Goal: Task Accomplishment & Management: Manage account settings

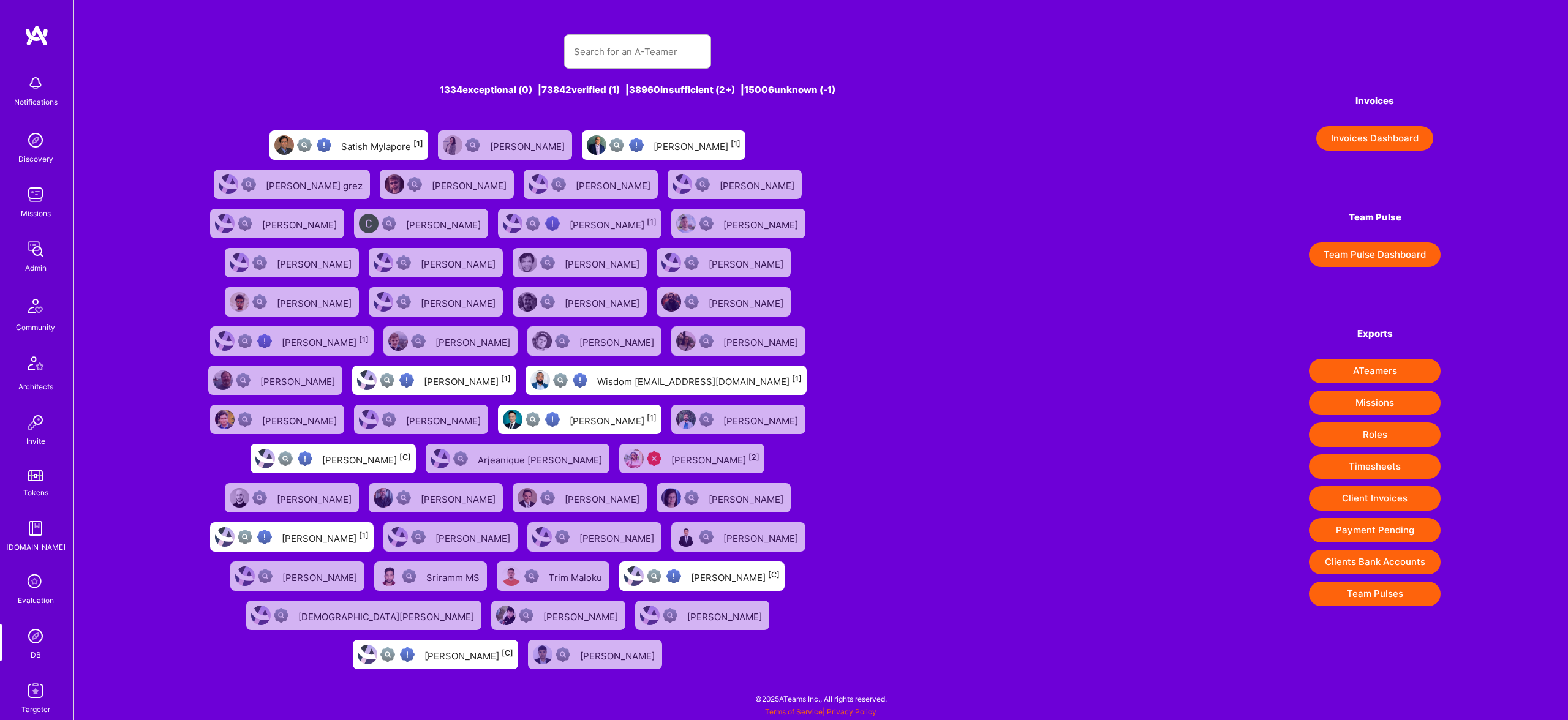
click at [611, 46] on input "text" at bounding box center [637, 52] width 127 height 31
type input "vatsalshah2210@gmail.com"
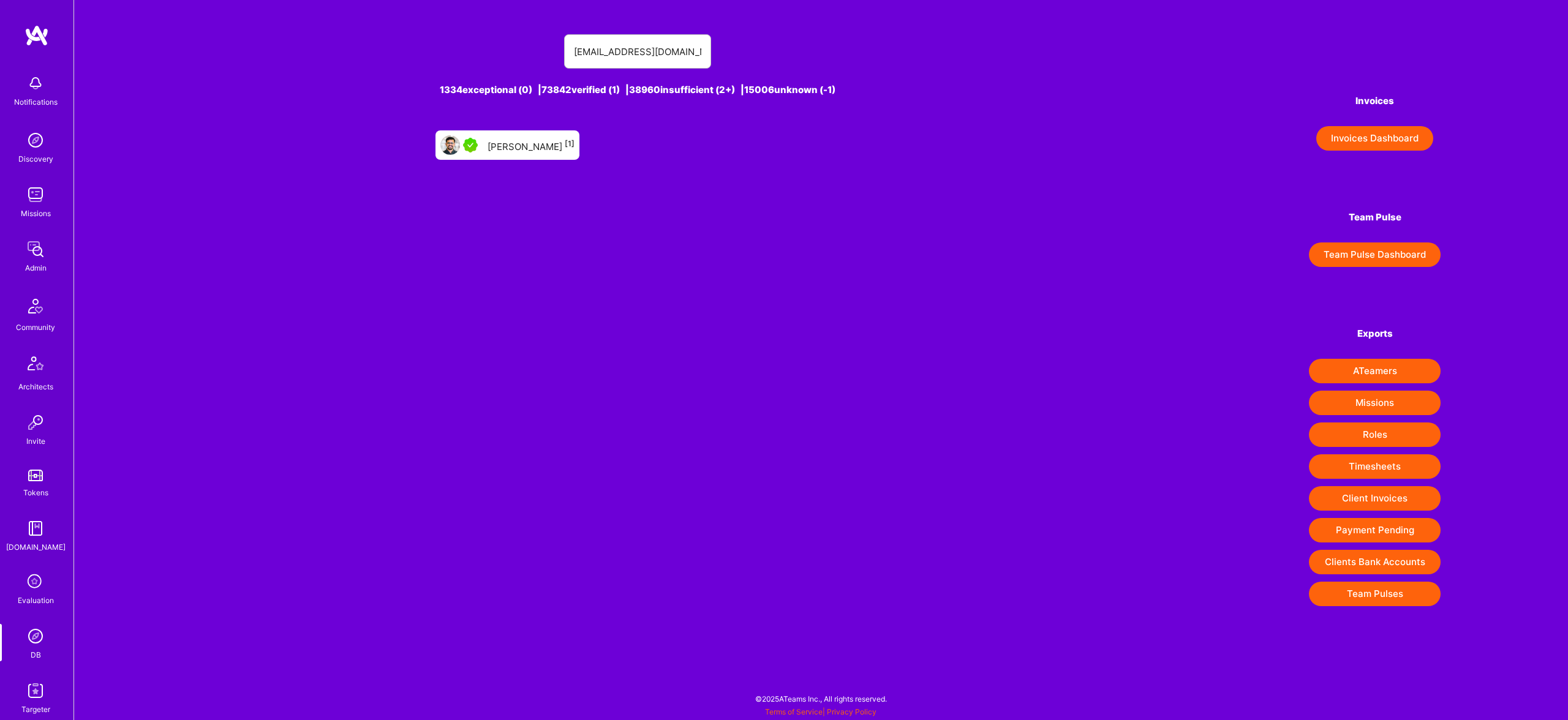
click at [518, 141] on div "Vatsal Shah [1]" at bounding box center [531, 145] width 87 height 16
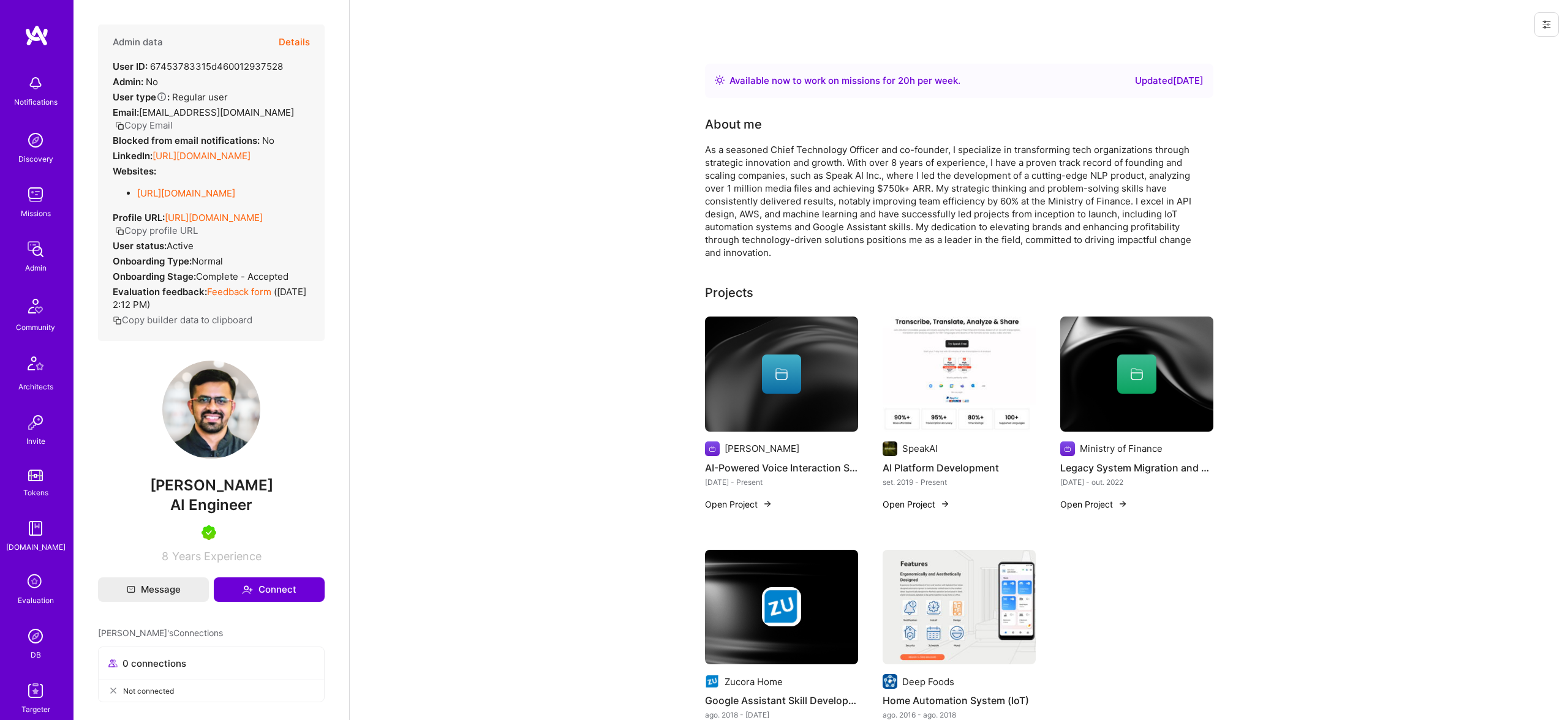
click at [283, 40] on button "Details" at bounding box center [294, 42] width 31 height 36
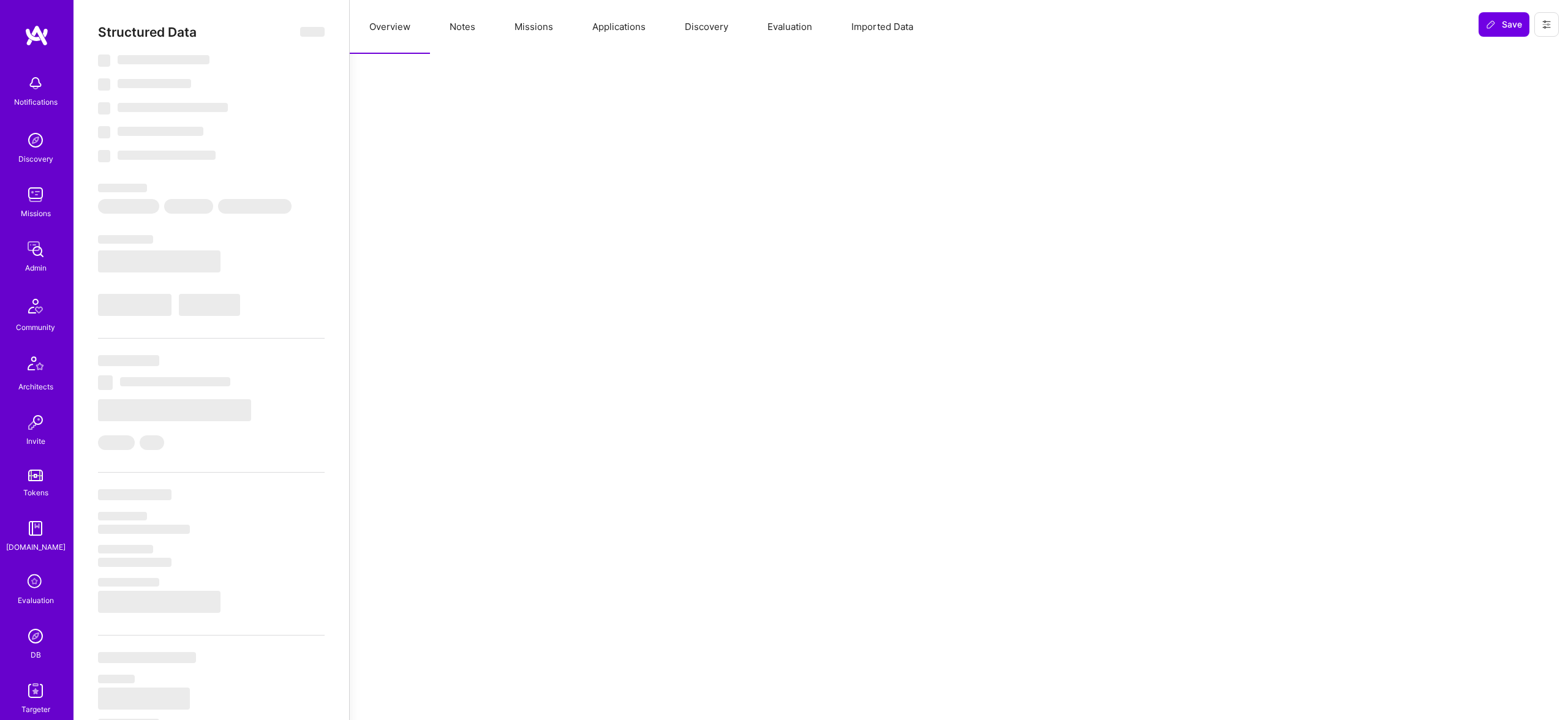
select select "Right Now"
select select "5"
select select "7"
select select "6"
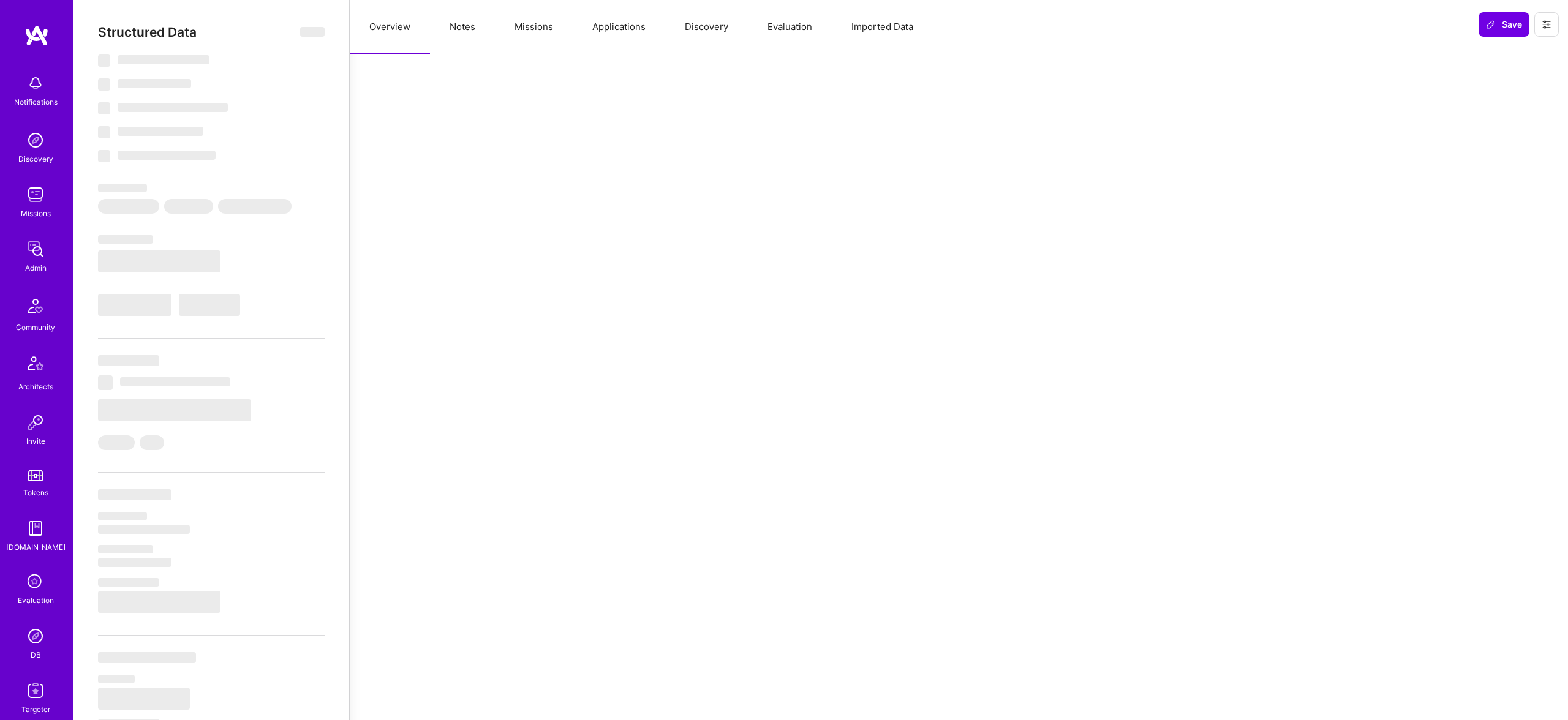
select select "CA"
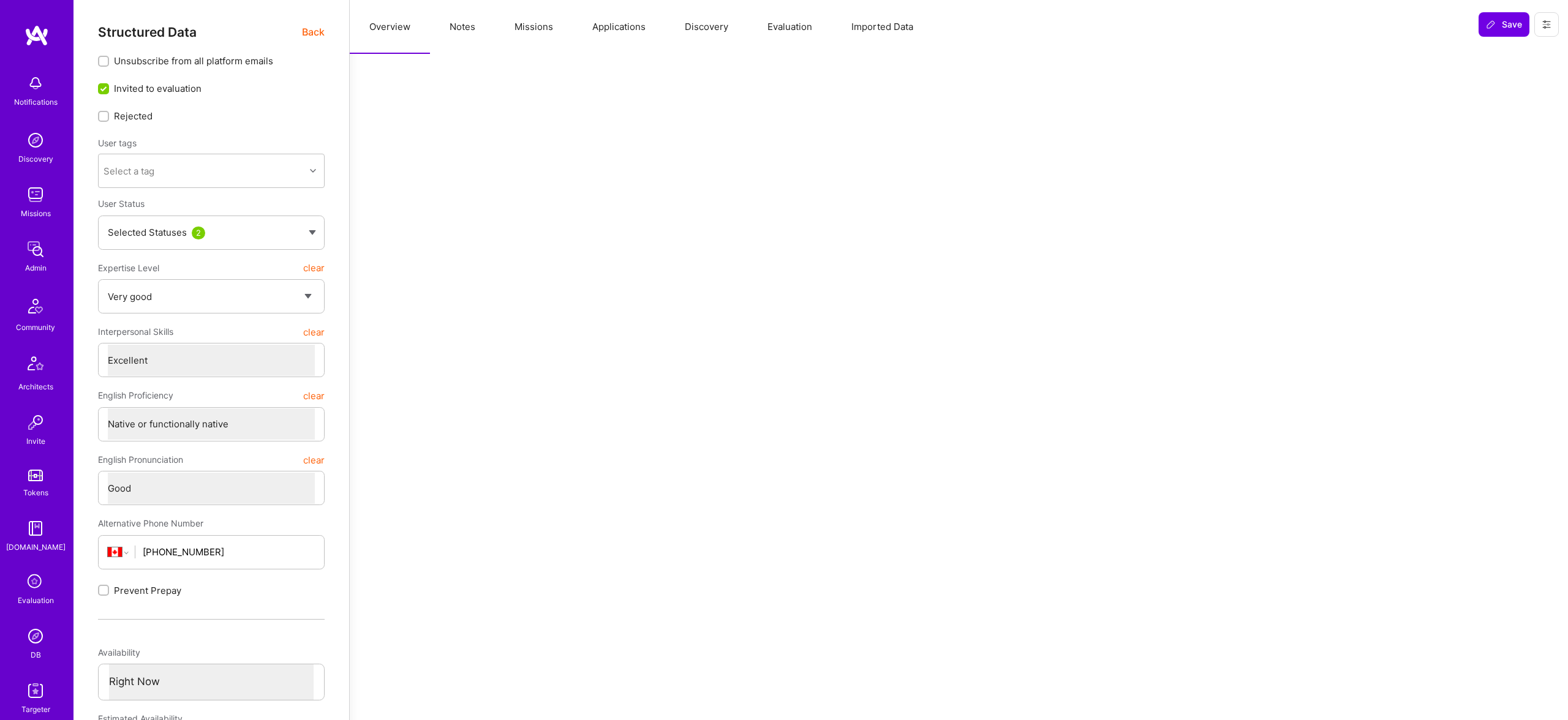
click at [323, 41] on div "Structured Data Back Unsubscribe from all platform emails Invited to evaluation…" at bounding box center [211, 569] width 227 height 1088
click at [311, 31] on span "Back" at bounding box center [313, 32] width 23 height 16
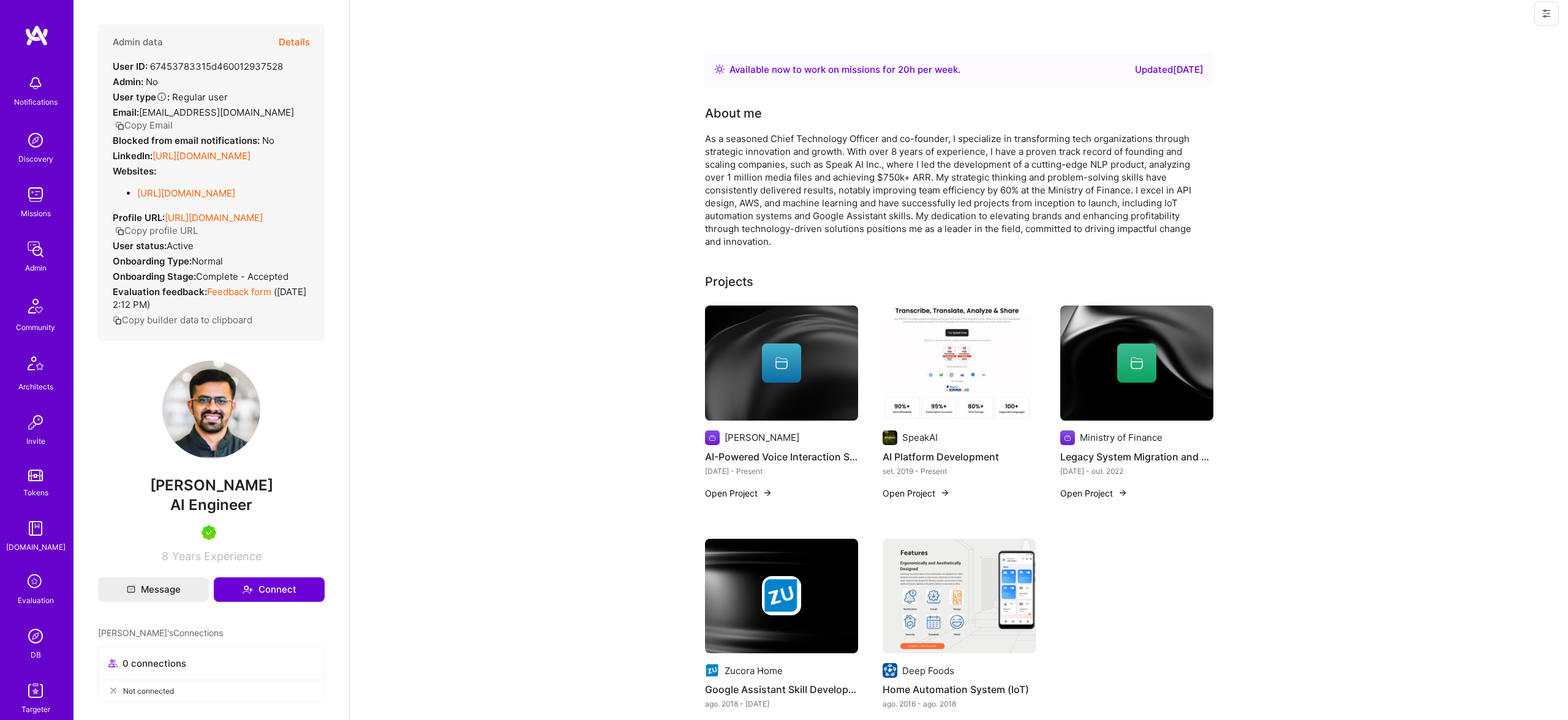
click at [296, 48] on button "Details" at bounding box center [294, 42] width 31 height 36
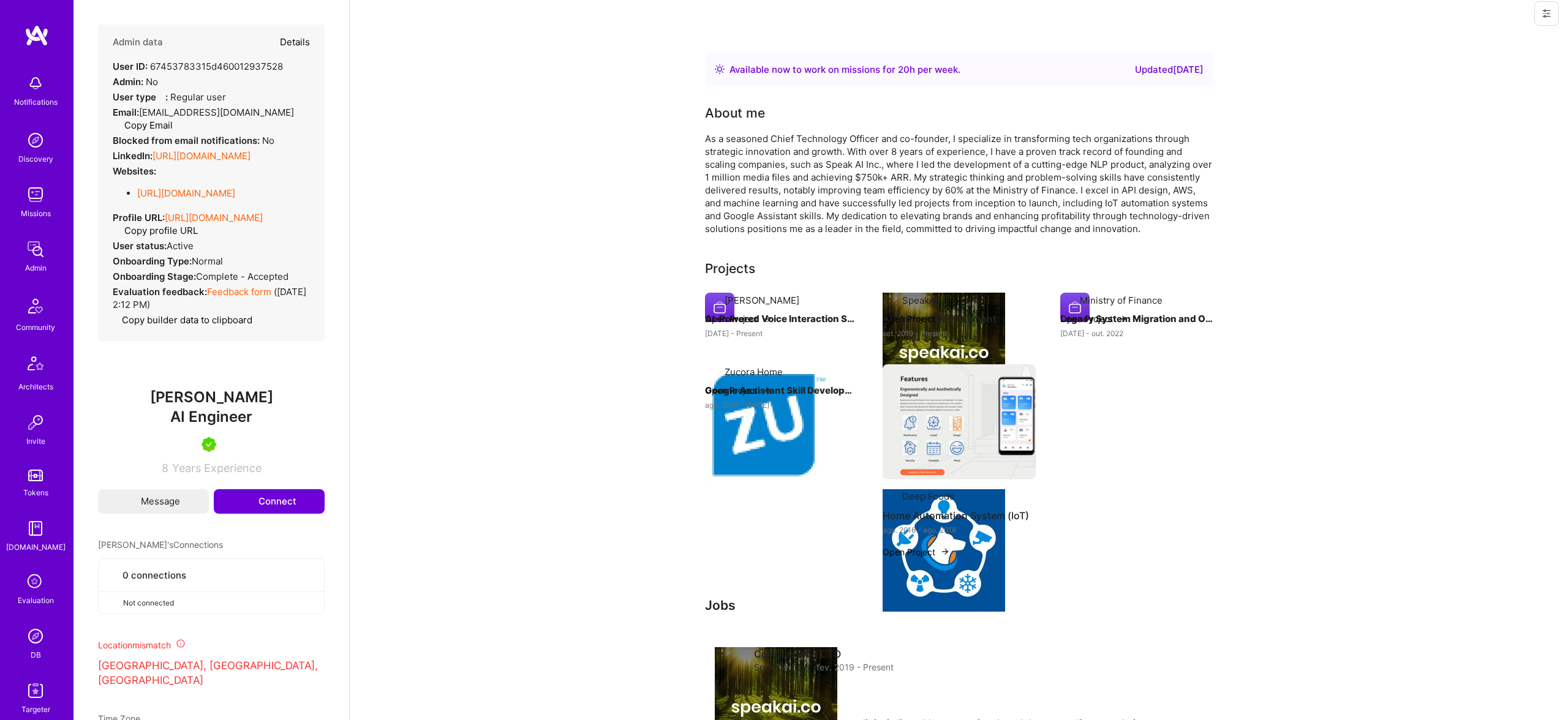
type textarea "x"
select select "5"
select select "7"
select select "6"
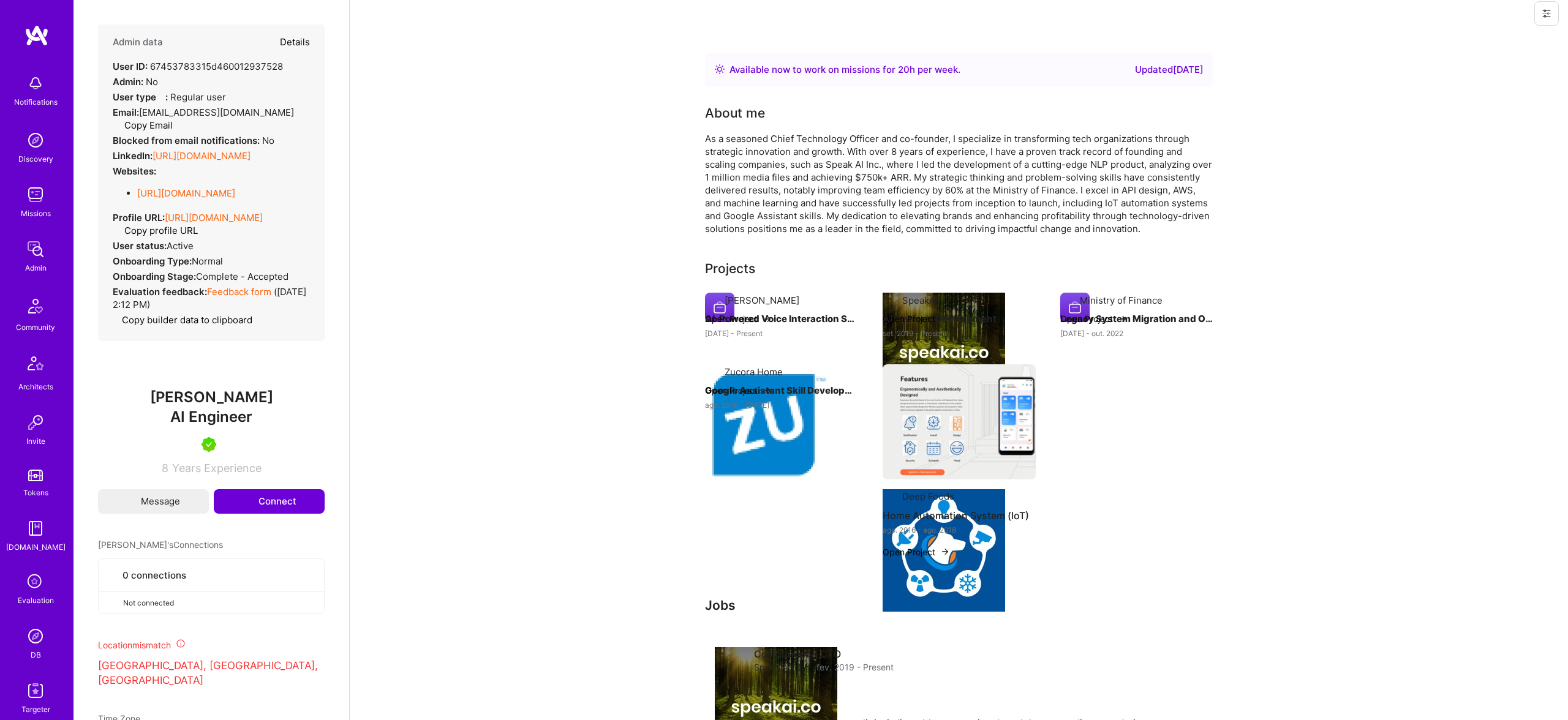
select select "CA"
select select "Right Now"
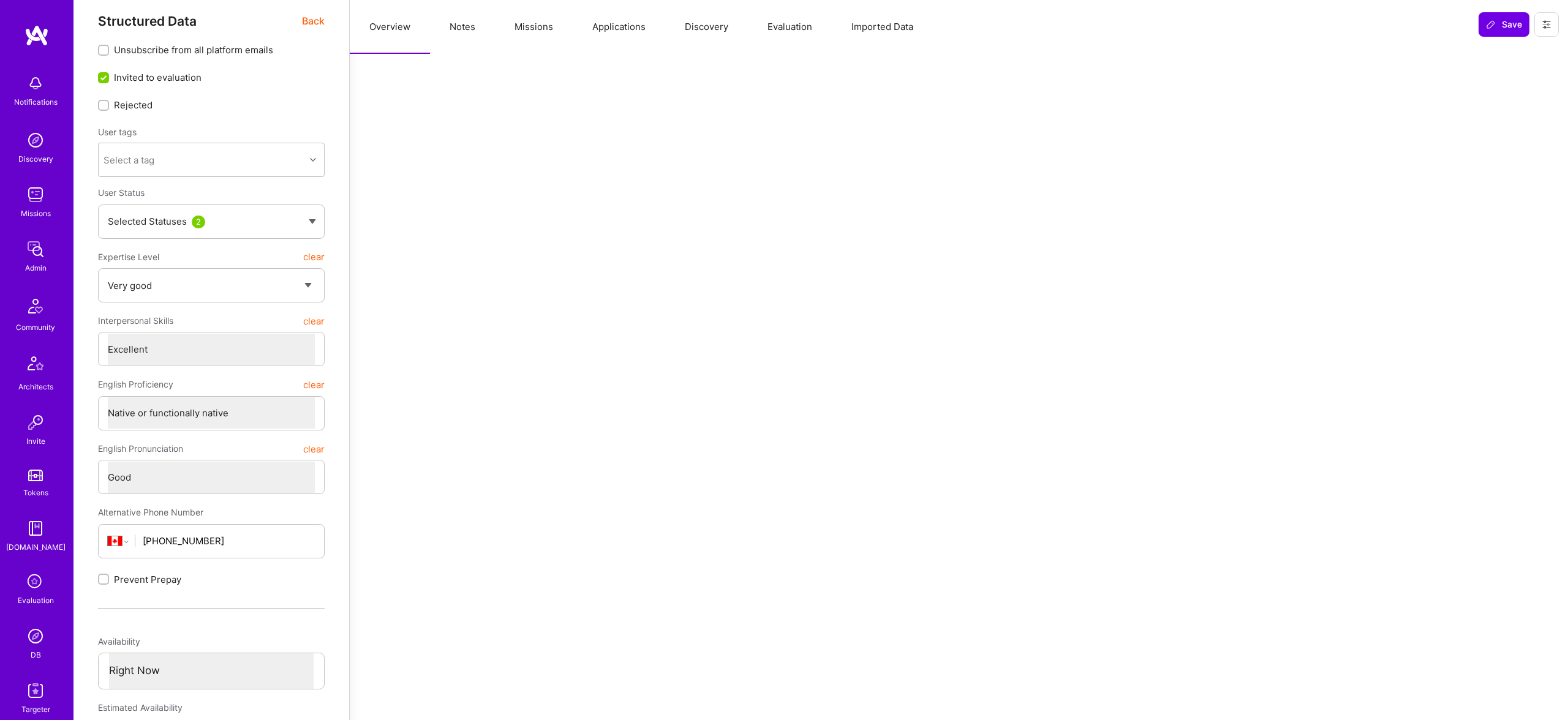
click at [295, 44] on label "Unsubscribe from all platform emails" at bounding box center [211, 50] width 227 height 13
click at [109, 47] on input "Unsubscribe from all platform emails" at bounding box center [105, 51] width 8 height 8
checkbox input "true"
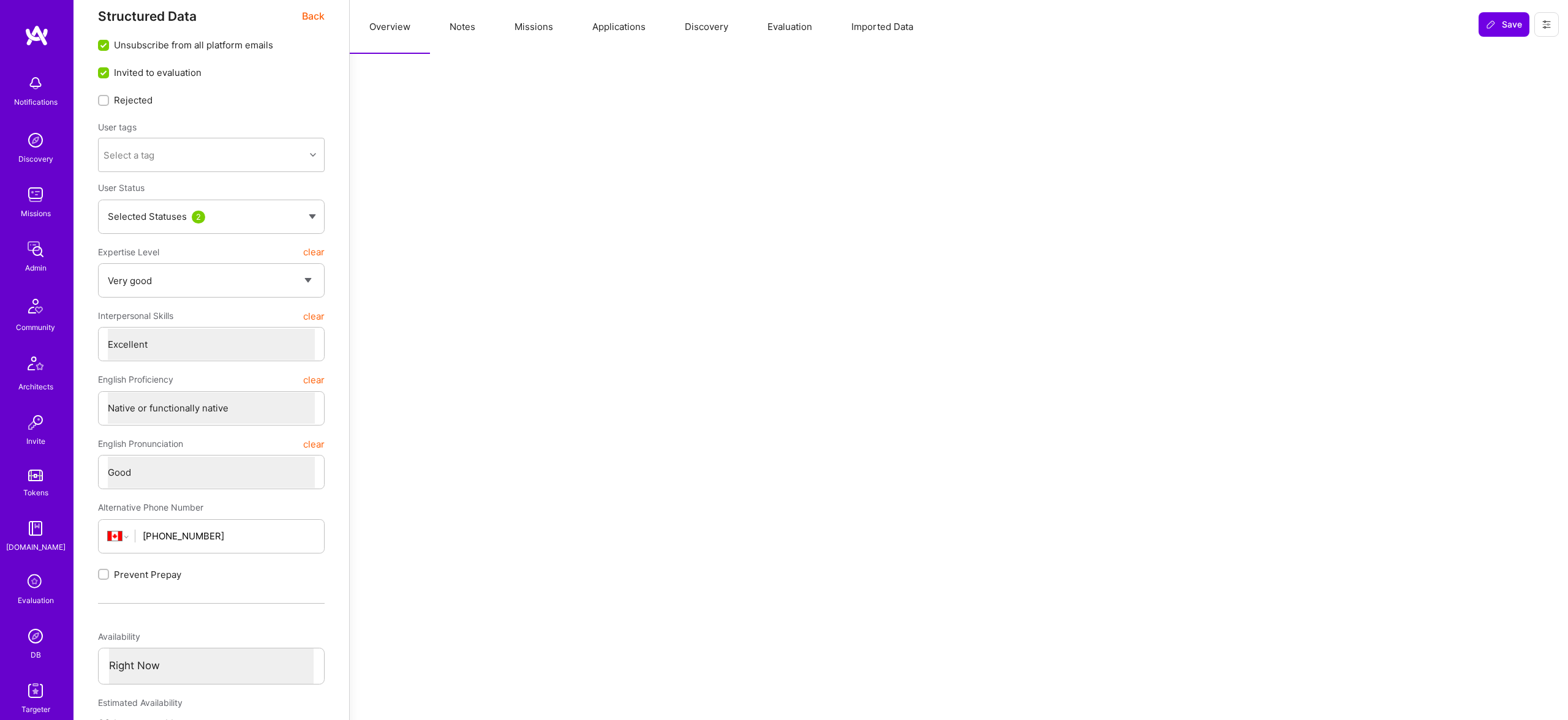
click at [591, 24] on button "Applications" at bounding box center [619, 27] width 92 height 54
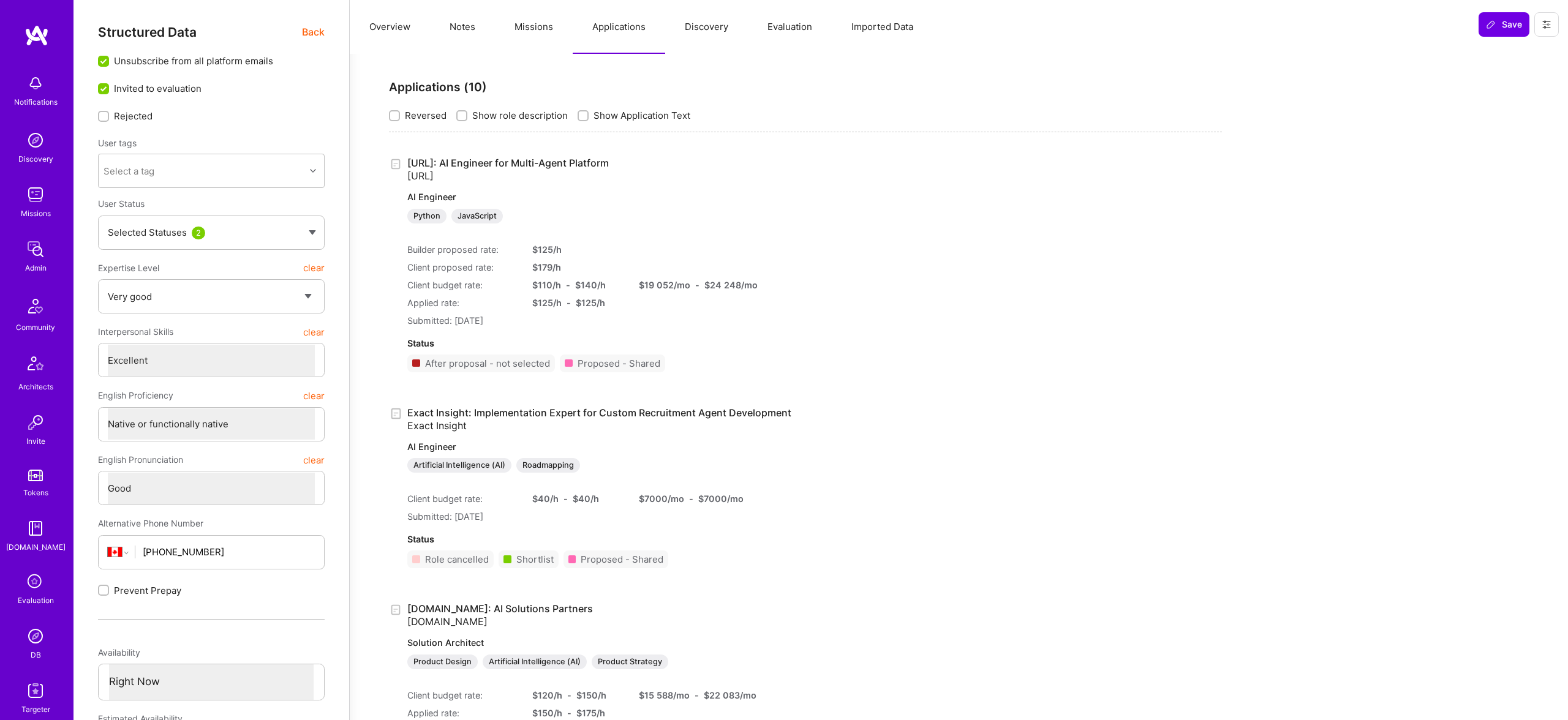
scroll to position [1, 0]
click at [473, 27] on button "Notes" at bounding box center [463, 27] width 65 height 54
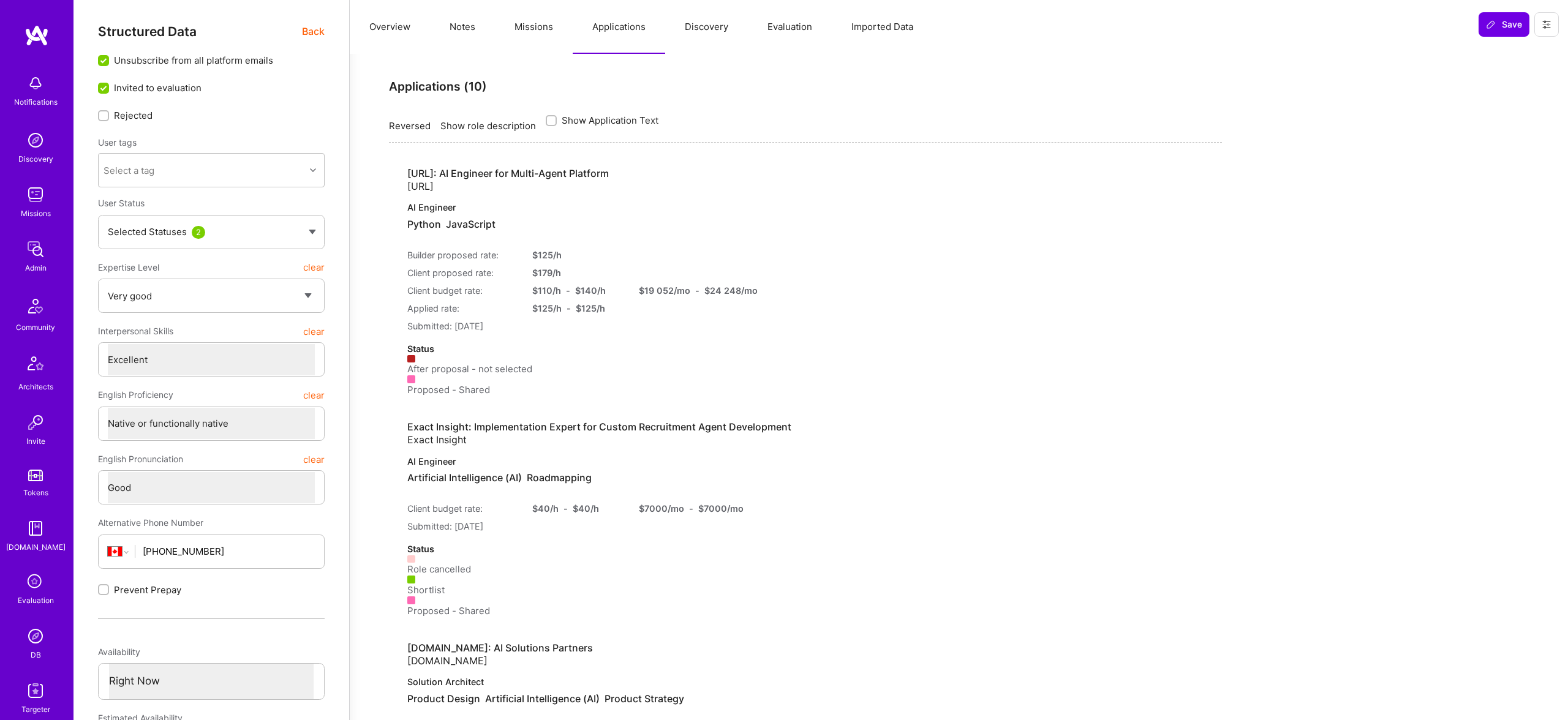
type textarea "x"
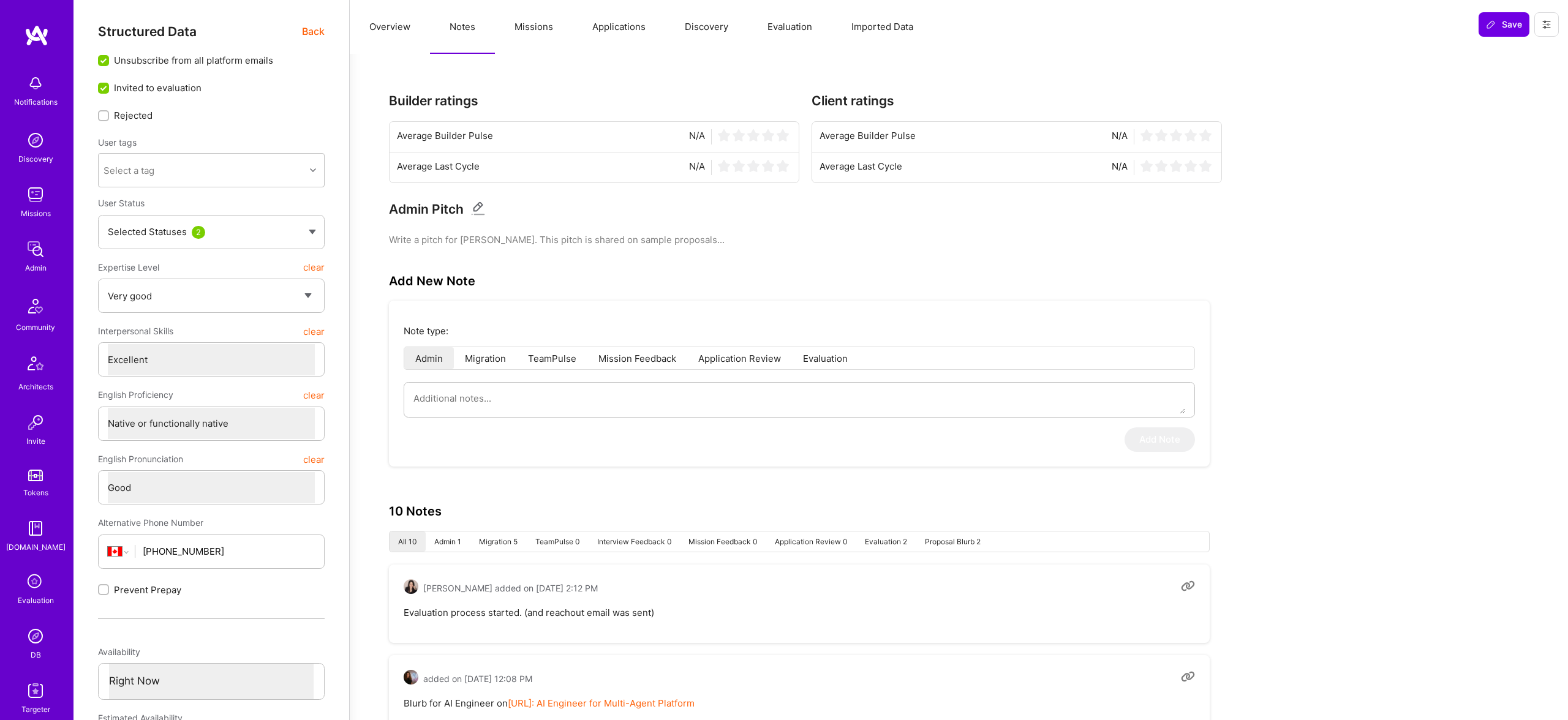
click at [389, 30] on button "Overview" at bounding box center [389, 27] width 80 height 54
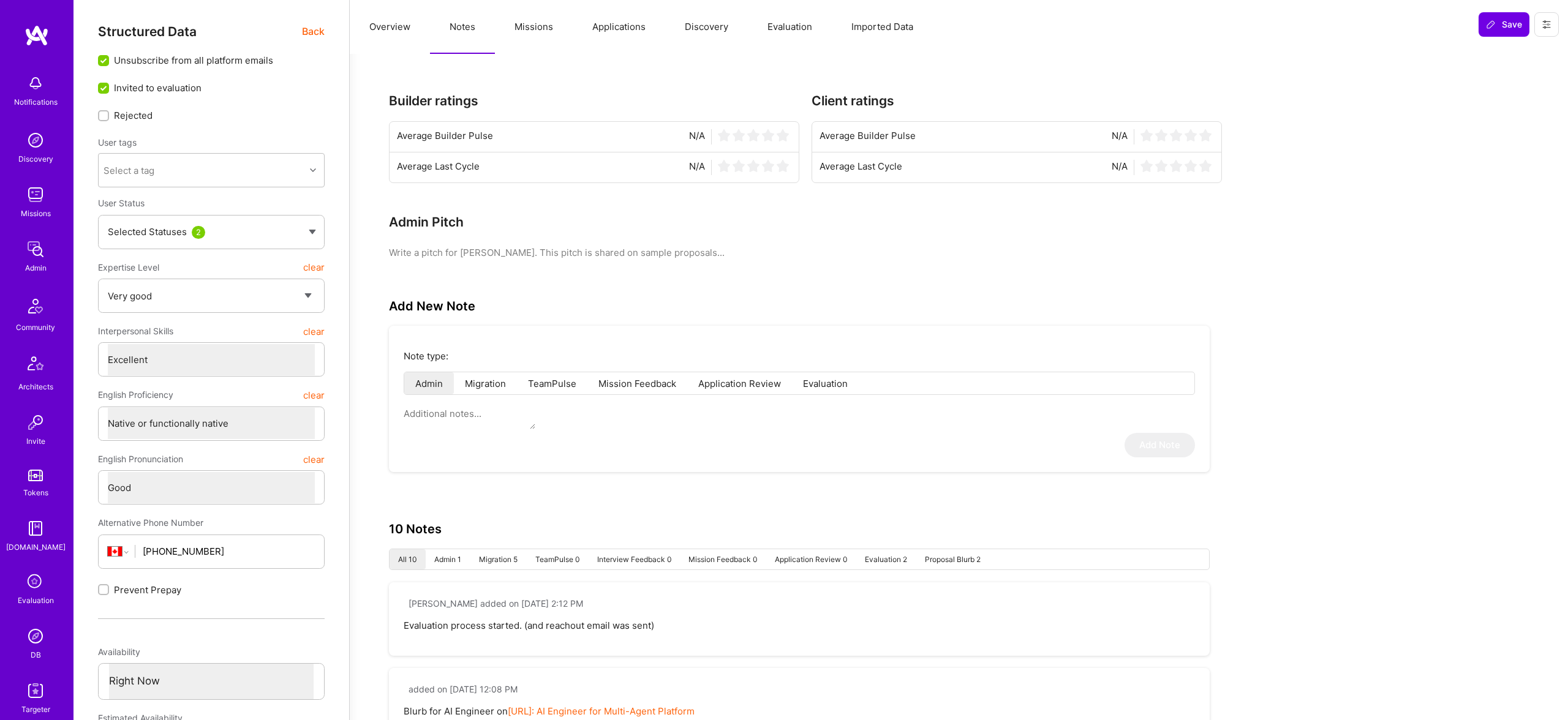
scroll to position [1, 0]
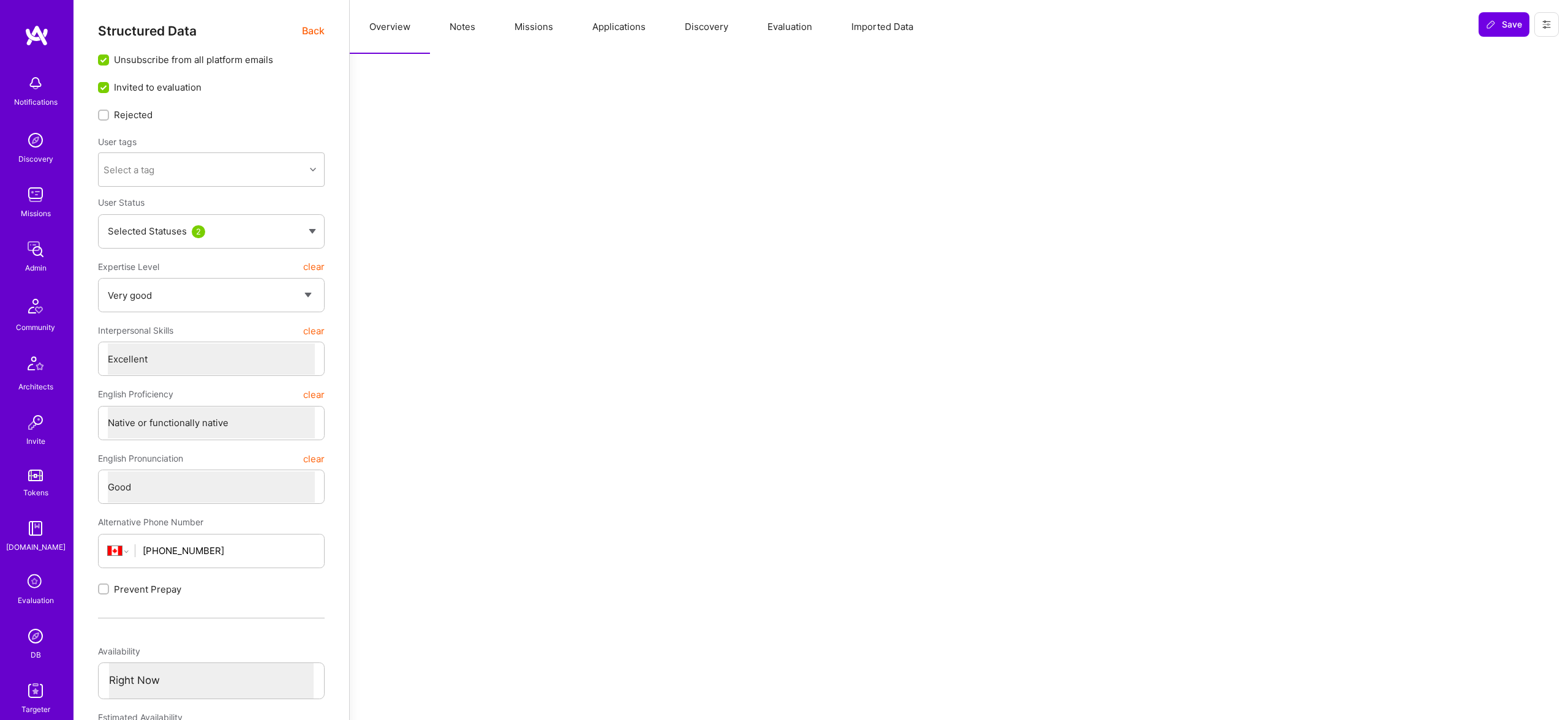
click at [310, 36] on span "Back" at bounding box center [313, 31] width 23 height 16
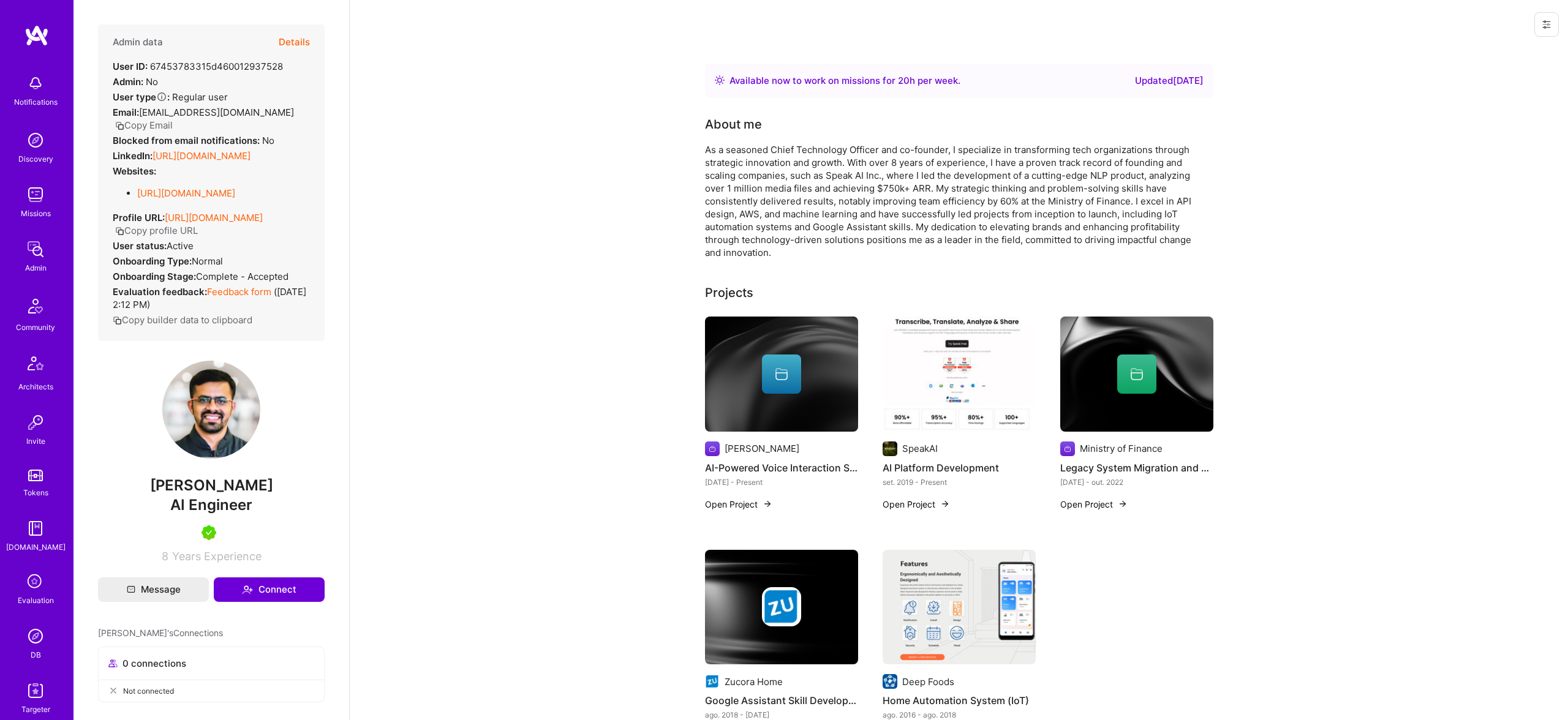
scroll to position [1, 0]
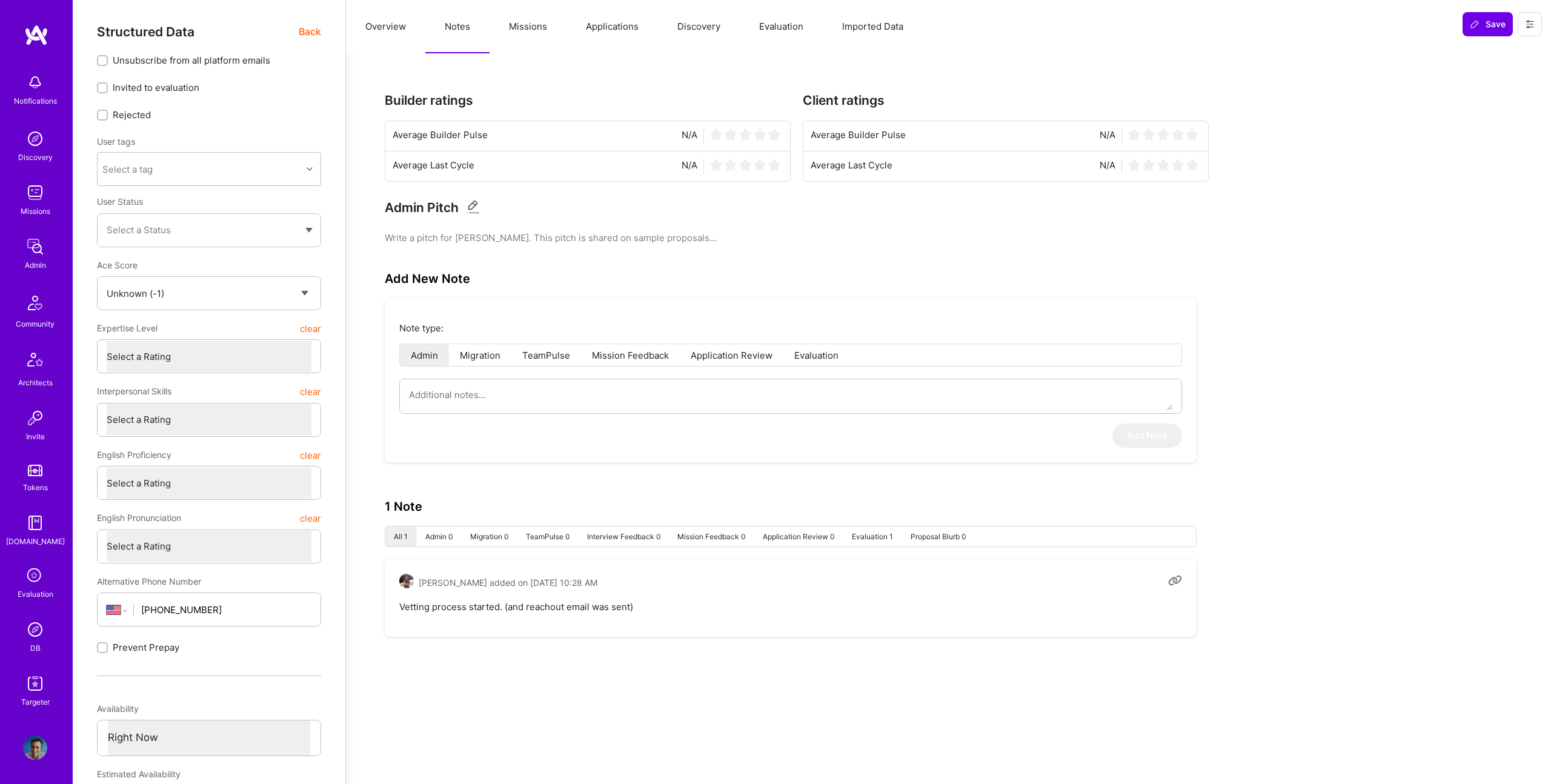
select select "Unknown"
select select "US"
select select "Right Now"
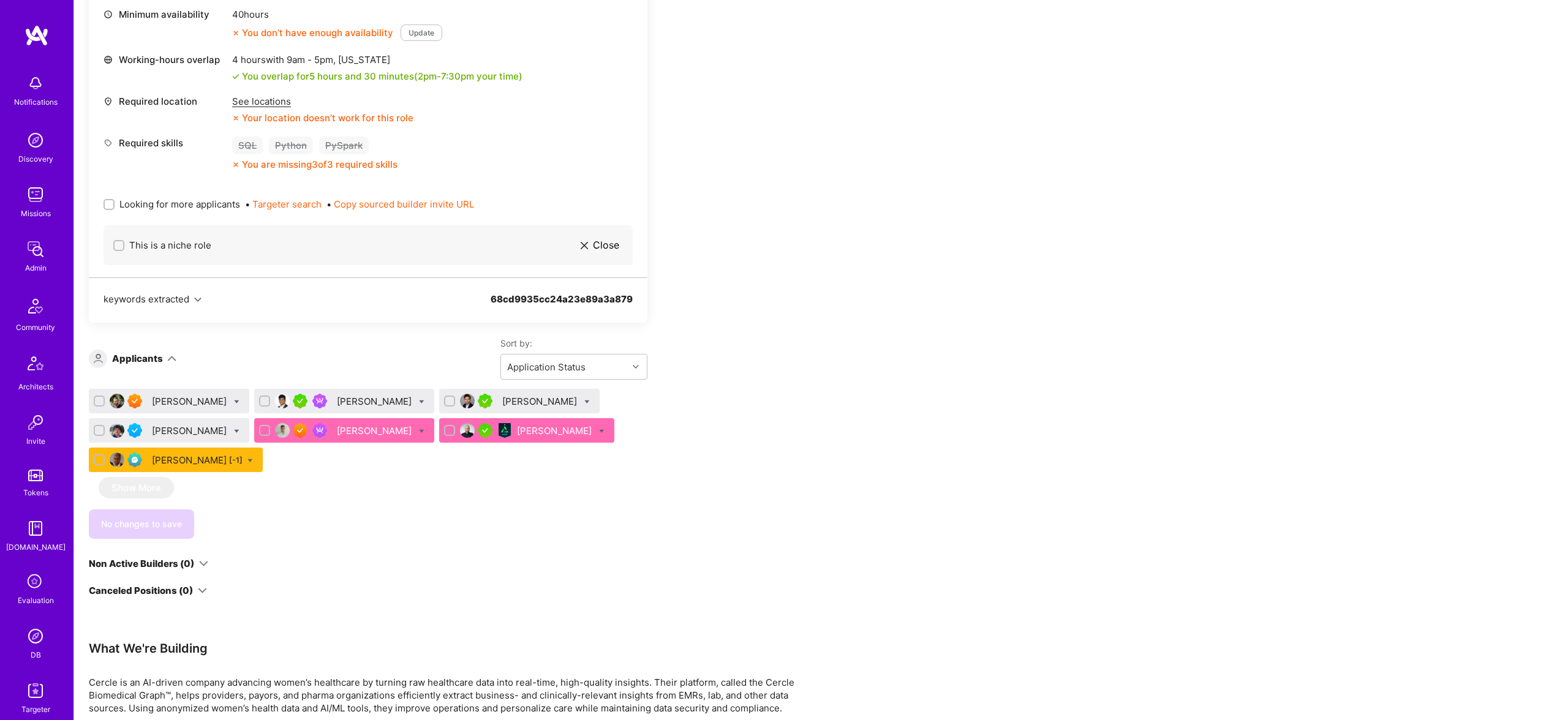
scroll to position [557, 0]
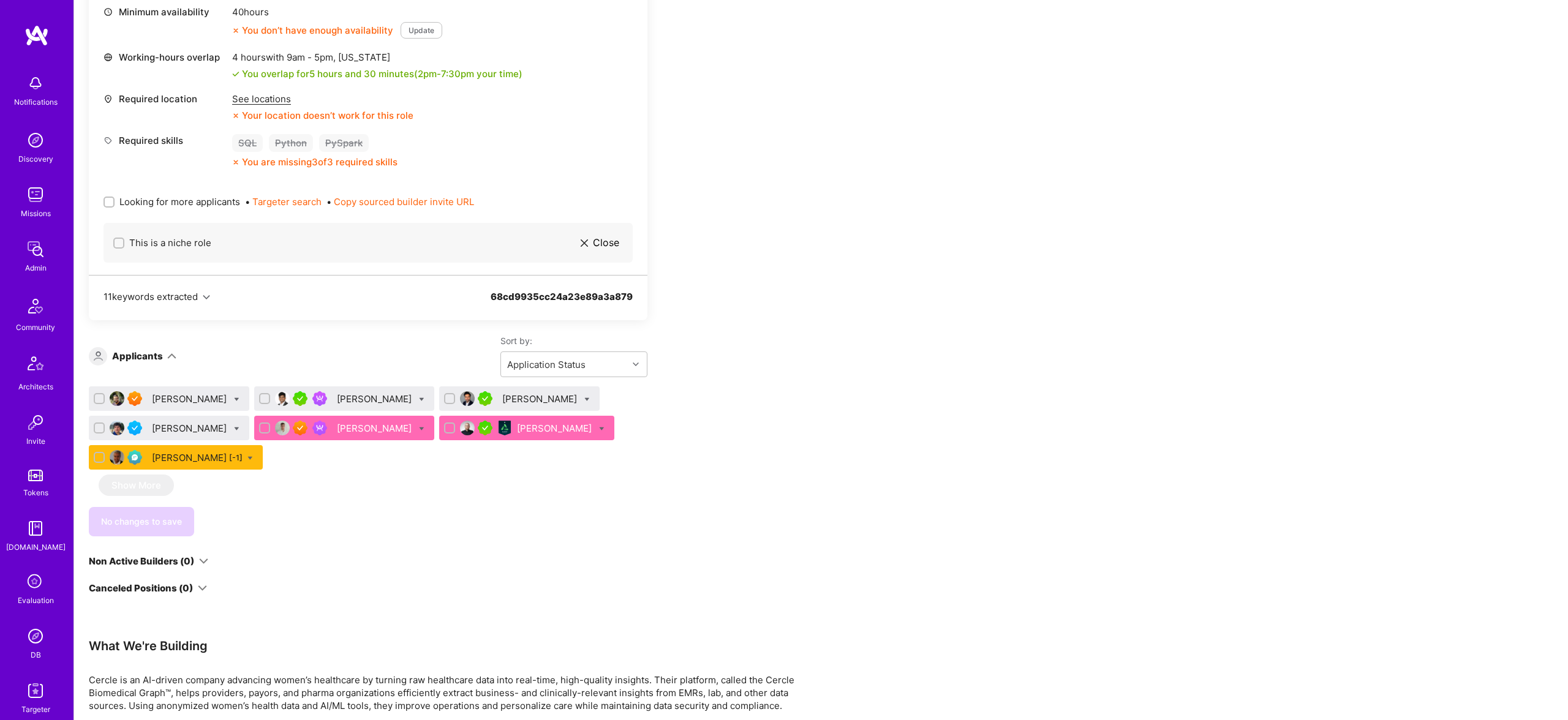
click at [539, 422] on div "Mateusz Cytrowski" at bounding box center [555, 428] width 77 height 13
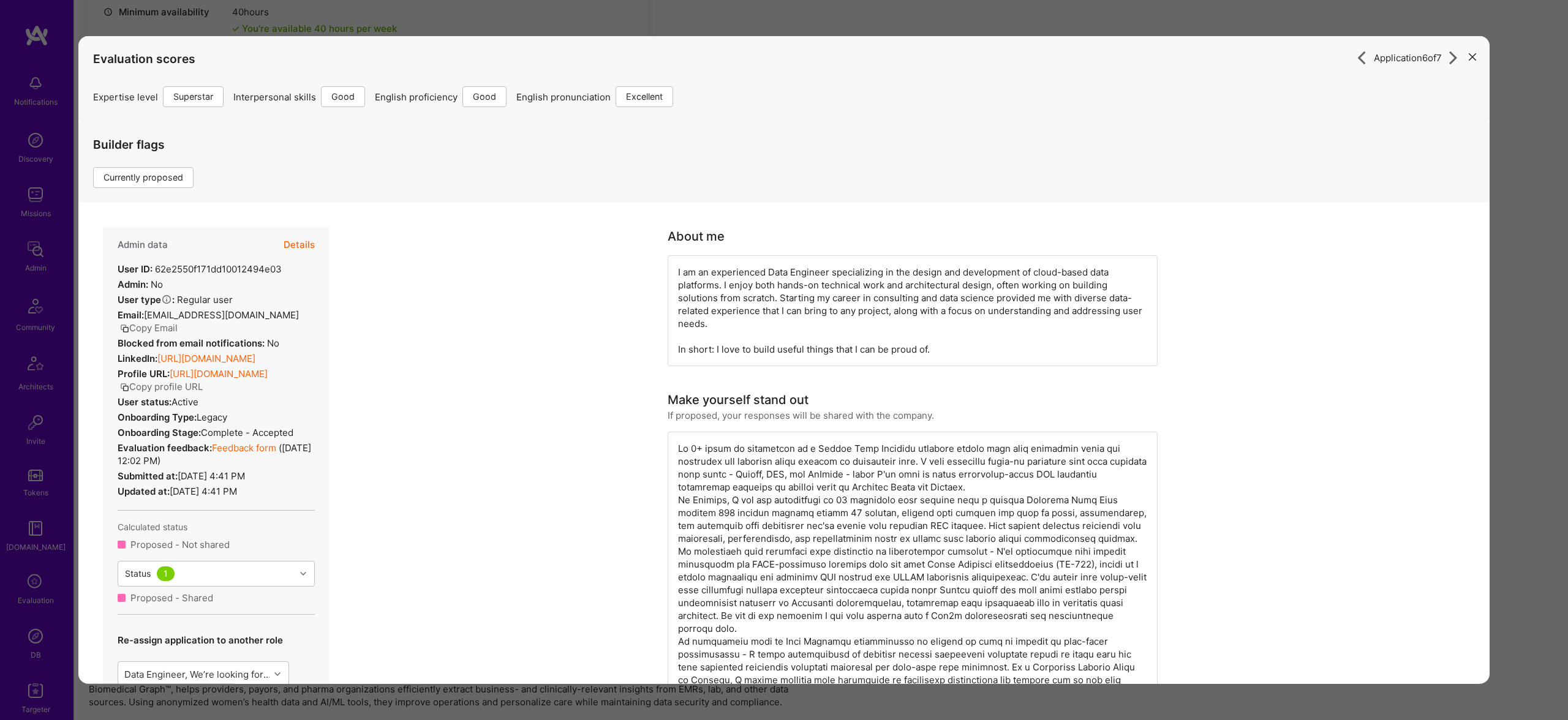
click at [240, 365] on link "https://linkedin.com/in/mateuszcytrowskii" at bounding box center [206, 359] width 98 height 12
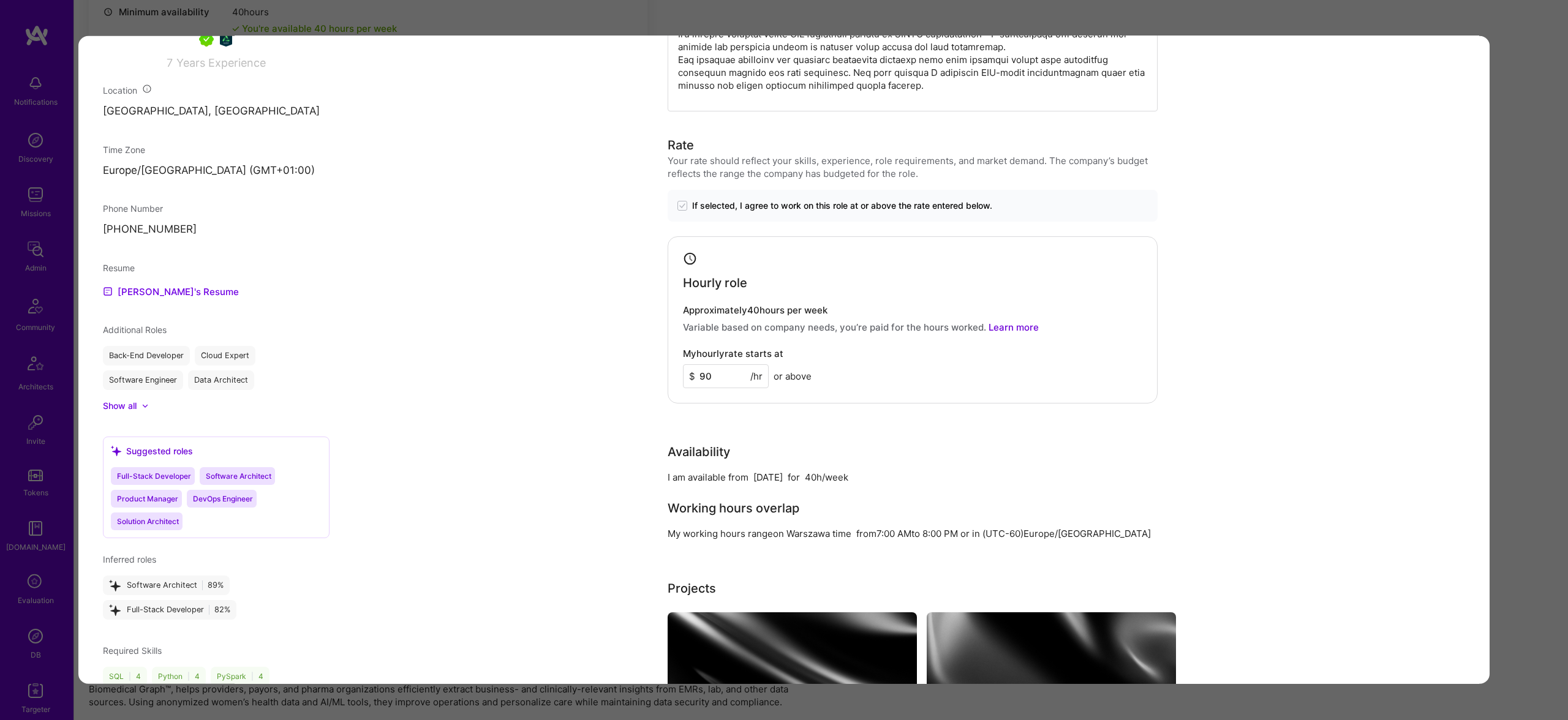
scroll to position [957, 0]
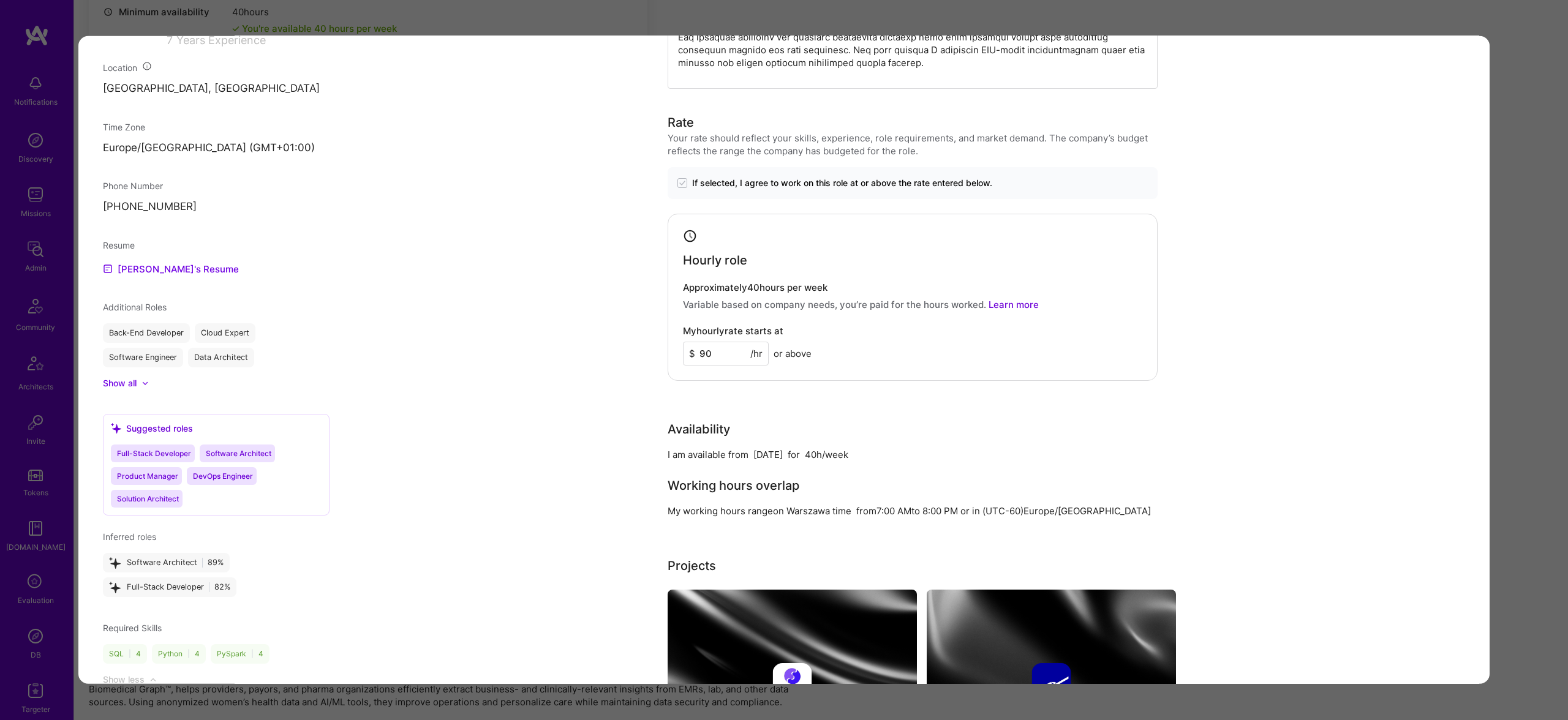
click at [167, 276] on div "Resume Mateusz's Resume" at bounding box center [216, 257] width 227 height 37
click at [171, 276] on link "Mateusz's Resume" at bounding box center [170, 268] width 136 height 15
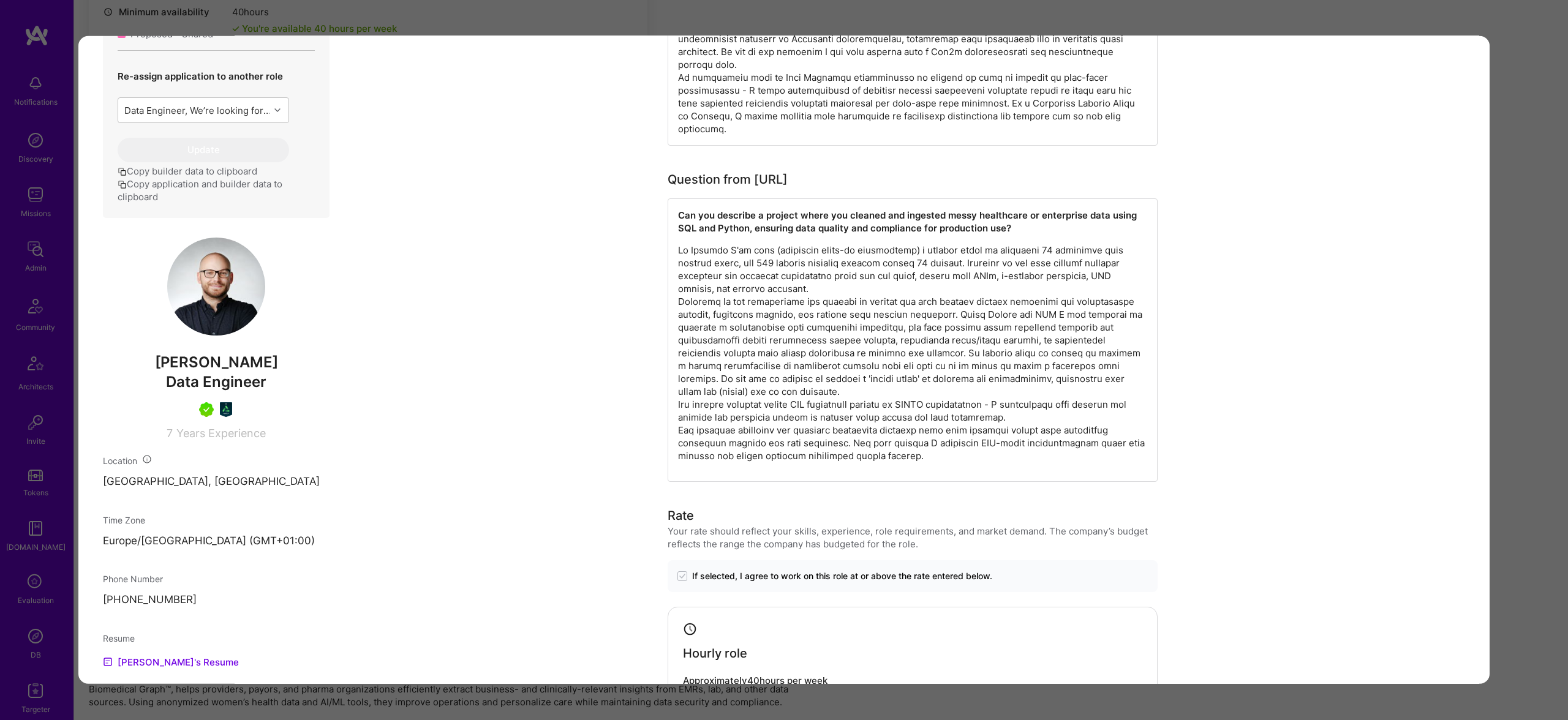
scroll to position [563, 0]
click at [664, 14] on div "Application 6 of 7 Evaluation scores Expertise level Superstar Interpersonal sk…" at bounding box center [784, 360] width 1568 height 720
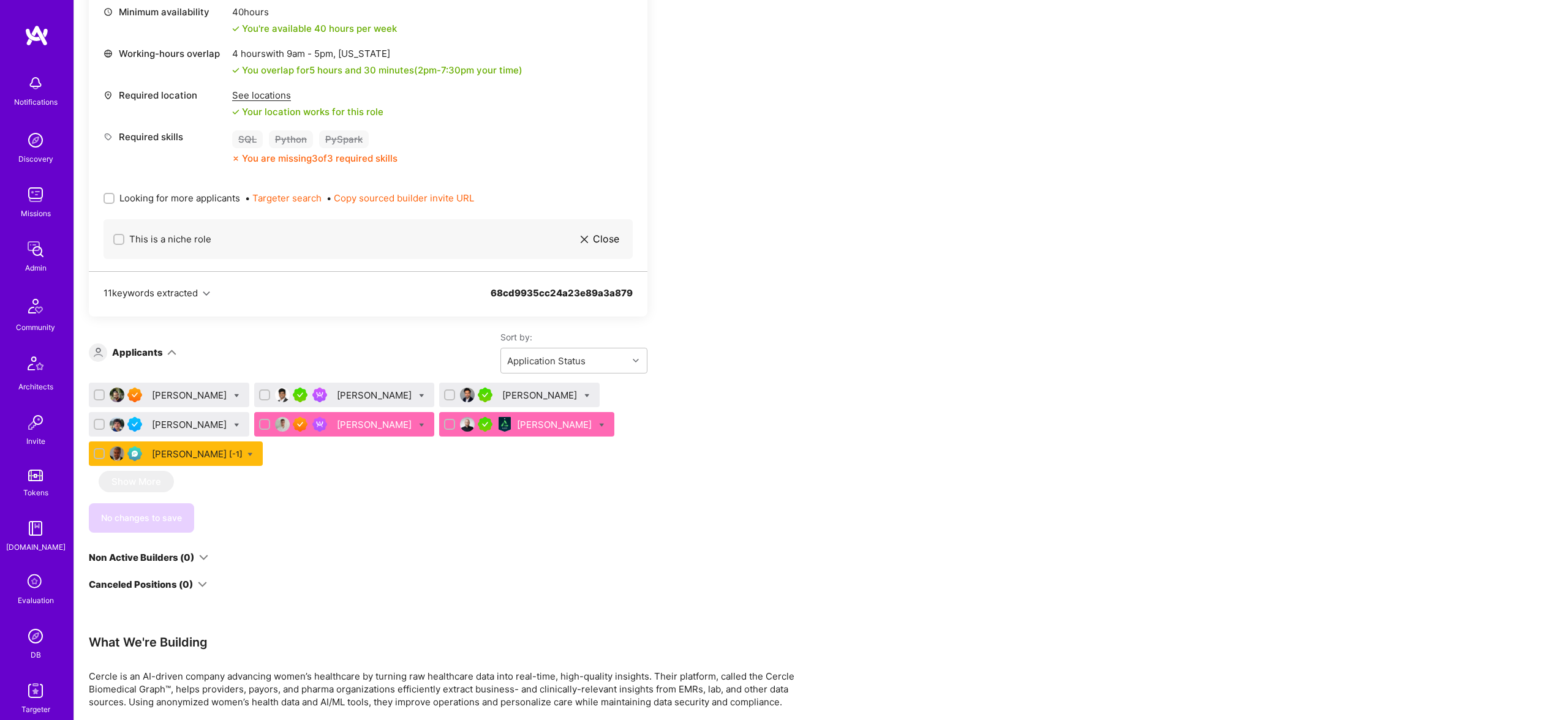
click at [361, 425] on div "Jakub Kielbasiewicz" at bounding box center [375, 425] width 77 height 13
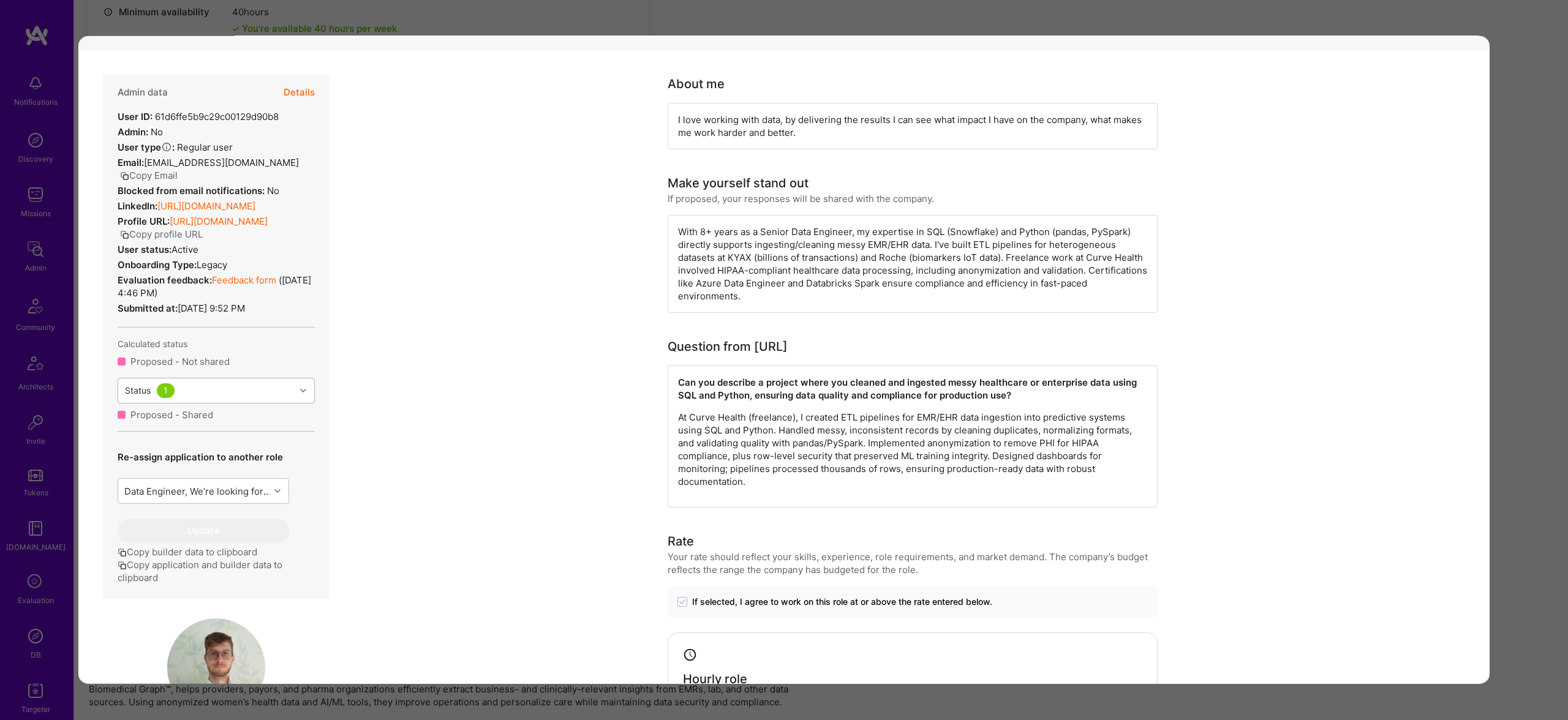
scroll to position [944, 0]
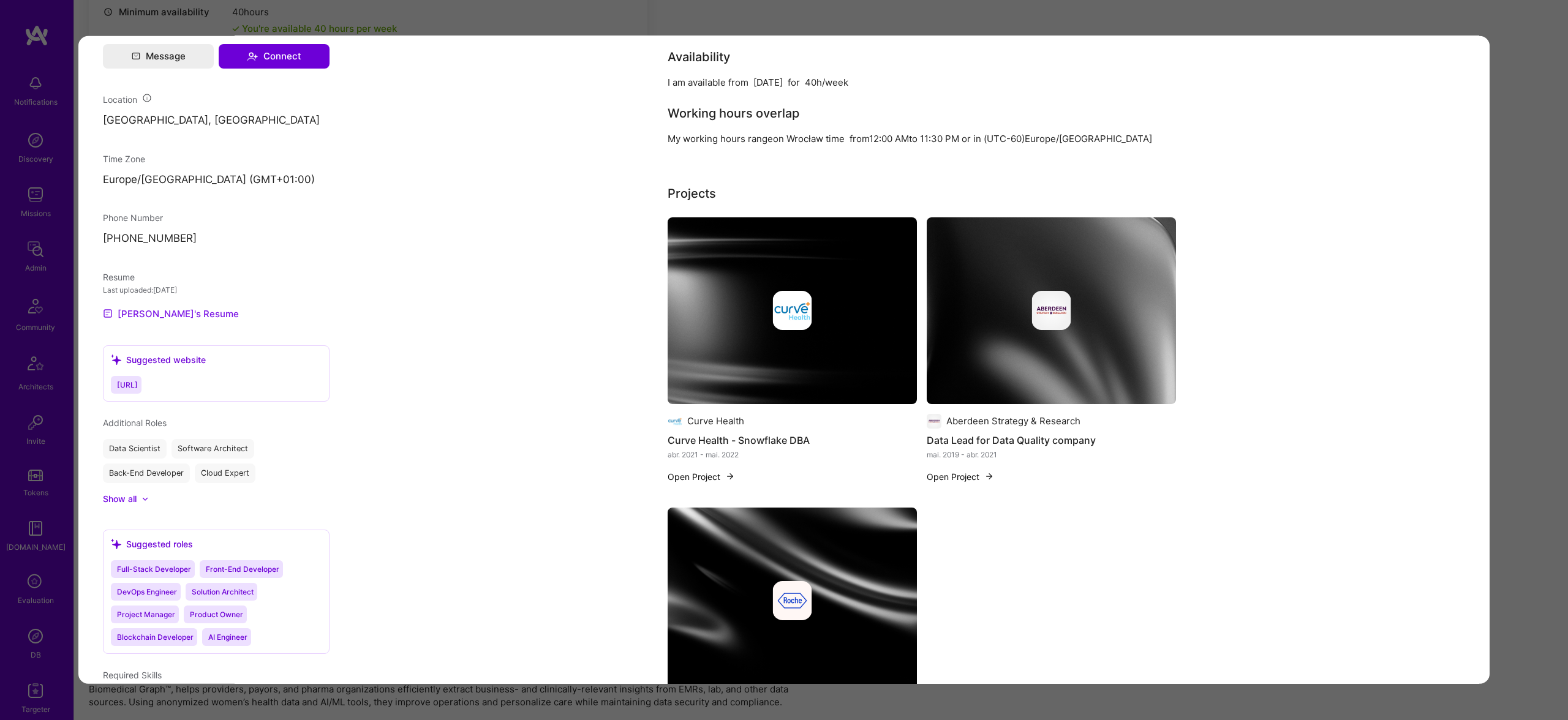
click at [179, 321] on link "Jakub's Resume" at bounding box center [170, 313] width 136 height 15
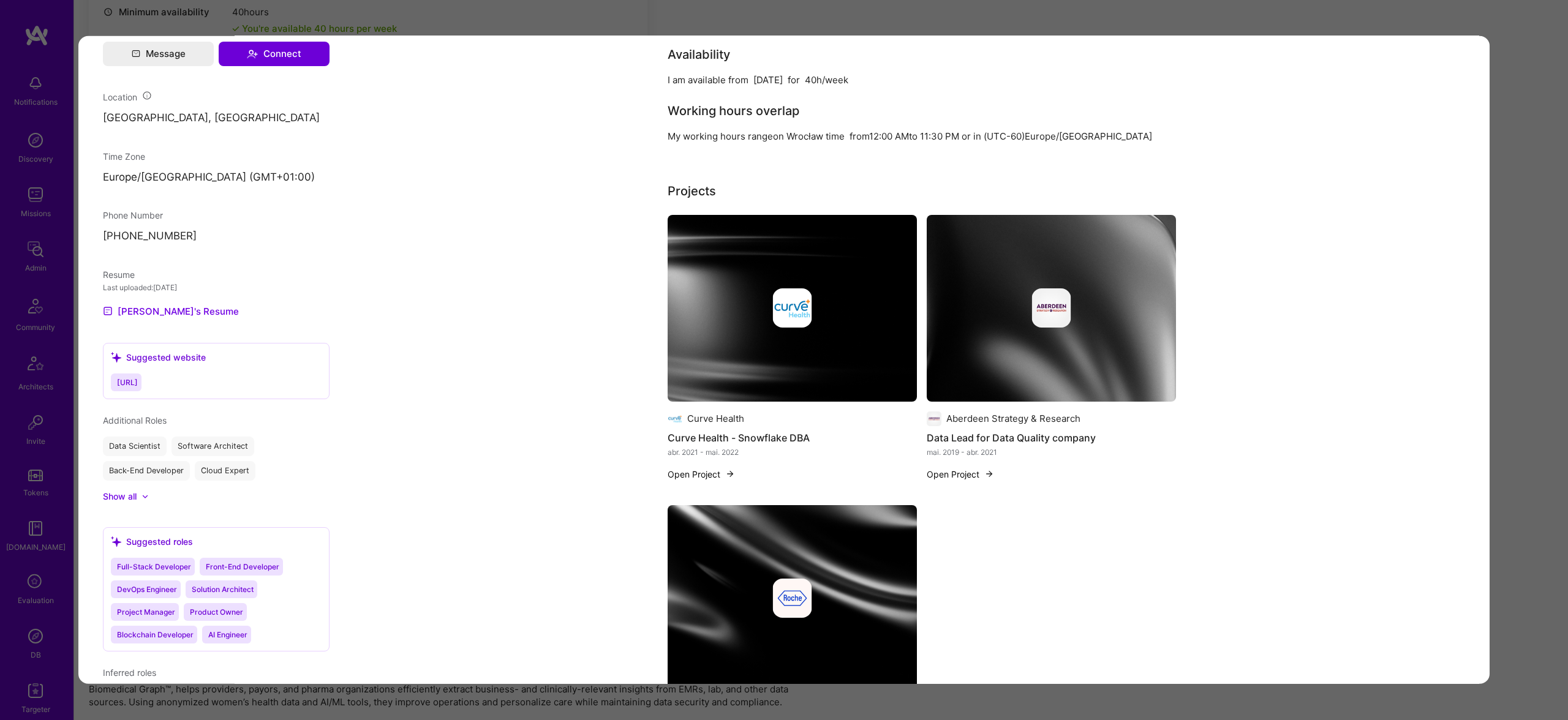
click at [766, 18] on div "Application 5 of 7 Evaluation scores Expertise level Superstar Interpersonal sk…" at bounding box center [784, 360] width 1568 height 720
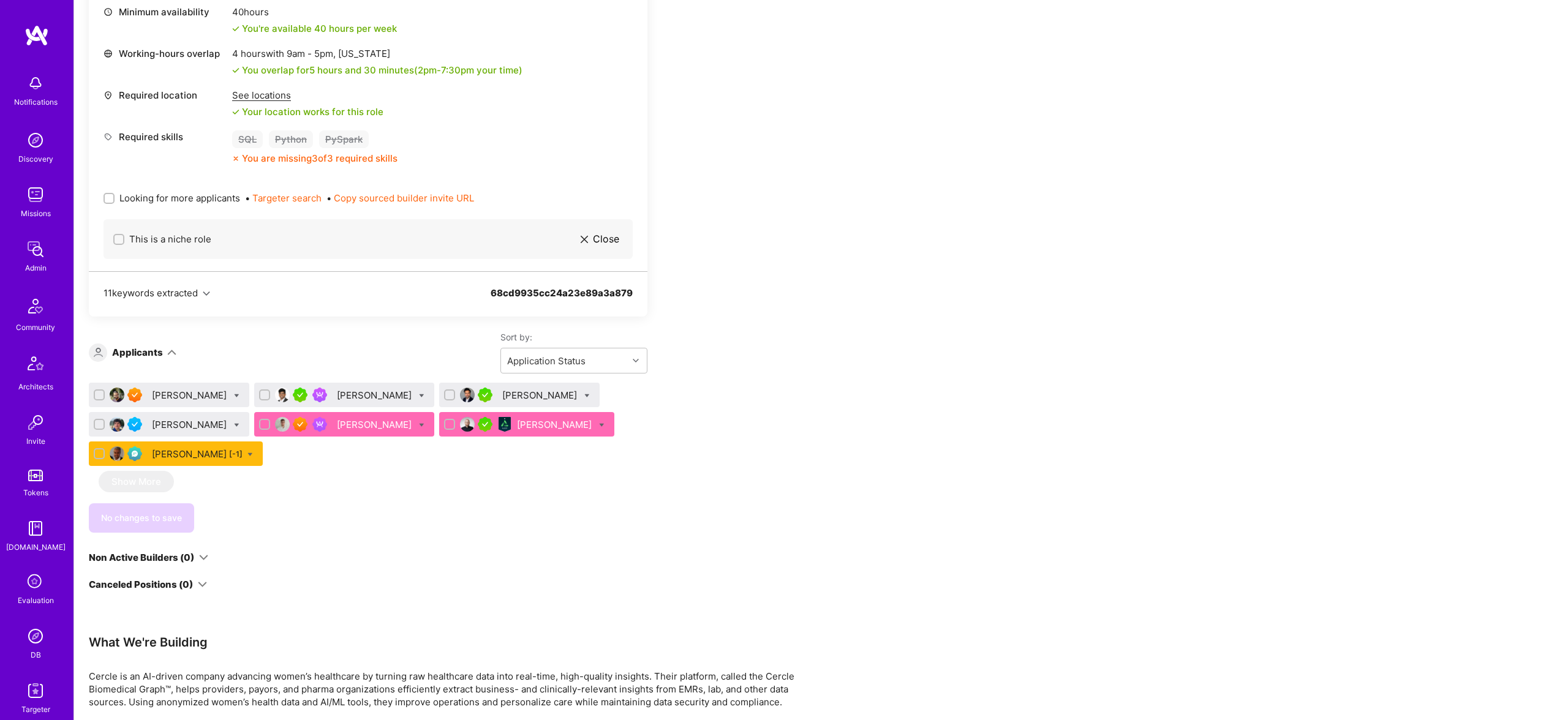
click at [565, 428] on div "Mateusz Cytrowski" at bounding box center [555, 425] width 77 height 13
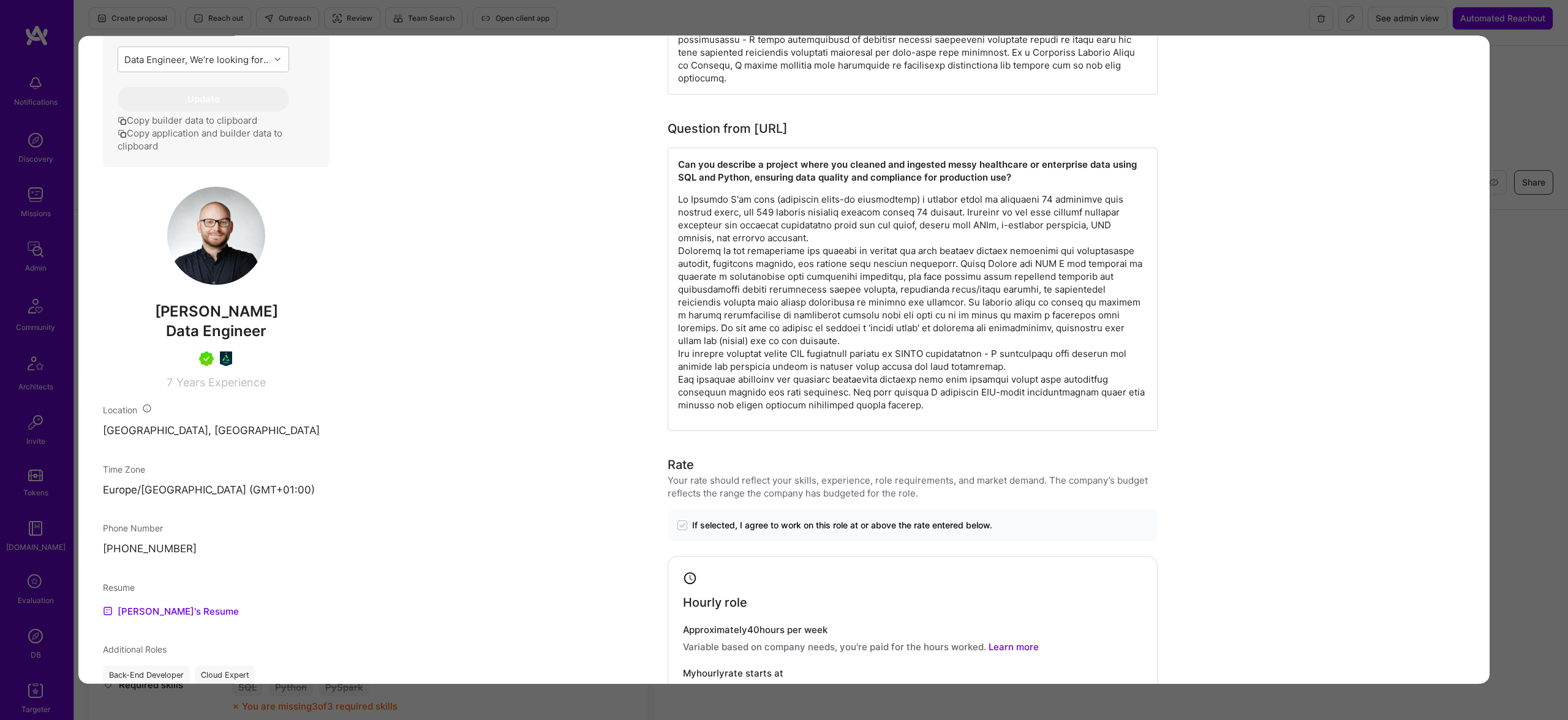
scroll to position [714, 0]
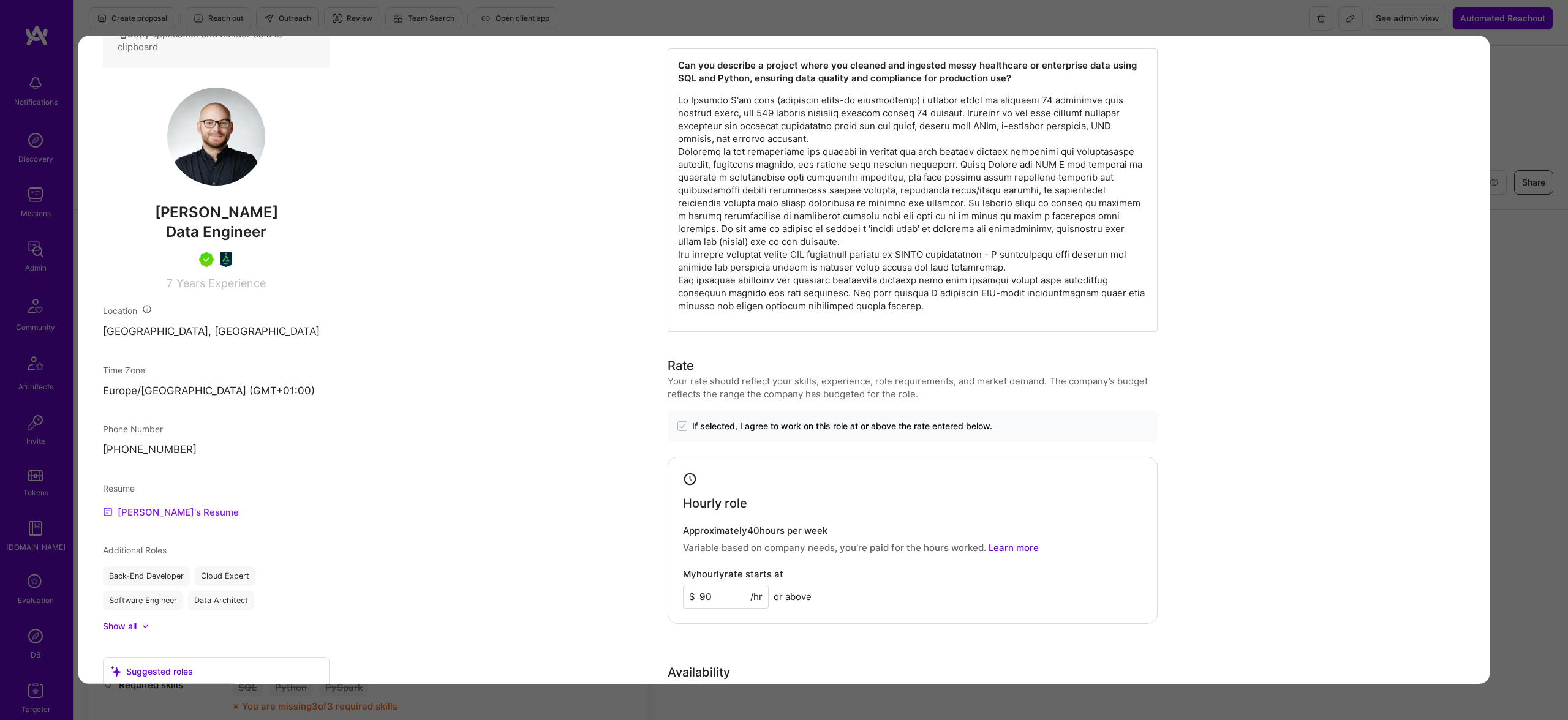
click at [178, 519] on link "Mateusz's Resume" at bounding box center [170, 512] width 136 height 15
drag, startPoint x: 345, startPoint y: 36, endPoint x: 354, endPoint y: 19, distance: 19.2
click at [346, 31] on div "Application 6 of 7 Evaluation scores Expertise level Superstar Interpersonal sk…" at bounding box center [784, 360] width 1568 height 720
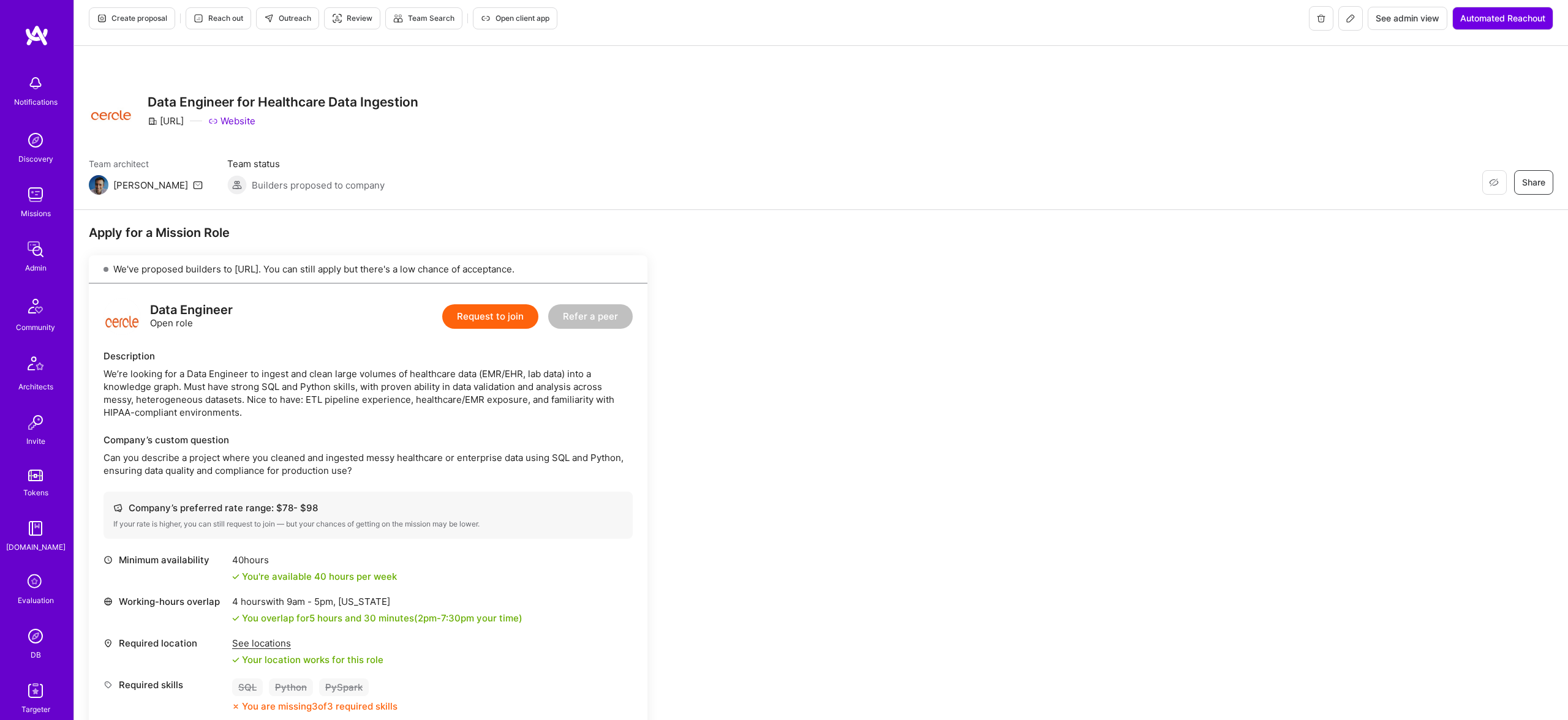
click at [354, 19] on span "Review" at bounding box center [352, 18] width 40 height 11
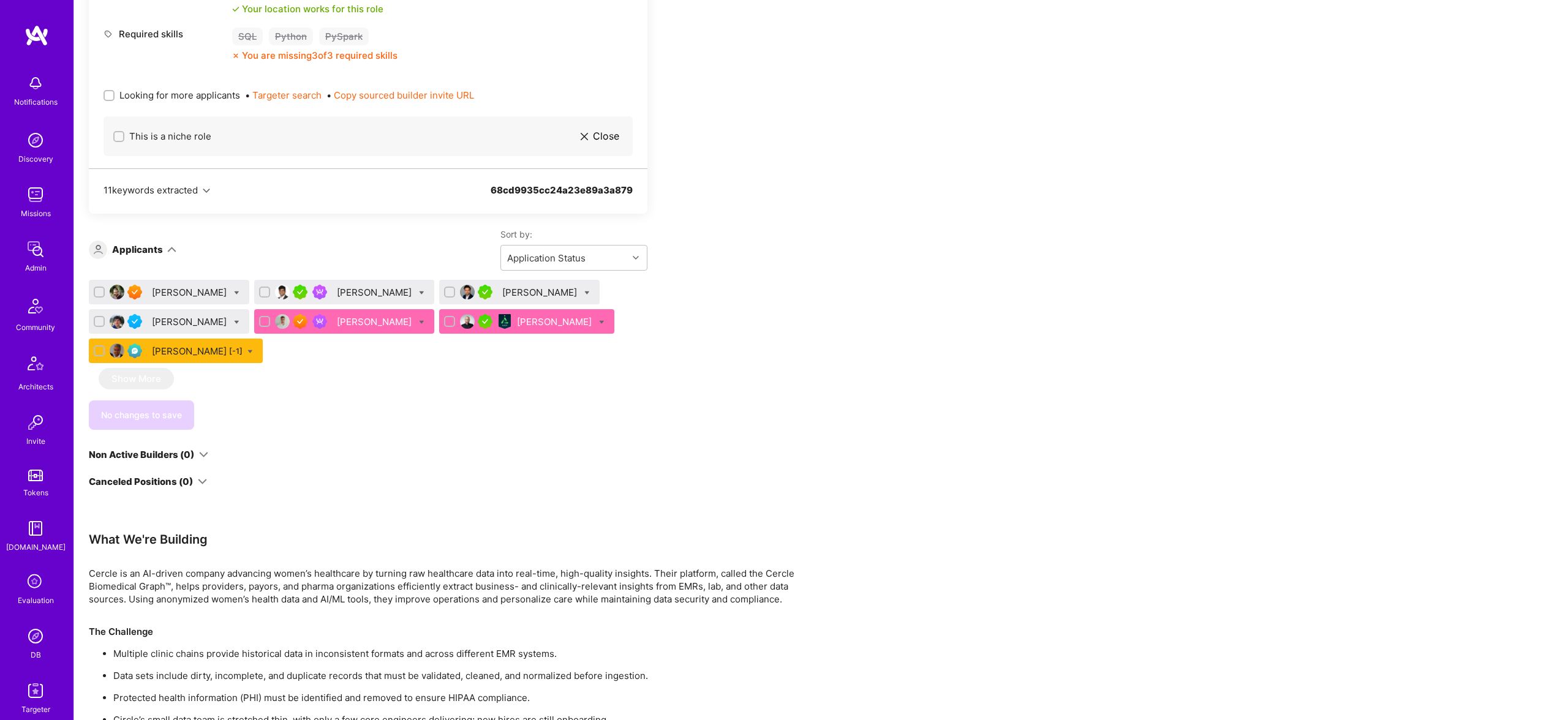
scroll to position [676, 0]
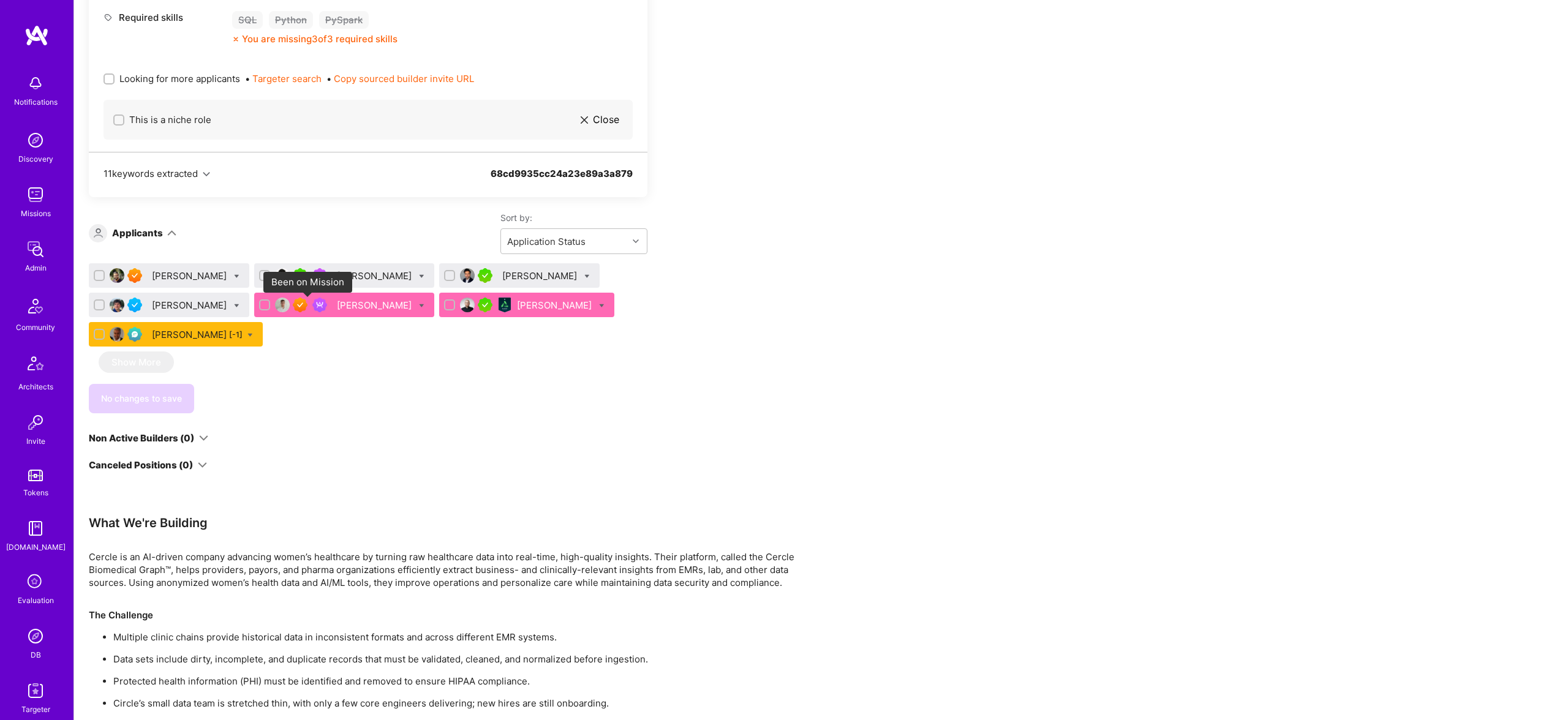
click at [313, 302] on img at bounding box center [320, 305] width 15 height 15
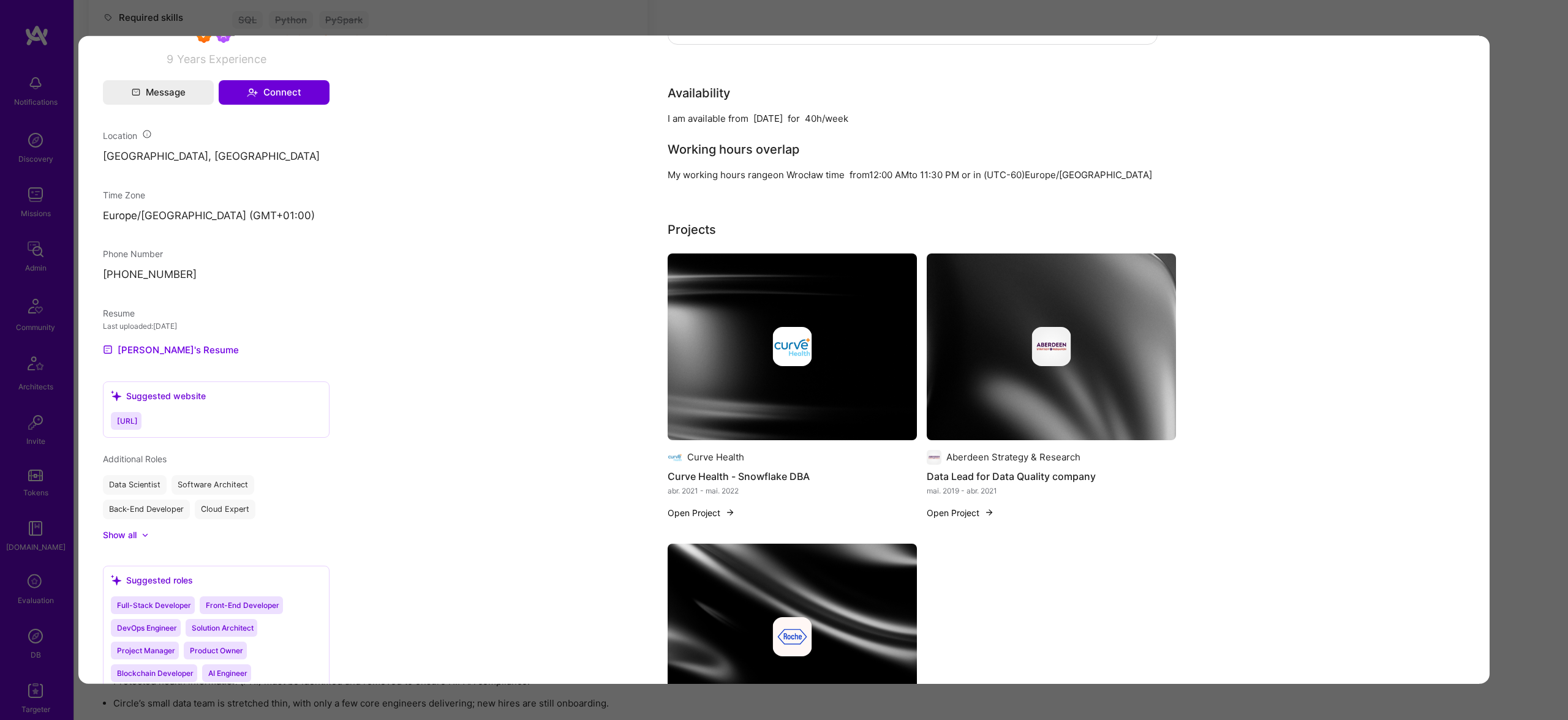
scroll to position [918, 0]
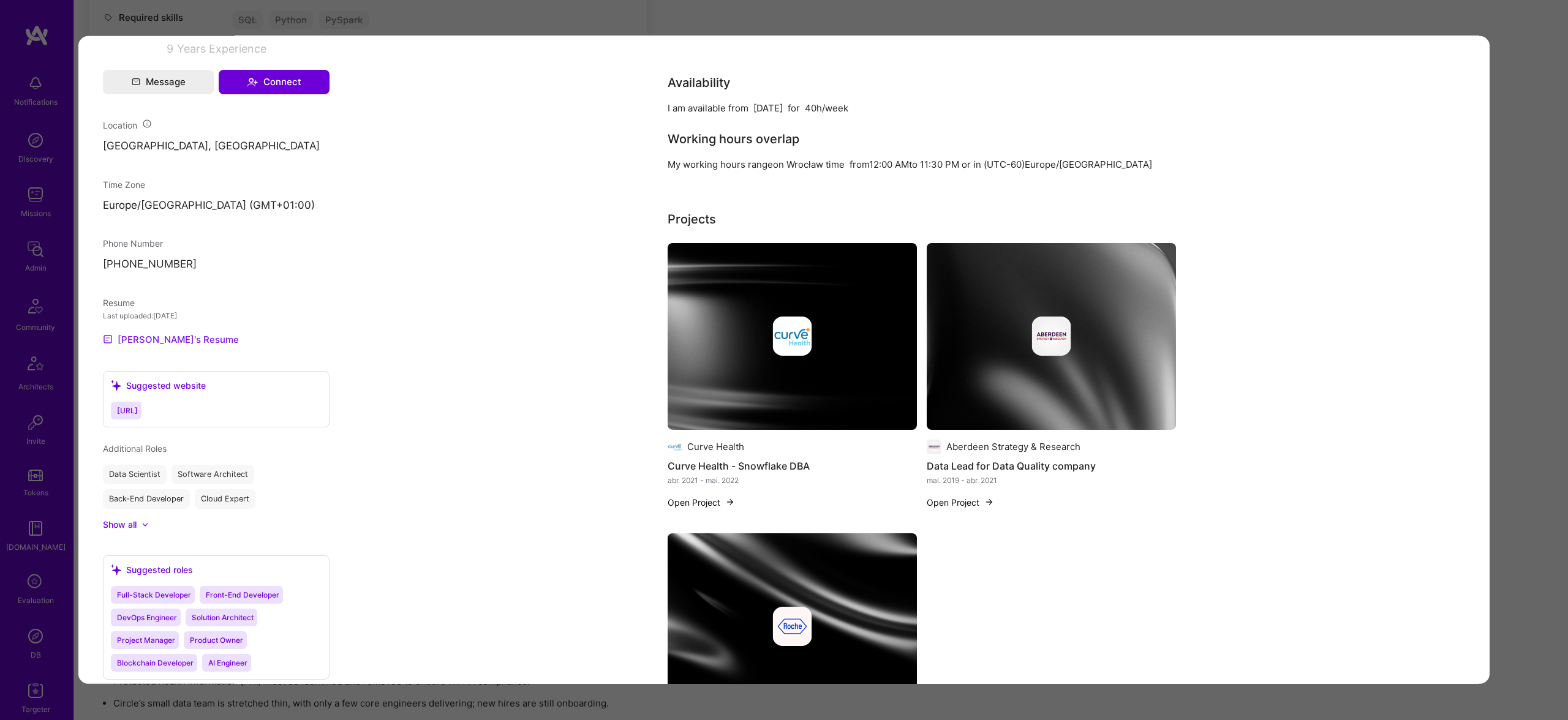
click at [169, 346] on link "Jakub's Resume" at bounding box center [170, 339] width 136 height 15
click at [762, 8] on div "Application 5 of 7 Evaluation scores Expertise level Superstar Interpersonal sk…" at bounding box center [784, 360] width 1568 height 720
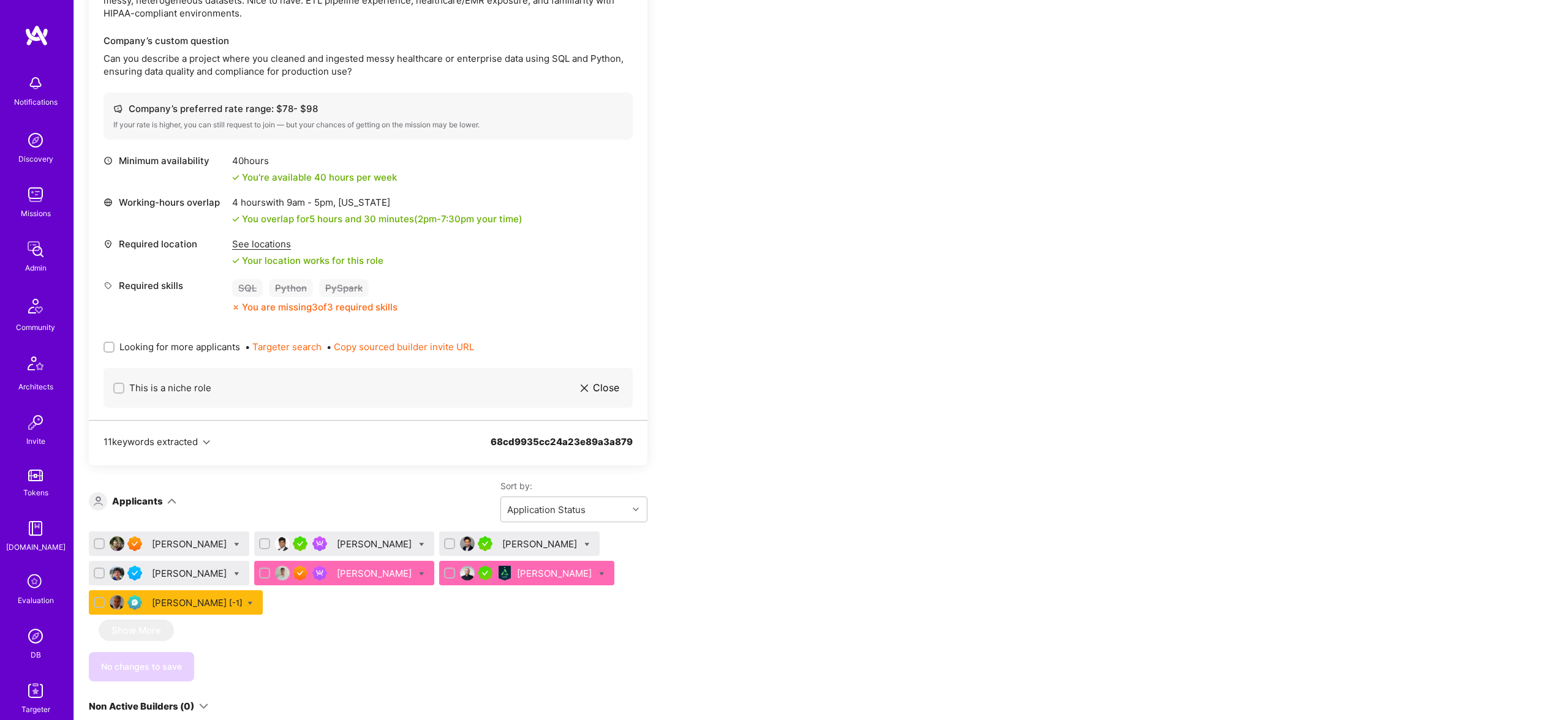
scroll to position [407, 0]
click at [35, 634] on img at bounding box center [36, 636] width 25 height 25
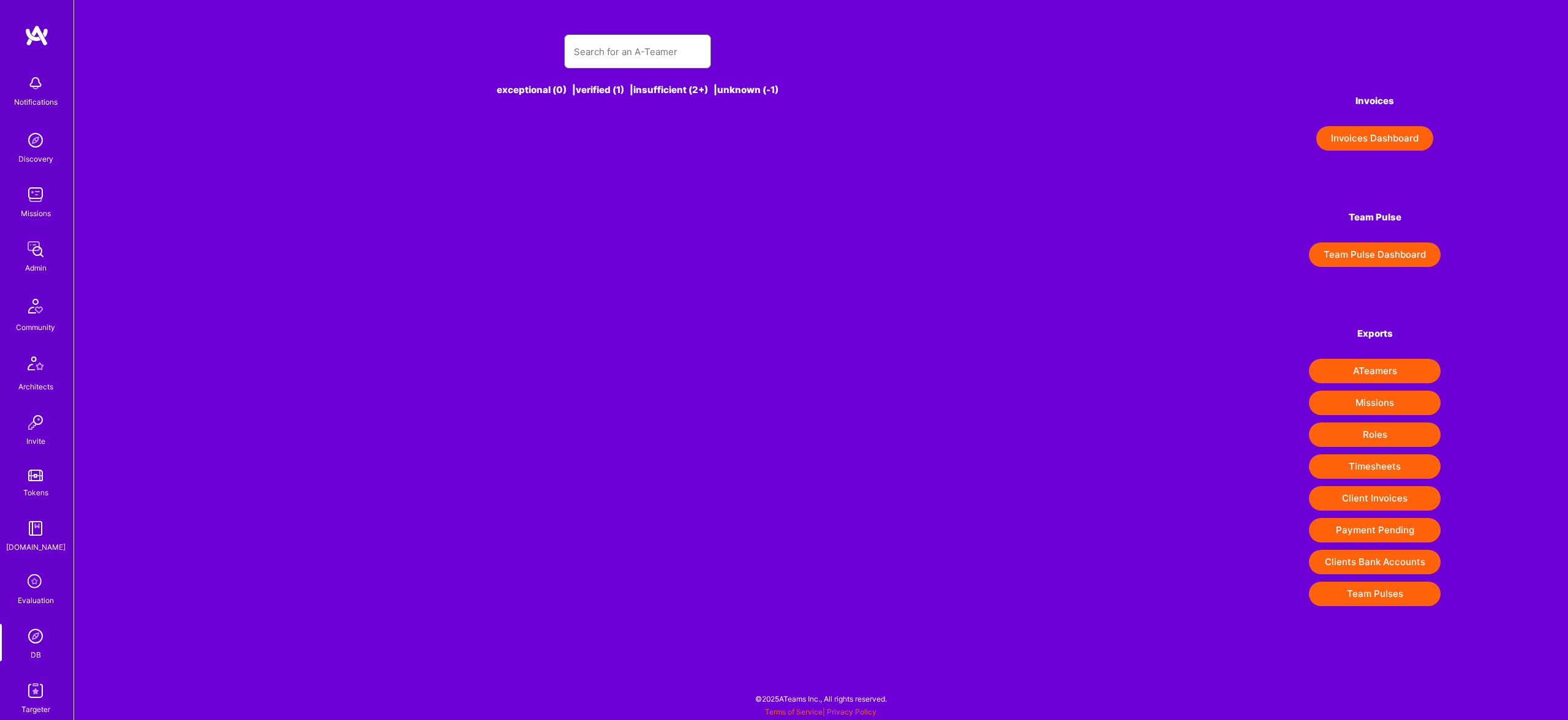
click at [582, 61] on input "text" at bounding box center [637, 52] width 127 height 31
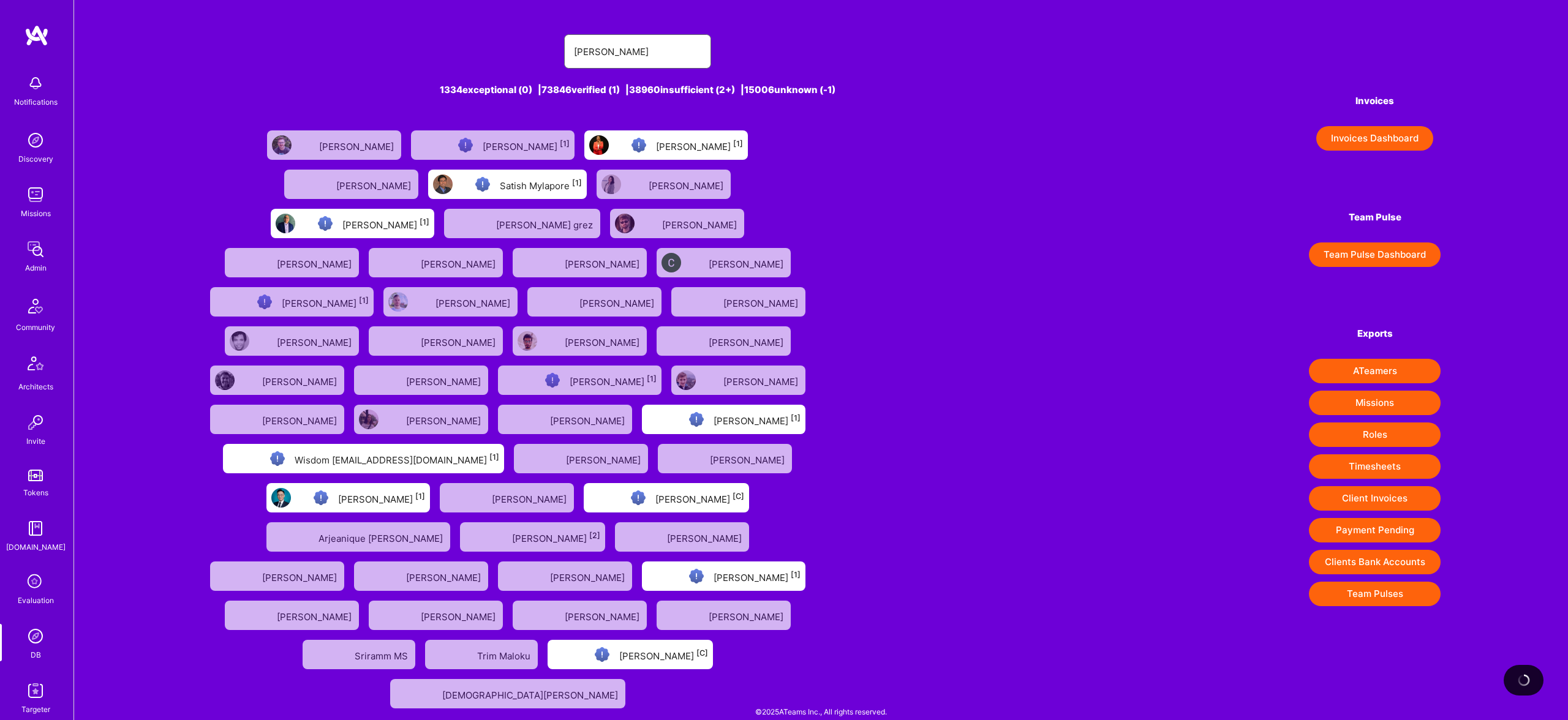
type input "souvik"
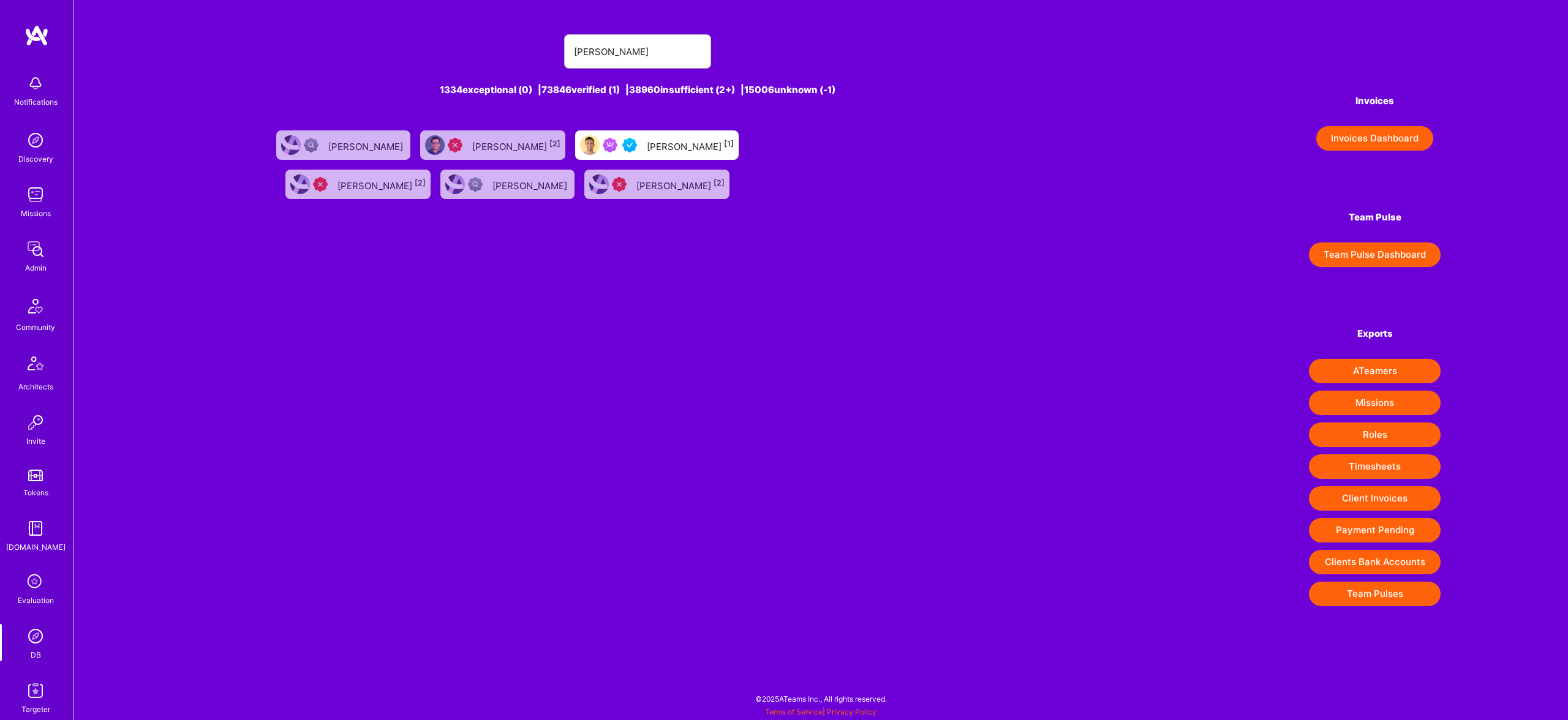
click at [647, 146] on div "Souvik Basu [1]" at bounding box center [690, 145] width 87 height 16
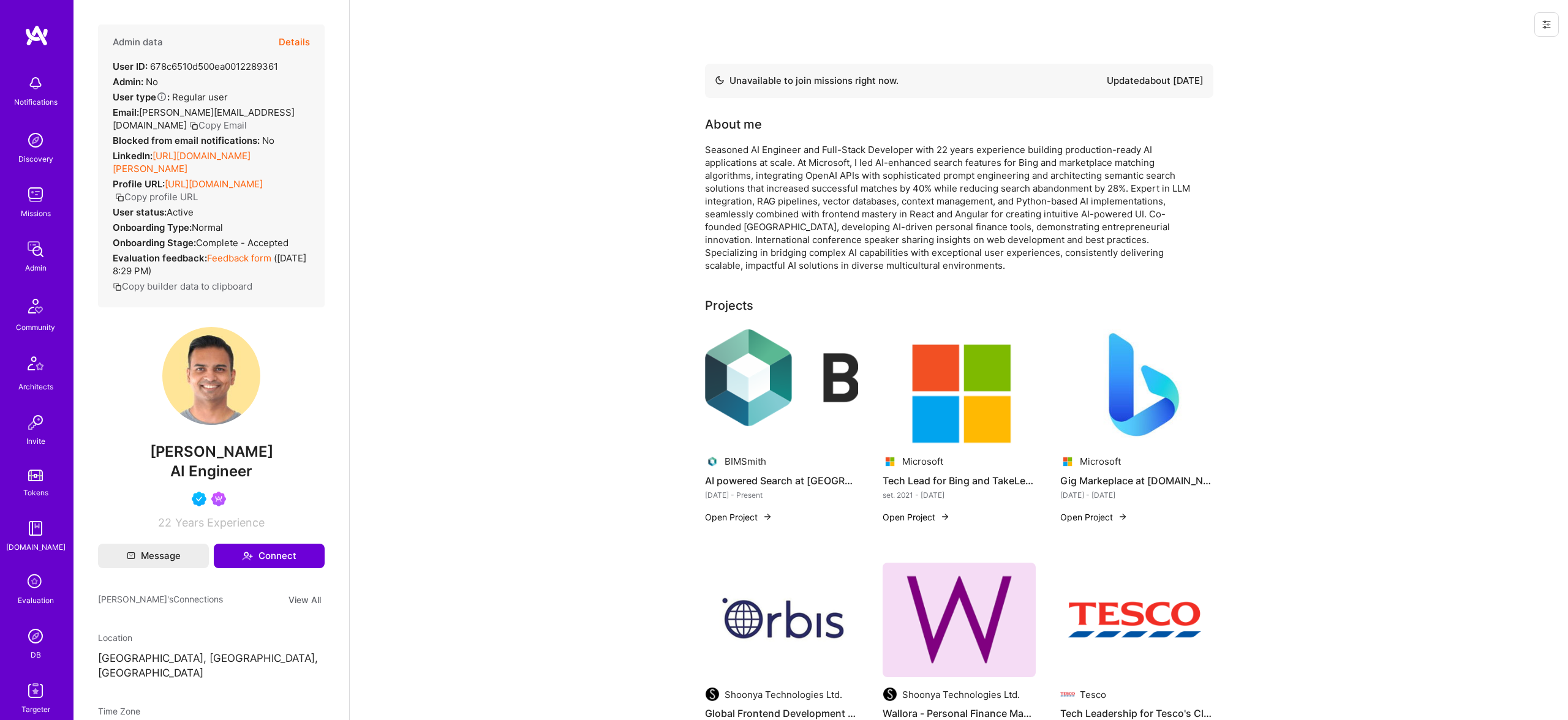
click at [298, 42] on button "Details" at bounding box center [294, 42] width 31 height 36
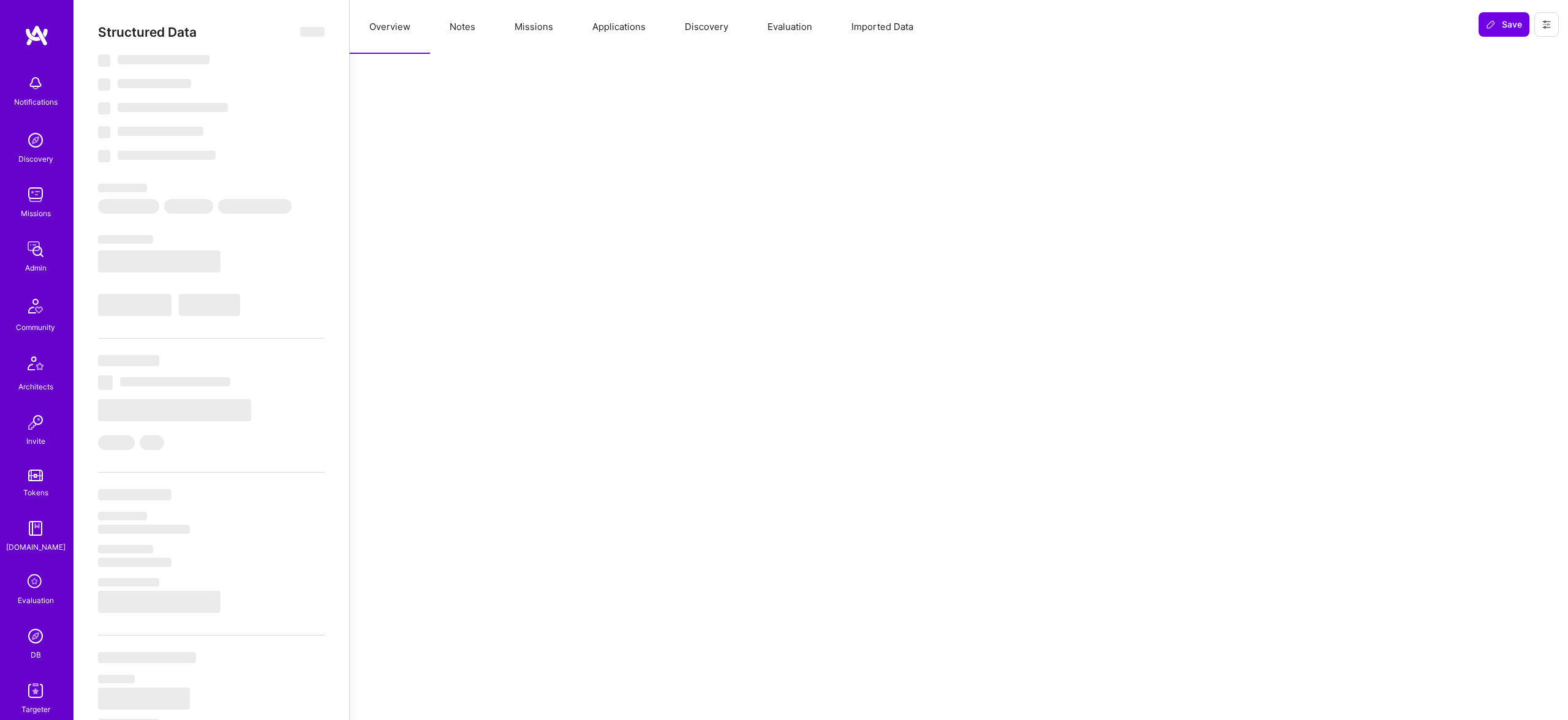
select select "Not Available"
select select "1 Month"
select select "5"
select select "4"
select select "6"
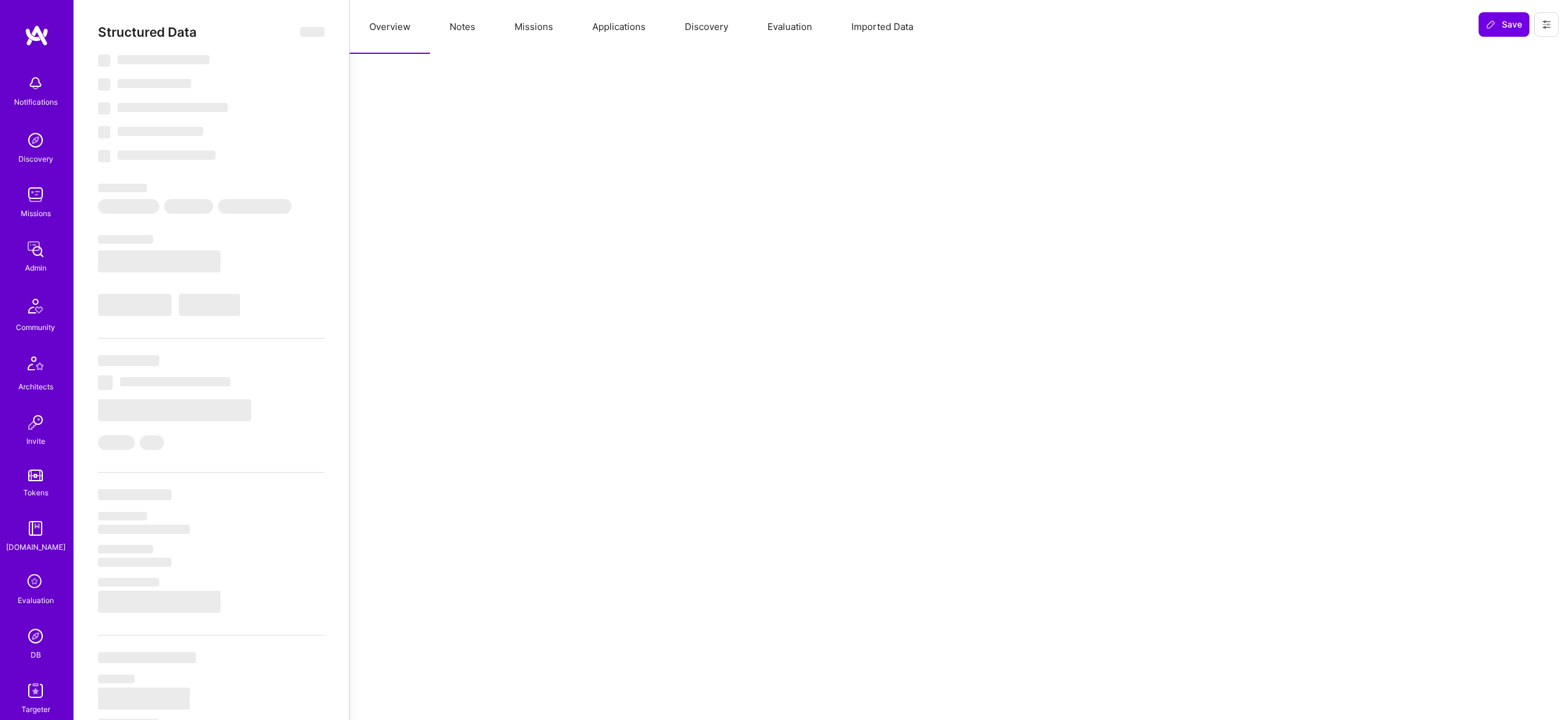
select select "6"
select select "CA"
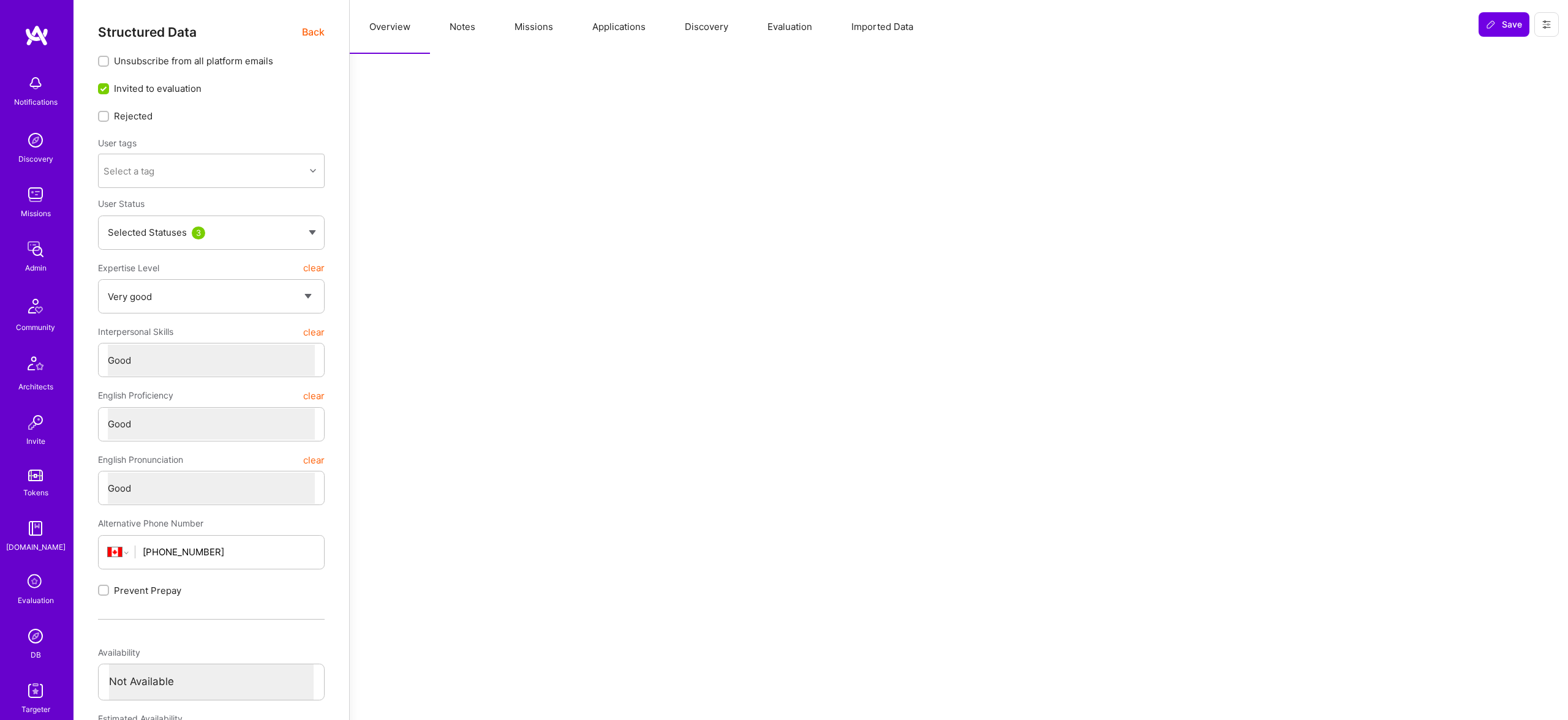
click at [470, 26] on button "Notes" at bounding box center [463, 27] width 65 height 54
type textarea "x"
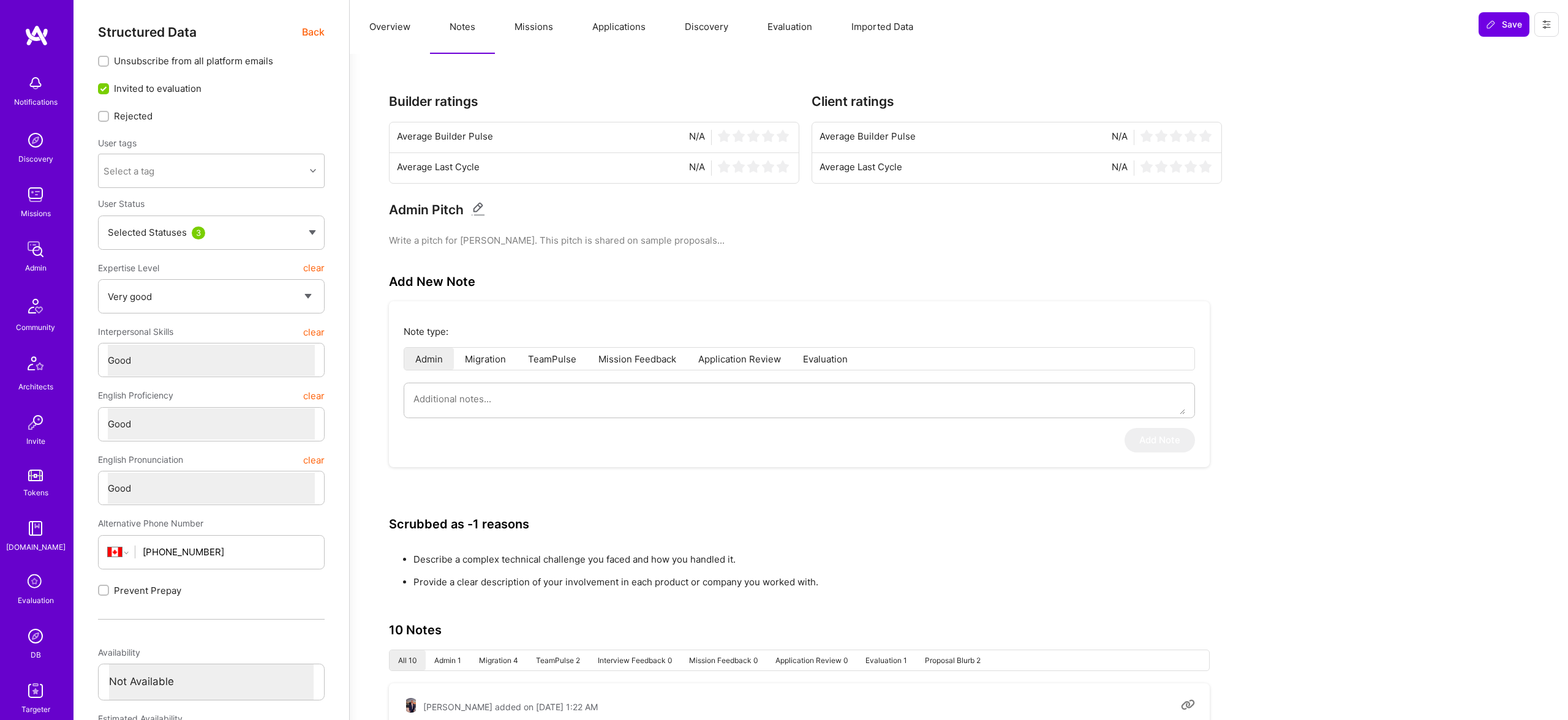
click at [537, 27] on button "Missions" at bounding box center [534, 27] width 78 height 54
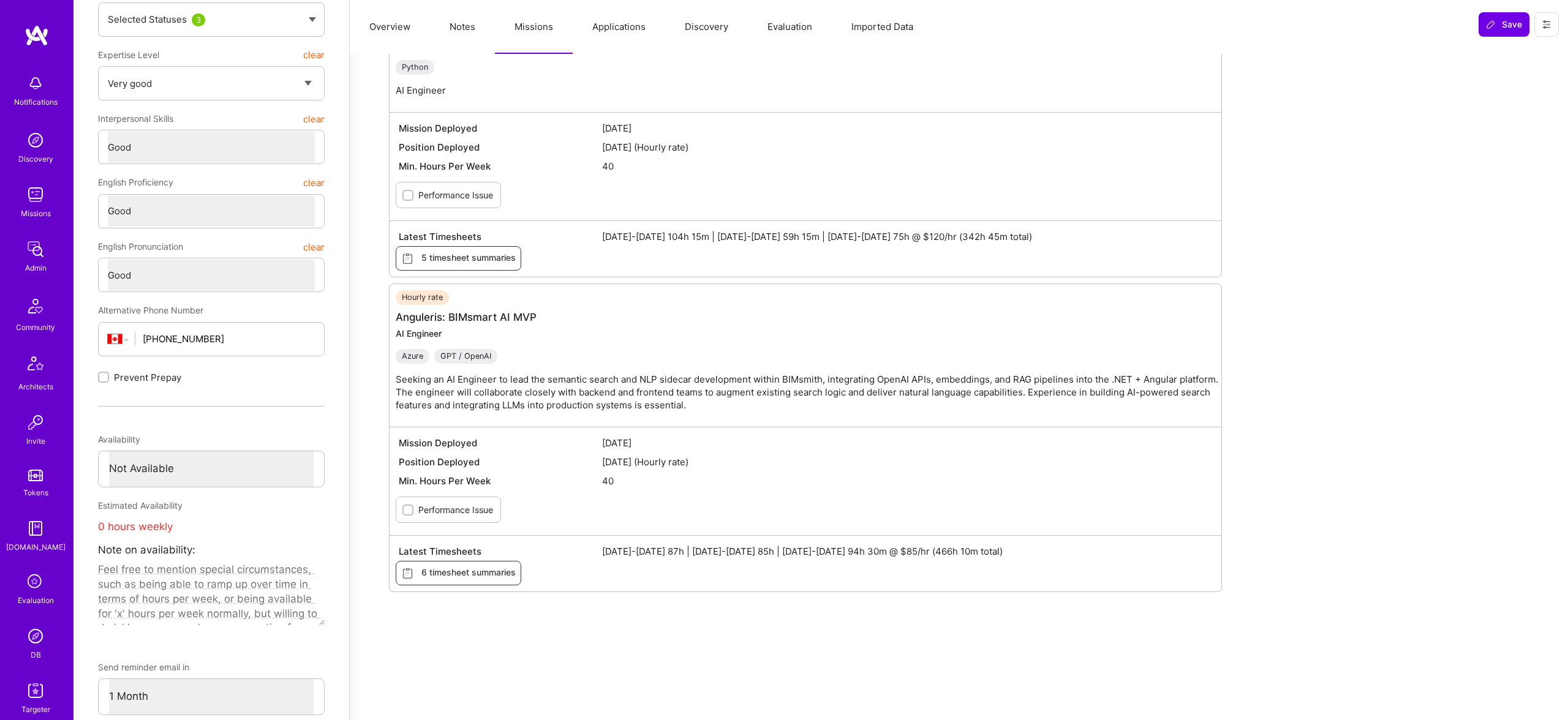
scroll to position [218, 0]
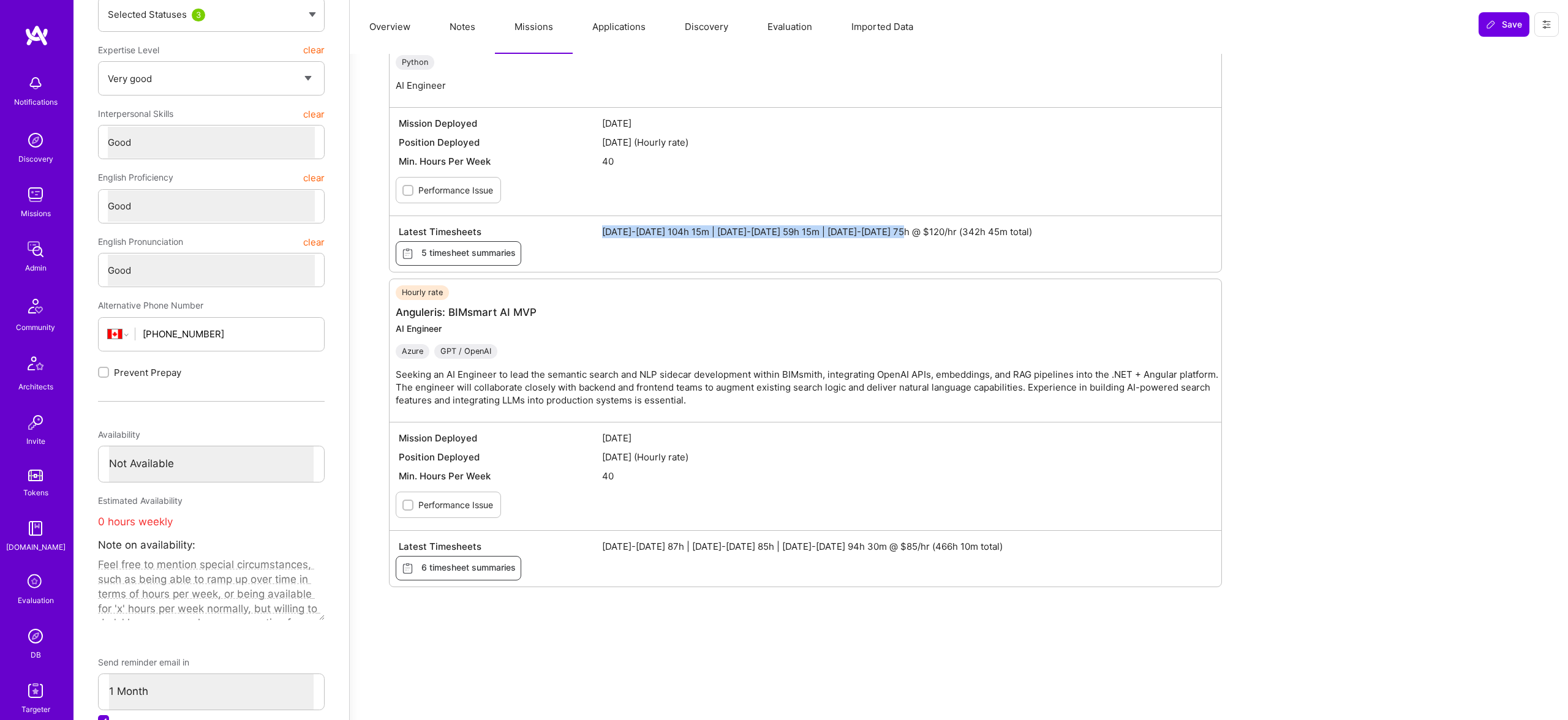
drag, startPoint x: 853, startPoint y: 224, endPoint x: 906, endPoint y: 230, distance: 53.3
click at [906, 230] on div "Latest Timesheets Aug 1-15 2025 104h 15m | Aug 16-31 2025 59h 15m | Sep 1-15 20…" at bounding box center [805, 231] width 819 height 19
click at [35, 626] on img at bounding box center [36, 636] width 25 height 25
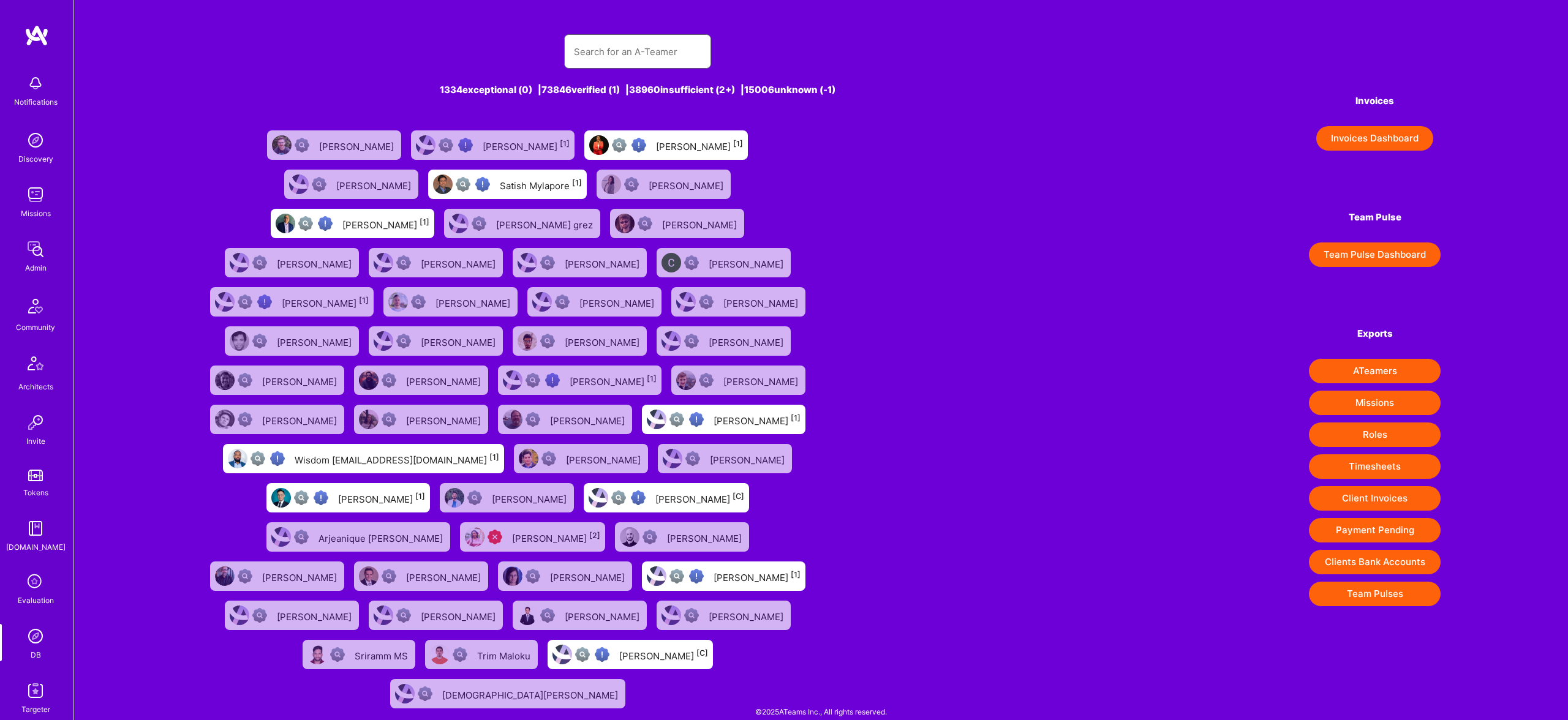
click at [688, 57] on input "text" at bounding box center [637, 52] width 127 height 31
type input "tomislav"
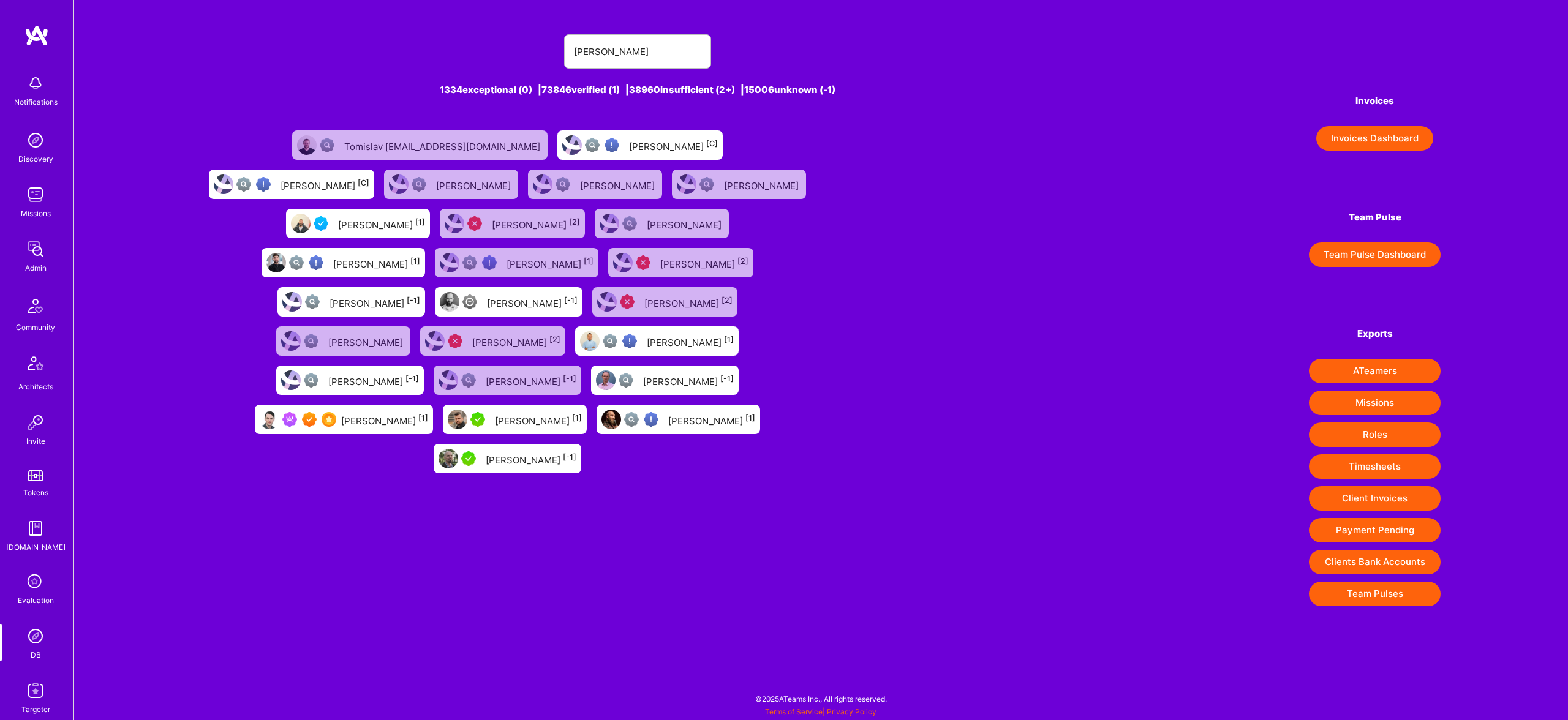
click at [361, 411] on div "Tomislav Peharda [1]" at bounding box center [385, 419] width 87 height 16
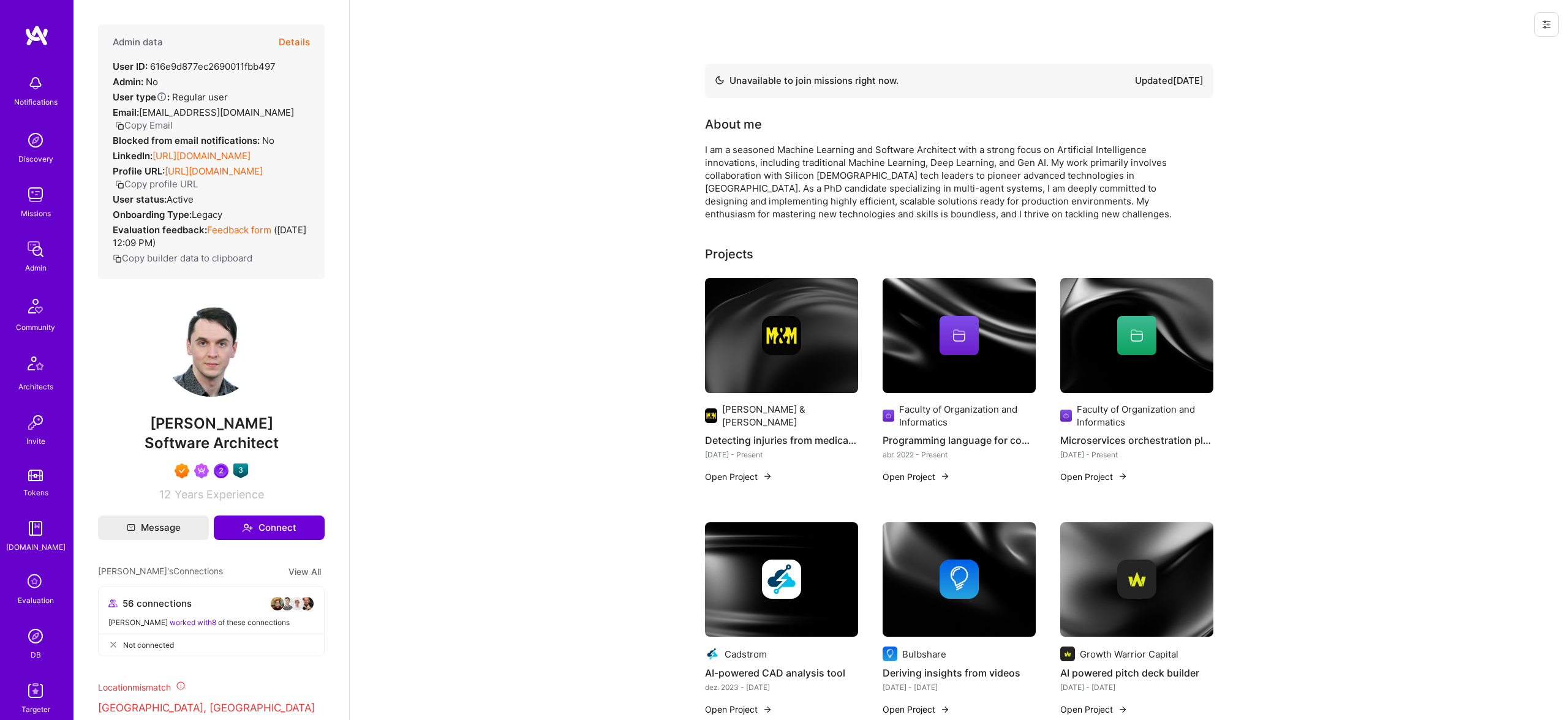
click at [302, 35] on button "Details" at bounding box center [294, 42] width 31 height 36
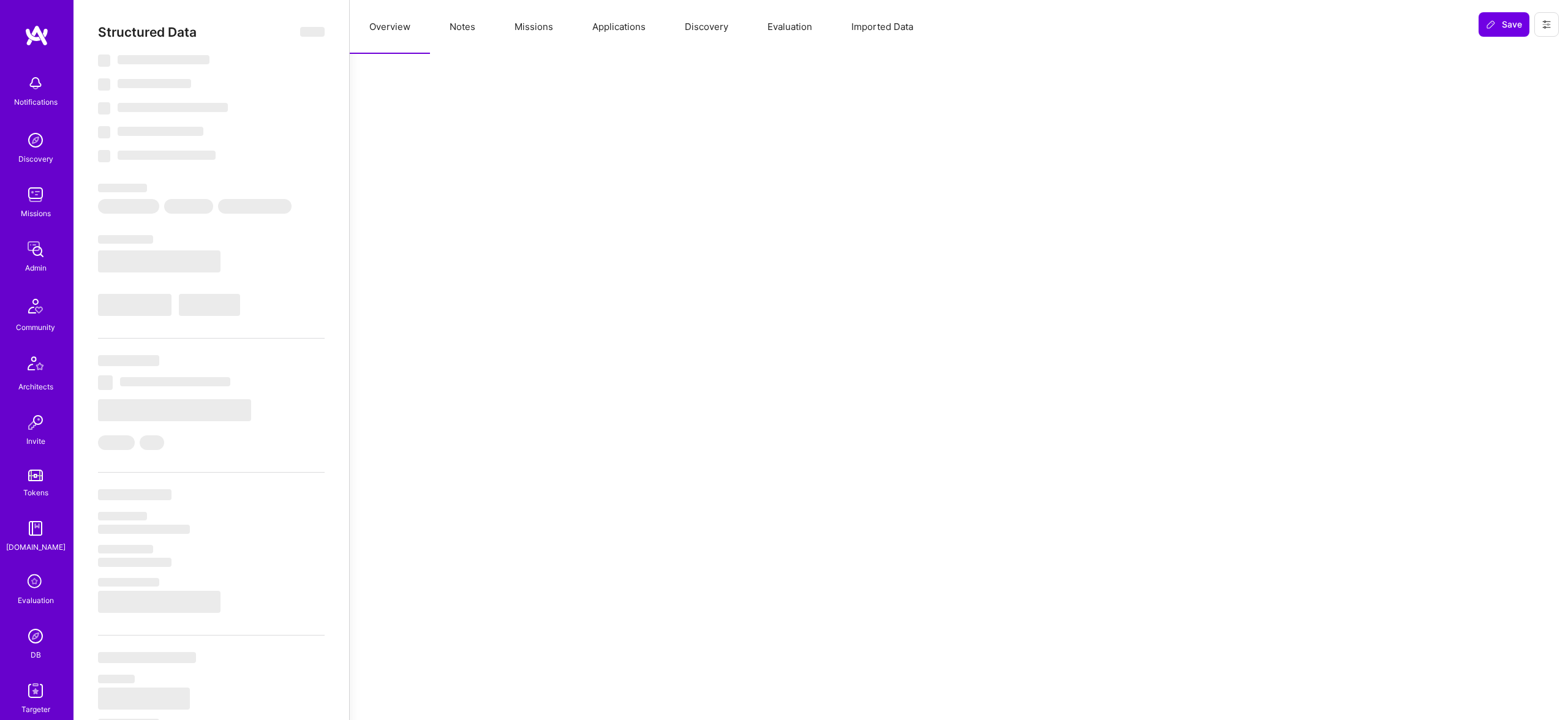
click at [556, 25] on button "Missions" at bounding box center [534, 27] width 78 height 54
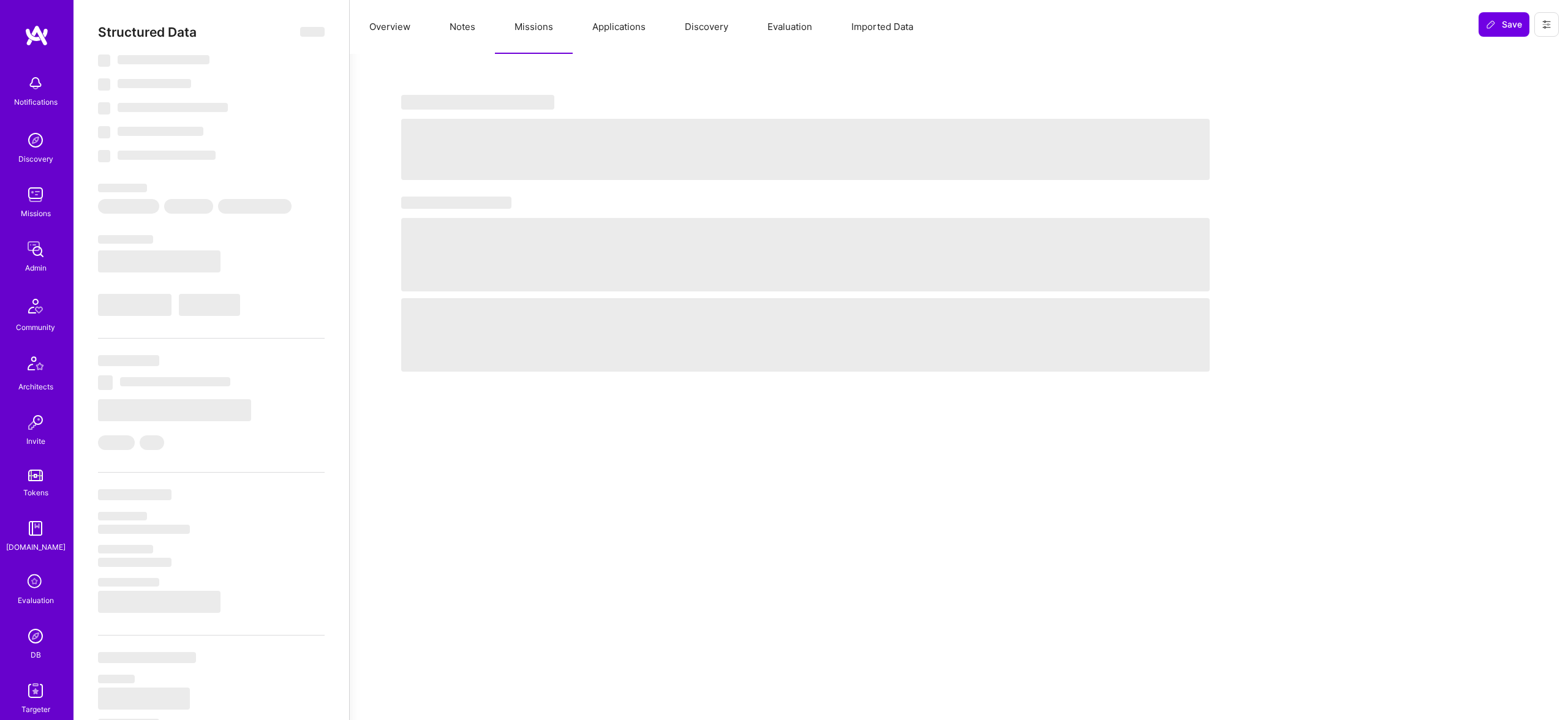
type textarea "x"
select select "Not Available"
select select "1 Month"
select select "7"
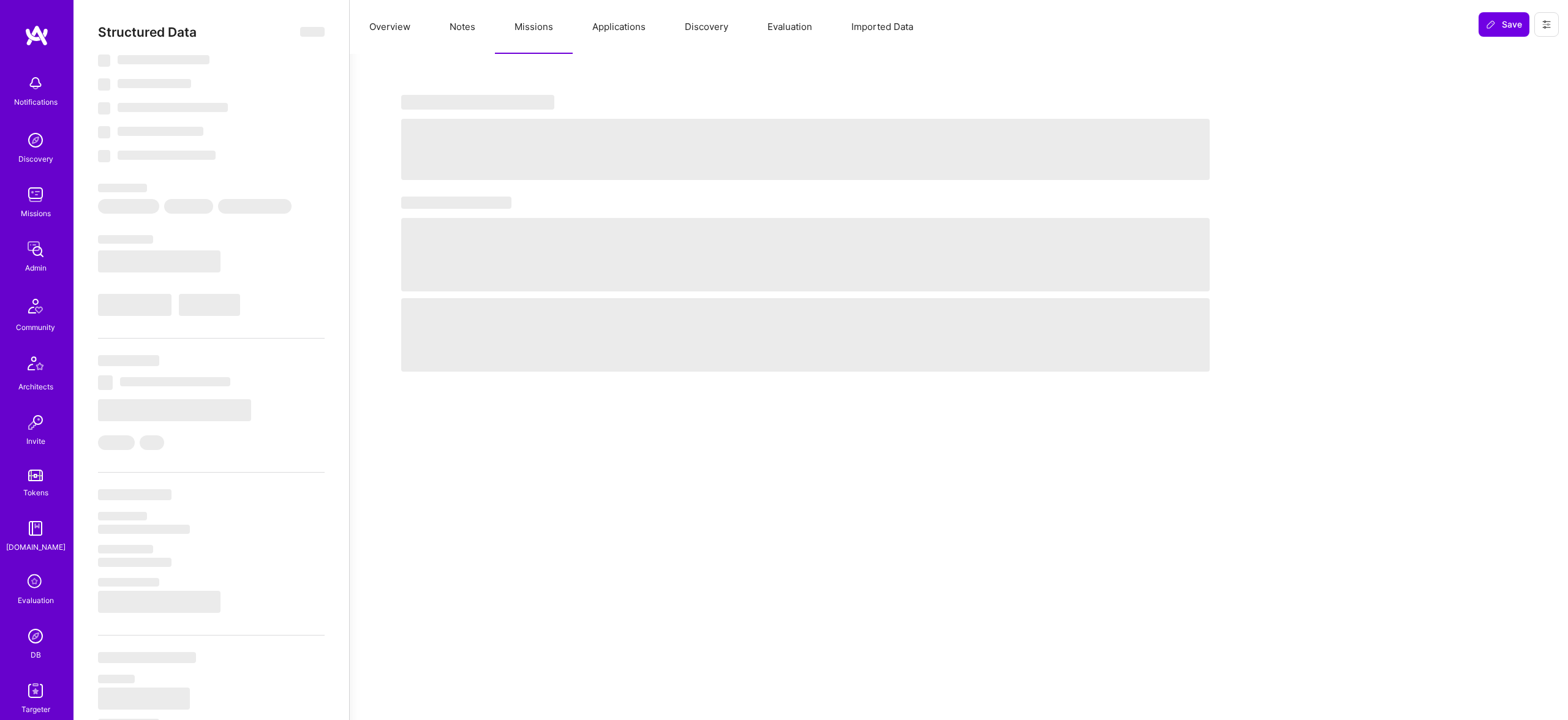
select select "7"
select select "6"
select select "US"
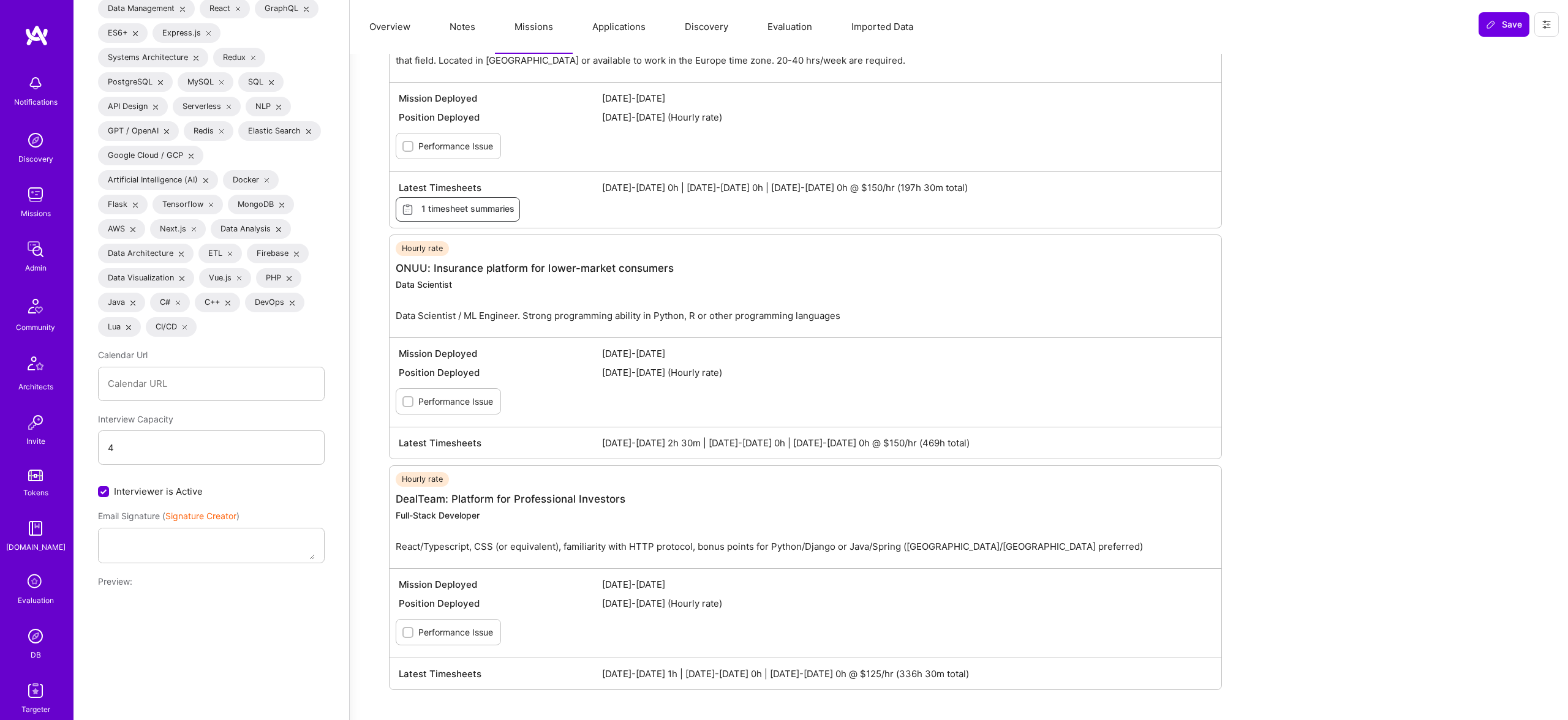
scroll to position [1774, 0]
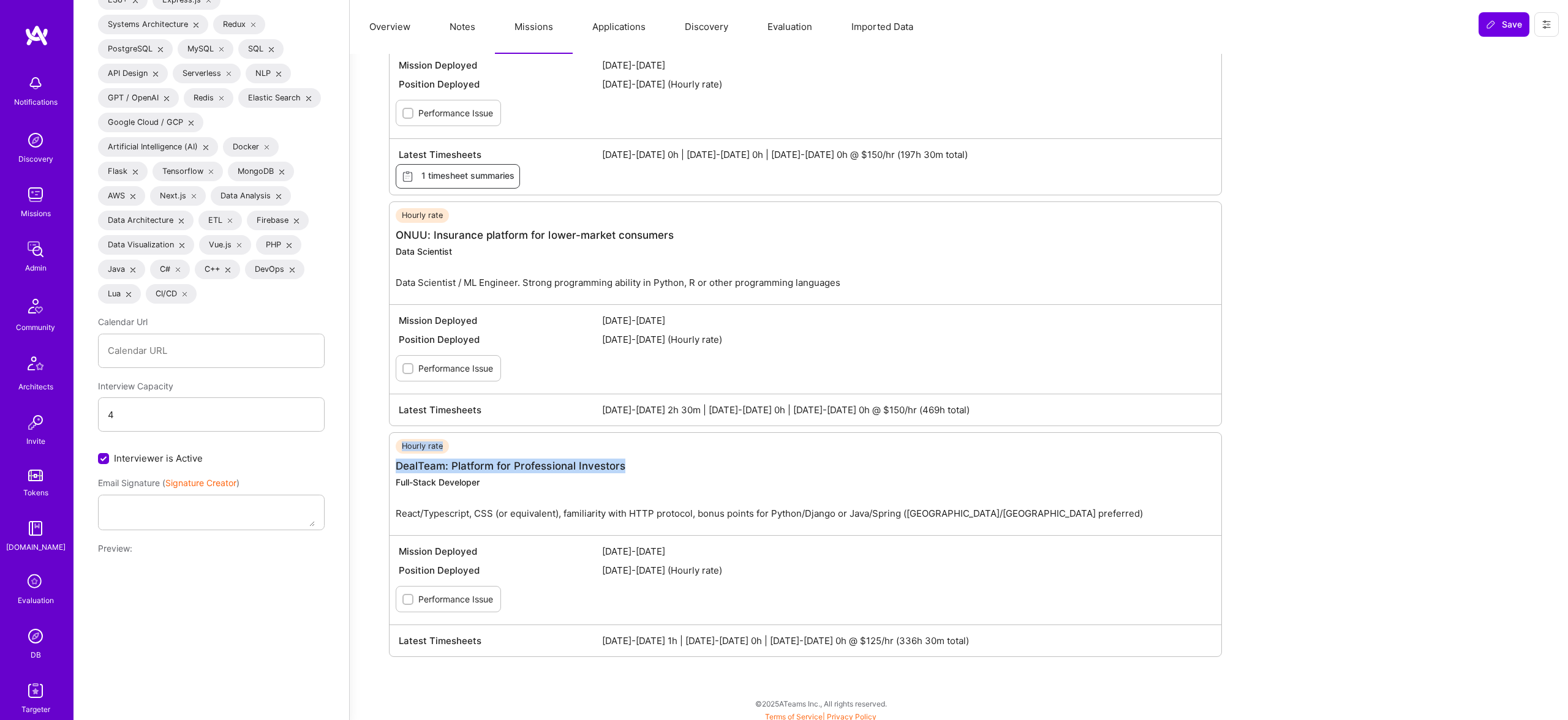
drag, startPoint x: 656, startPoint y: 465, endPoint x: 741, endPoint y: 457, distance: 85.4
click at [391, 449] on div "Hourly rate DealTeam: Platform for Professional Investors Full-Stack Developer …" at bounding box center [806, 545] width 833 height 225
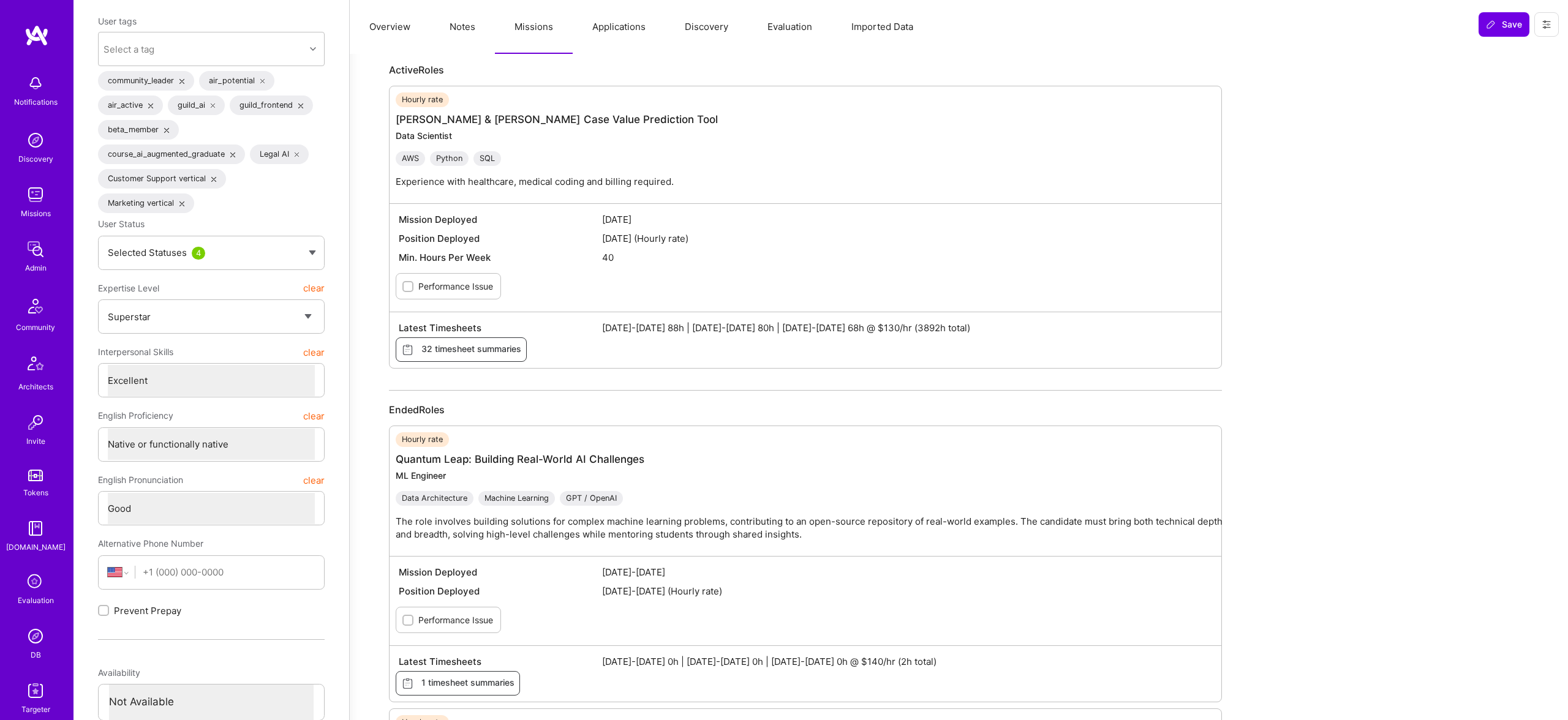
scroll to position [0, 0]
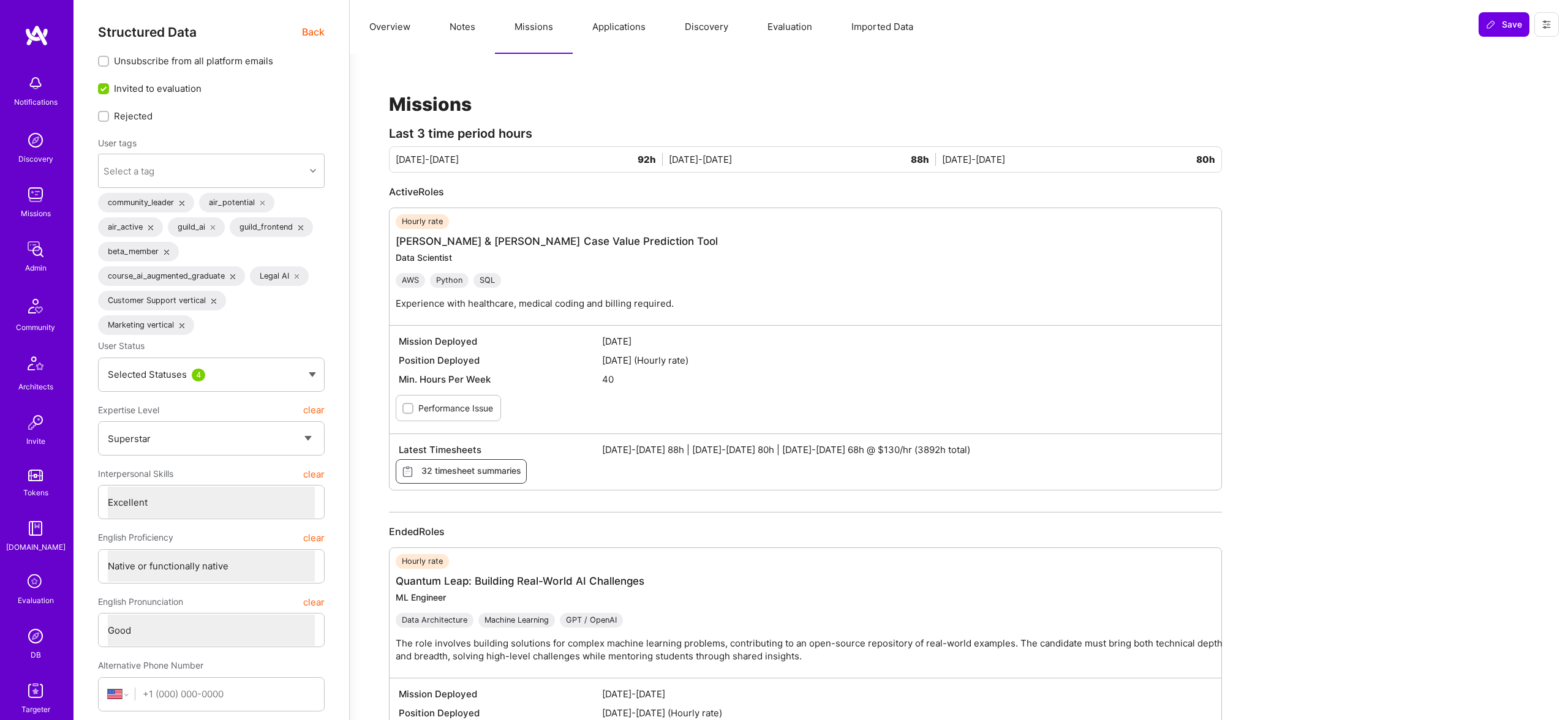
click at [36, 657] on div "DB" at bounding box center [36, 655] width 10 height 13
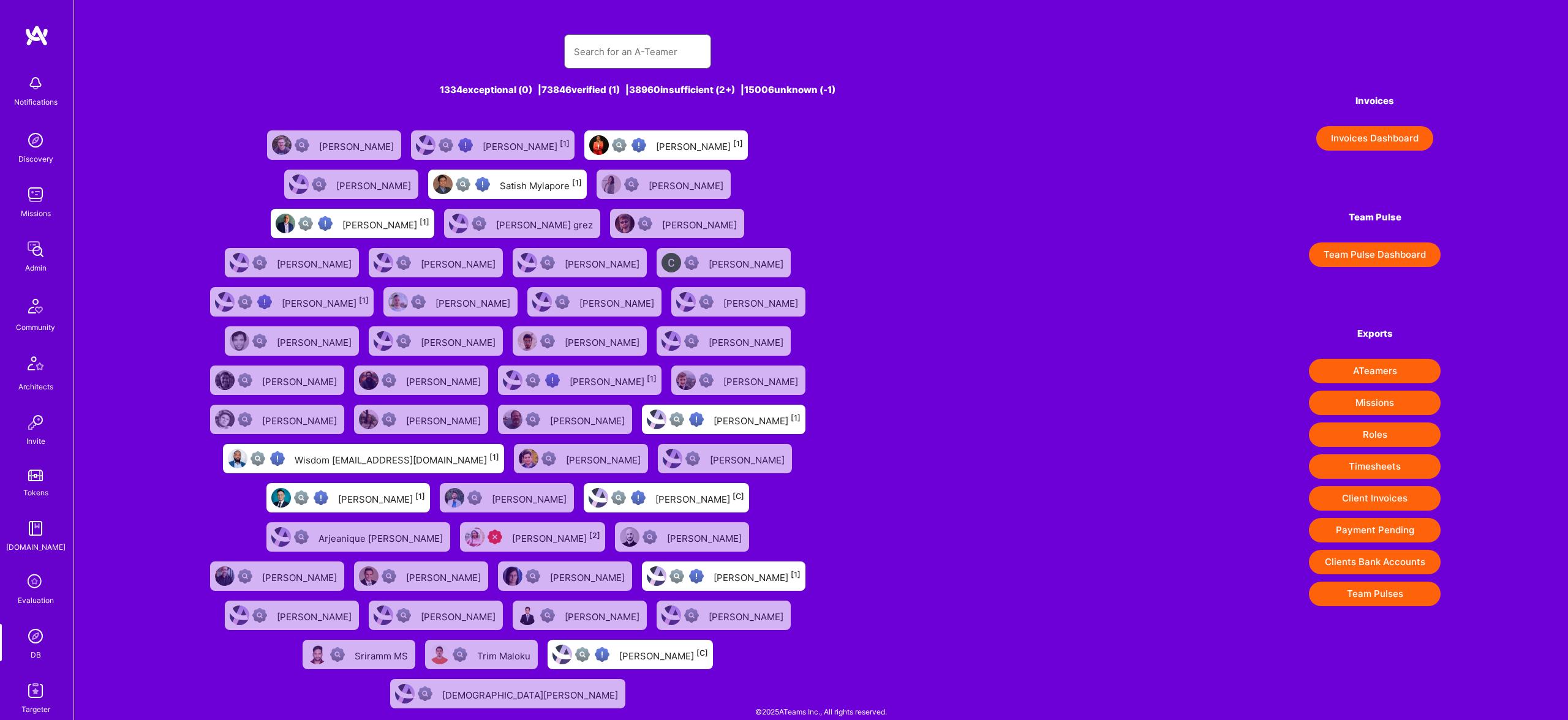
click at [634, 42] on input "text" at bounding box center [637, 52] width 127 height 31
type input "souvik"
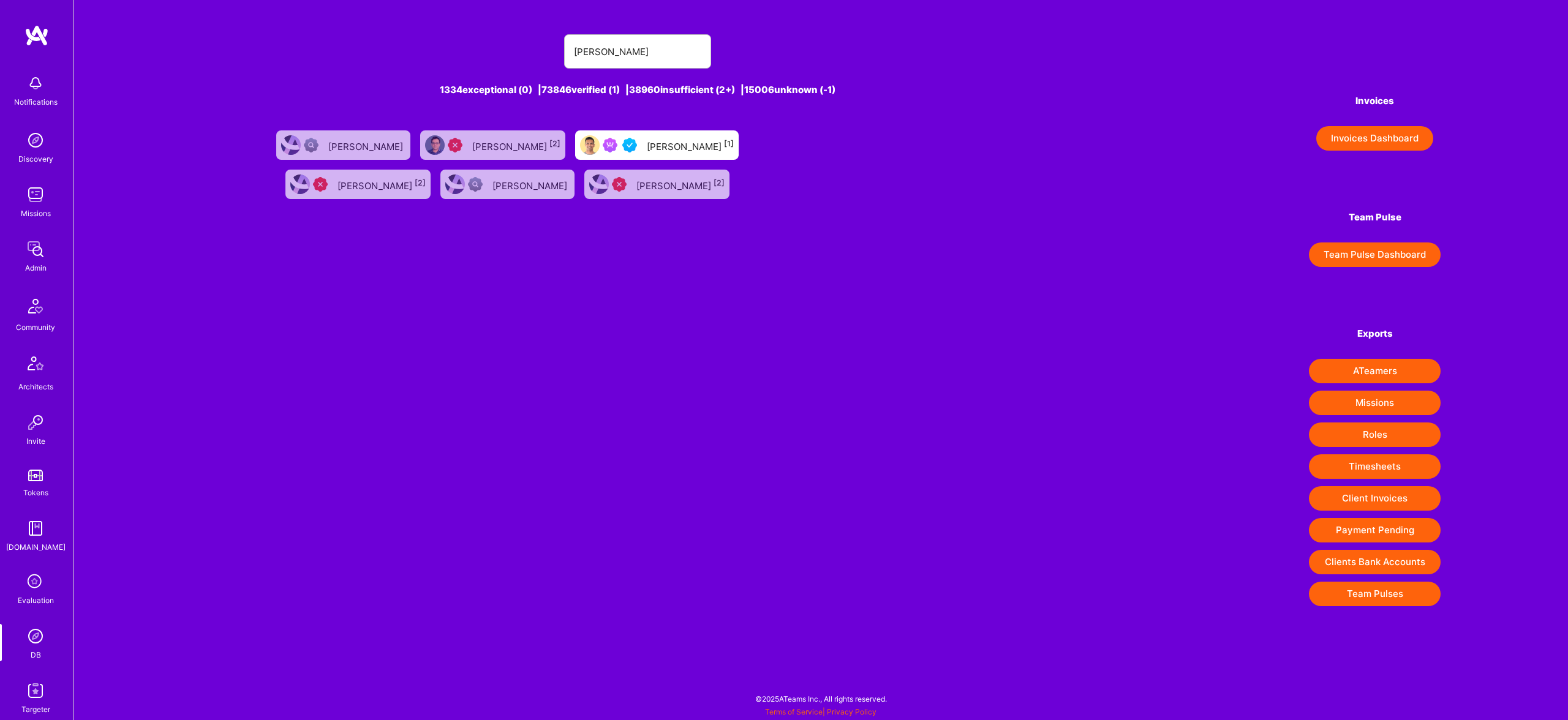
click at [588, 156] on div "Souvik Basu [1]" at bounding box center [657, 145] width 164 height 29
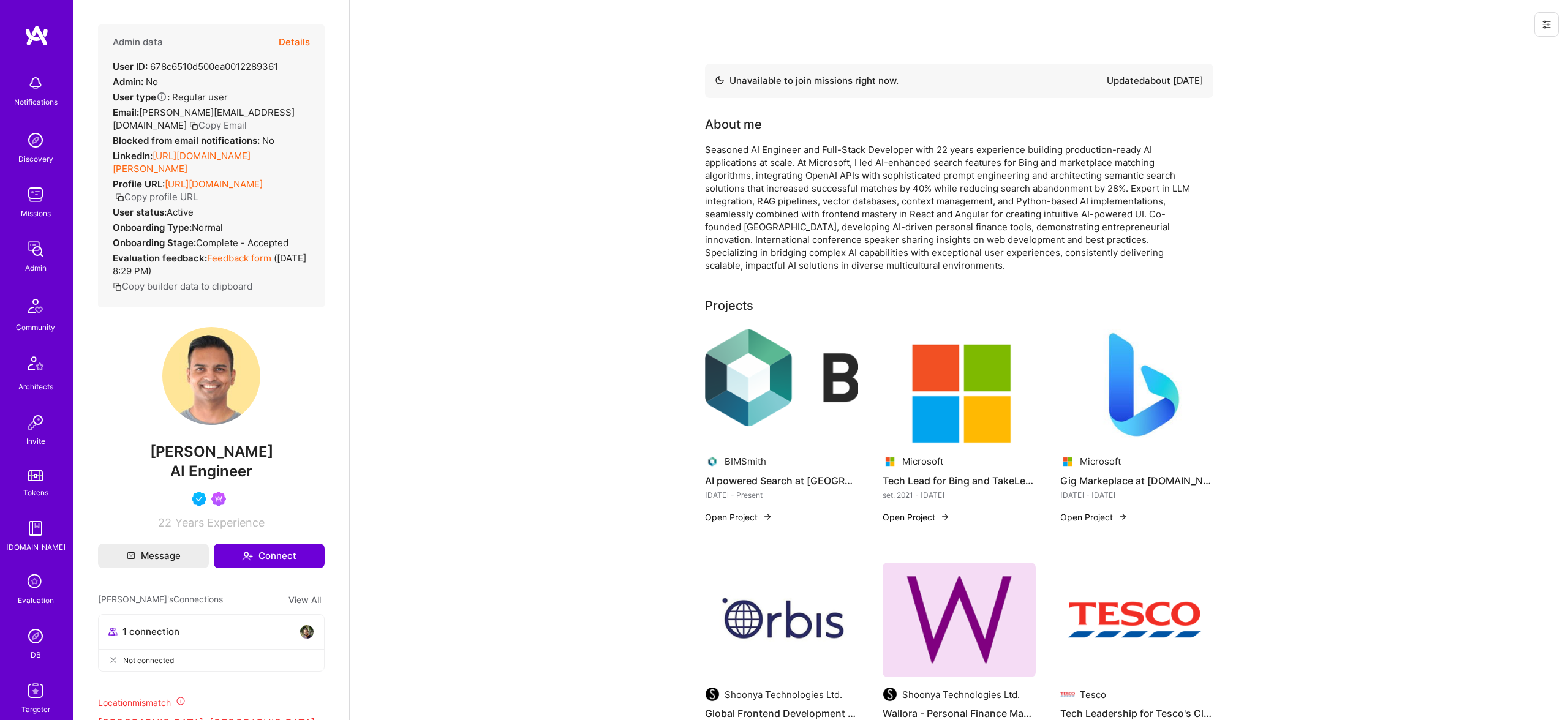
click at [300, 36] on button "Details" at bounding box center [294, 42] width 31 height 36
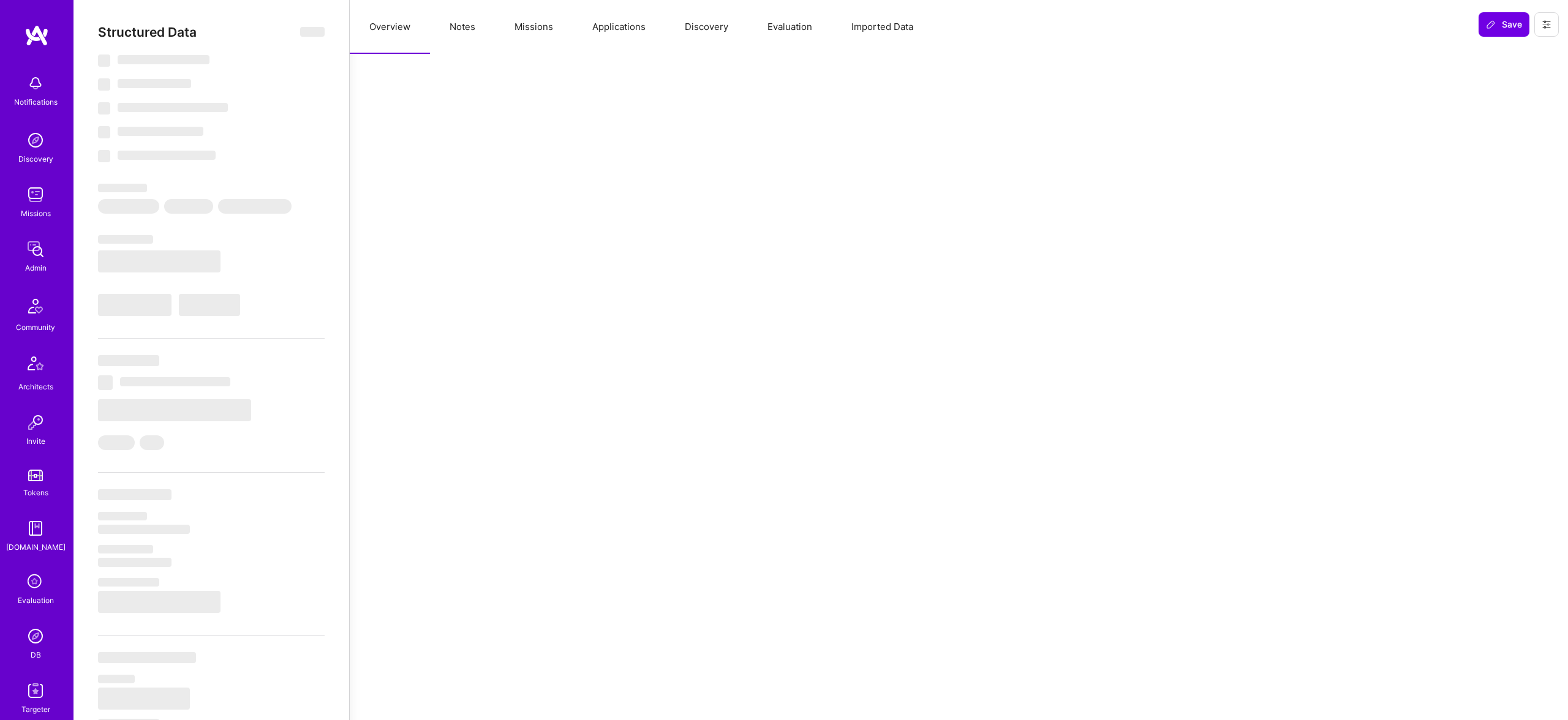
click at [756, 31] on button "Evaluation" at bounding box center [790, 27] width 84 height 54
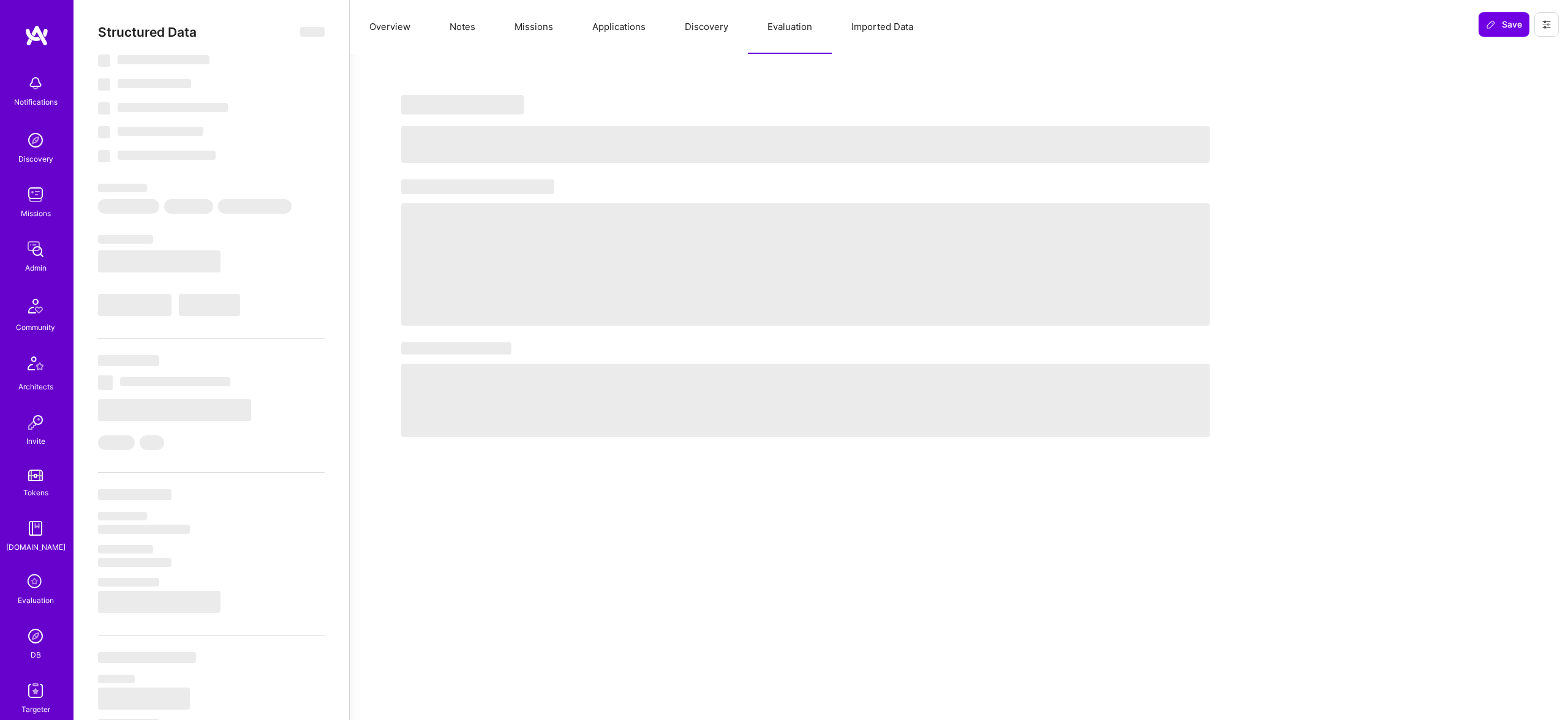
type textarea "x"
select select "Not Available"
select select "1 Month"
select select "5"
select select "4"
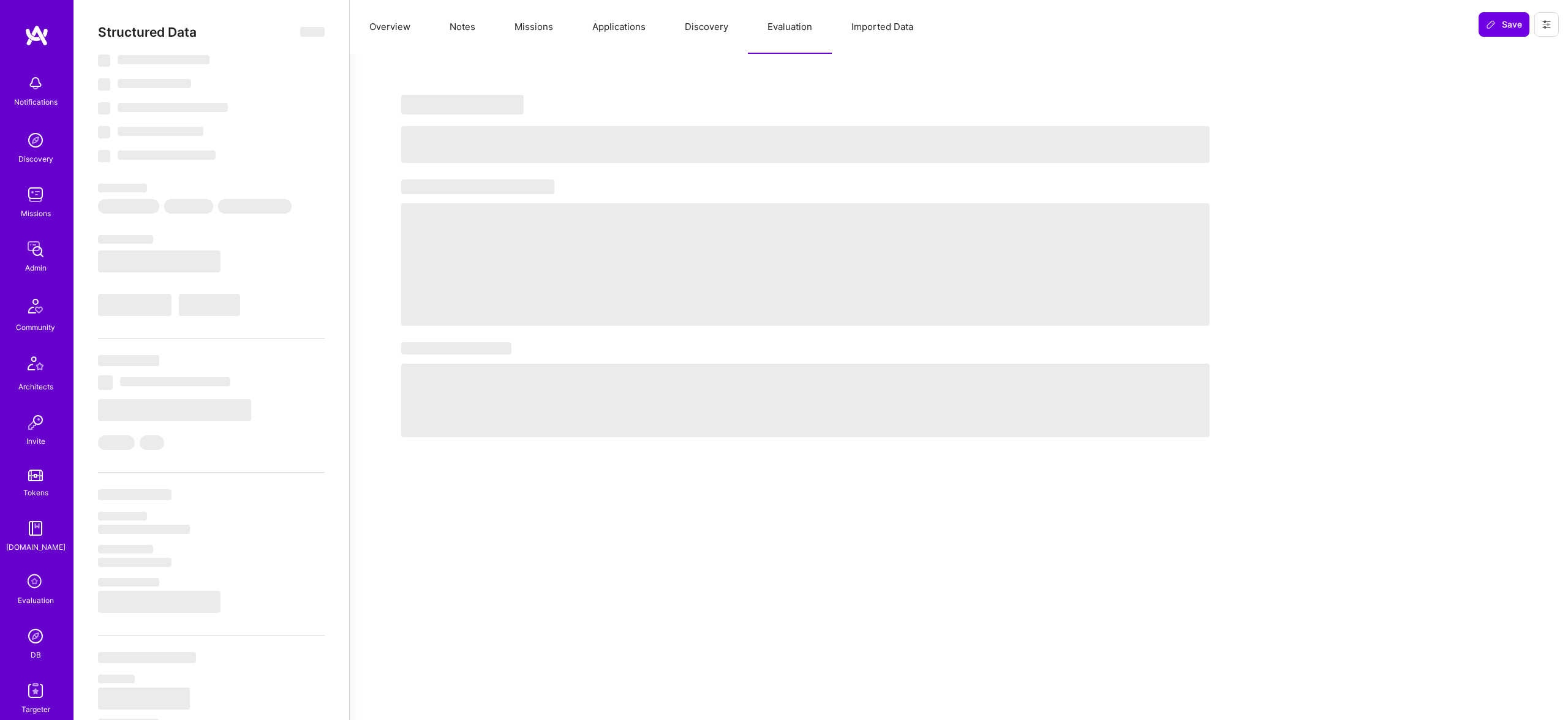
select select "6"
select select "CA"
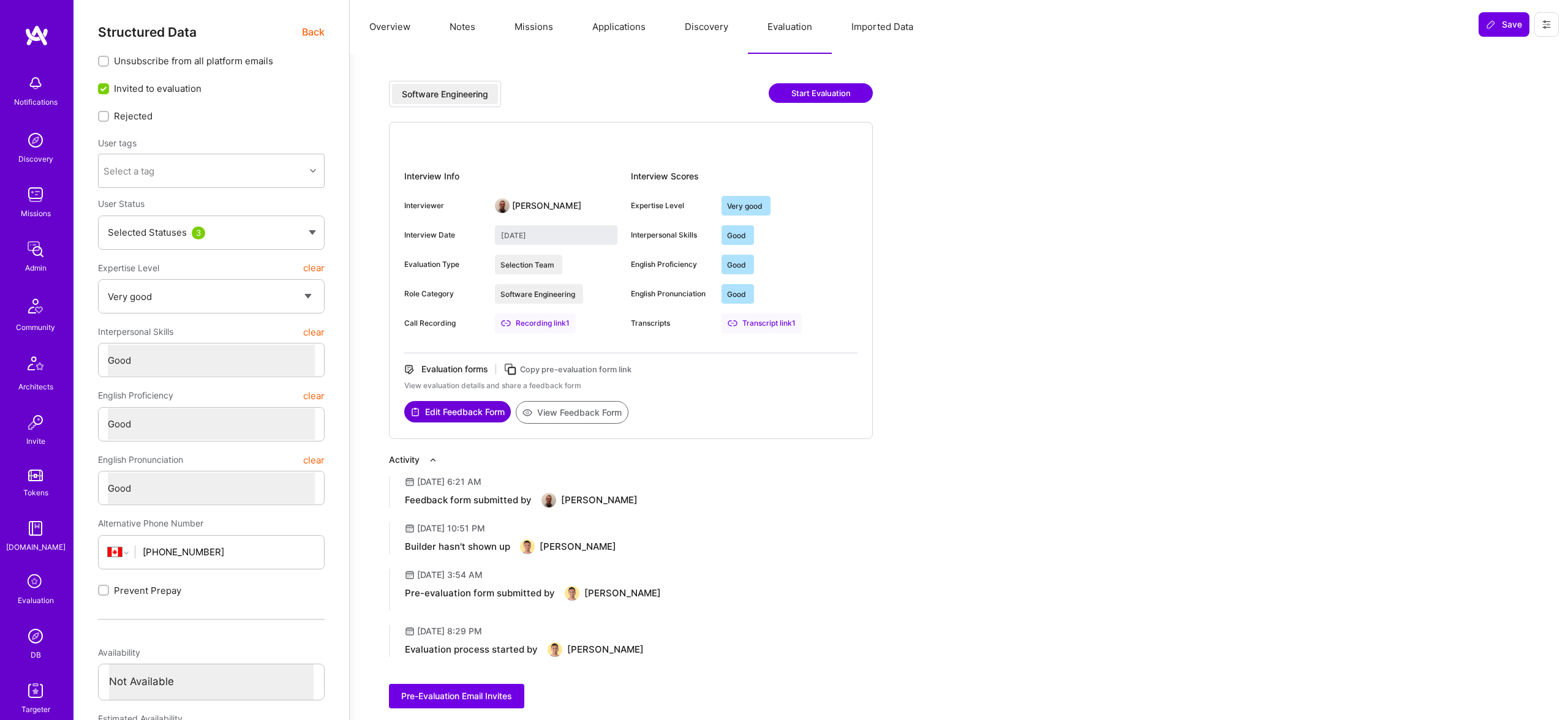
click at [300, 48] on div "Structured Data Back Unsubscribe from all platform emails Invited to evaluation…" at bounding box center [211, 608] width 227 height 1167
click at [305, 38] on span "Back" at bounding box center [313, 32] width 23 height 16
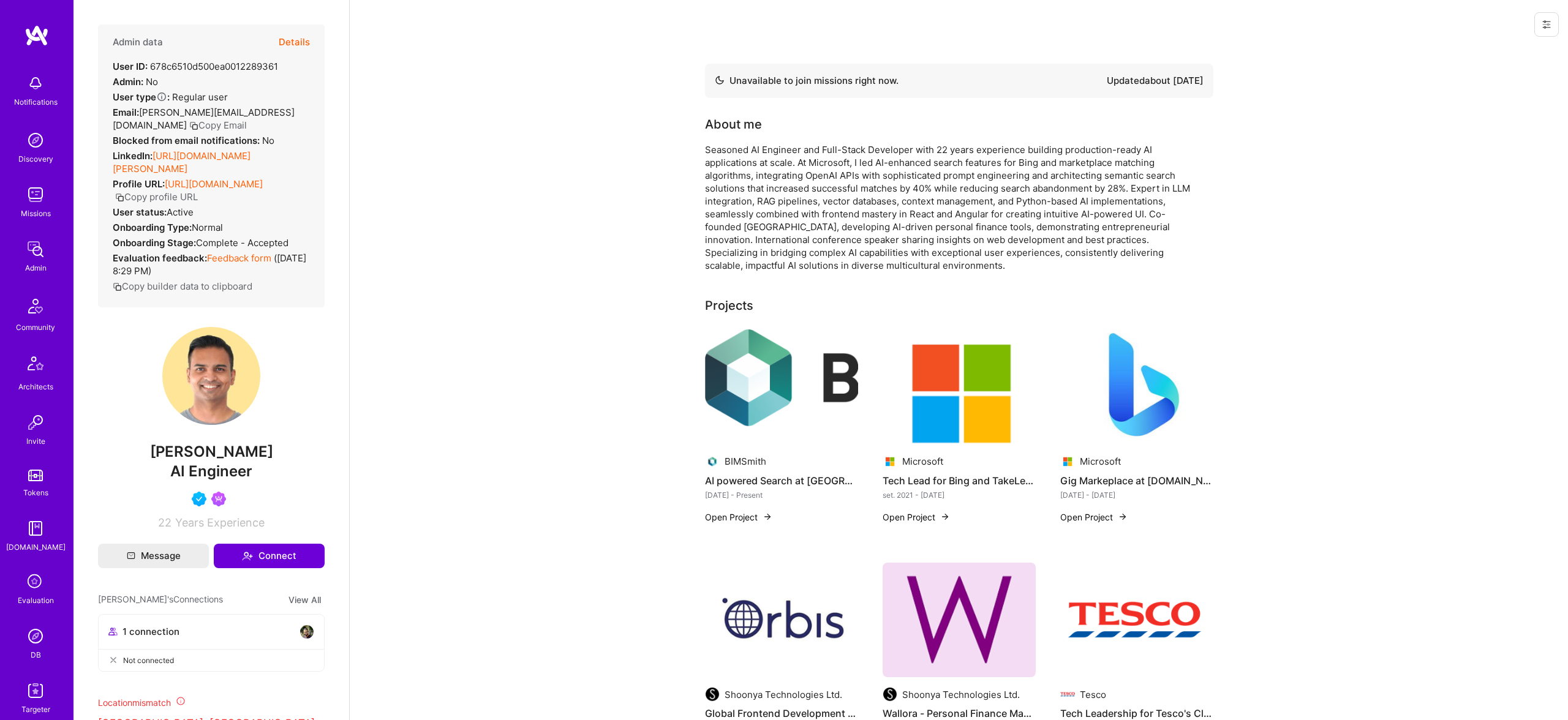
click at [34, 261] on div "Admin" at bounding box center [36, 268] width 21 height 13
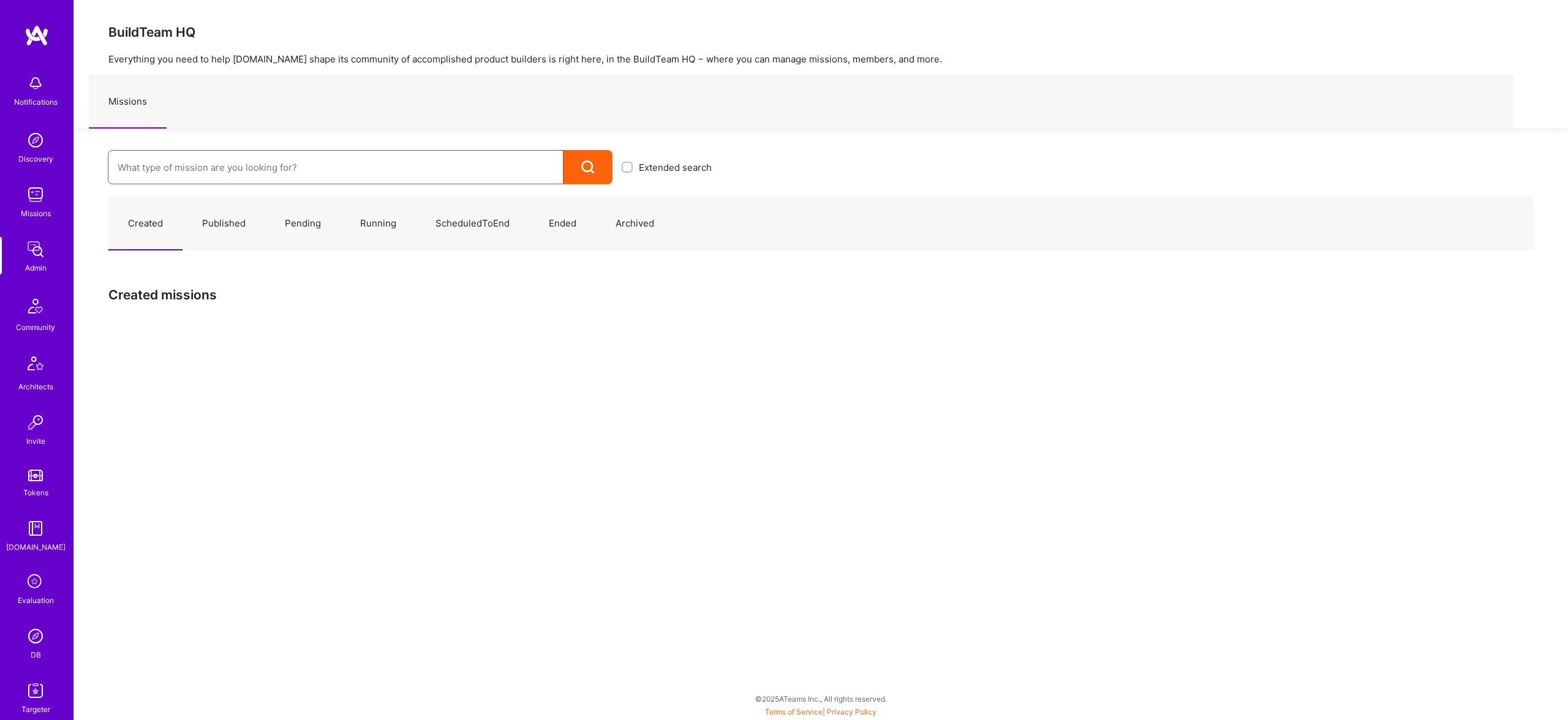
click at [433, 166] on input at bounding box center [335, 168] width 436 height 31
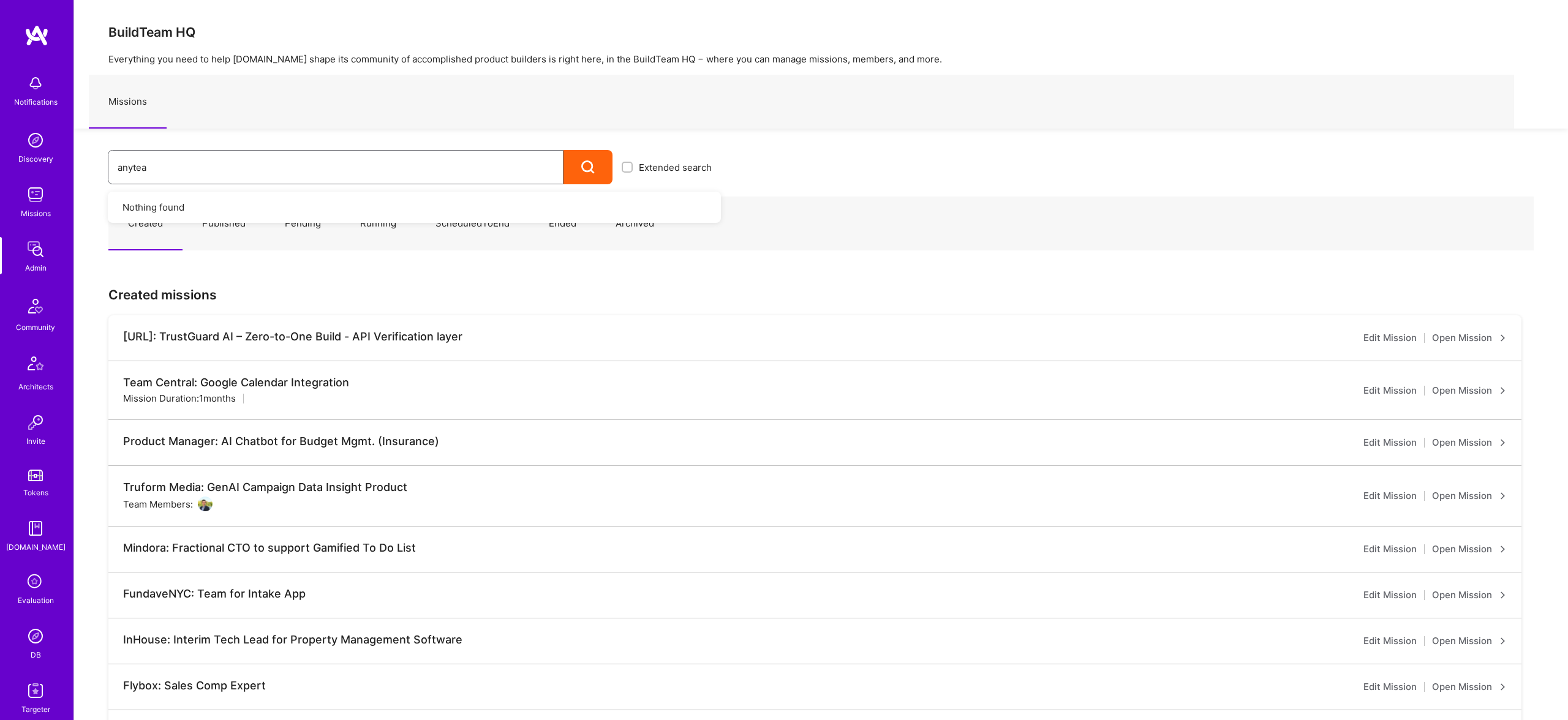
type input "anyteam"
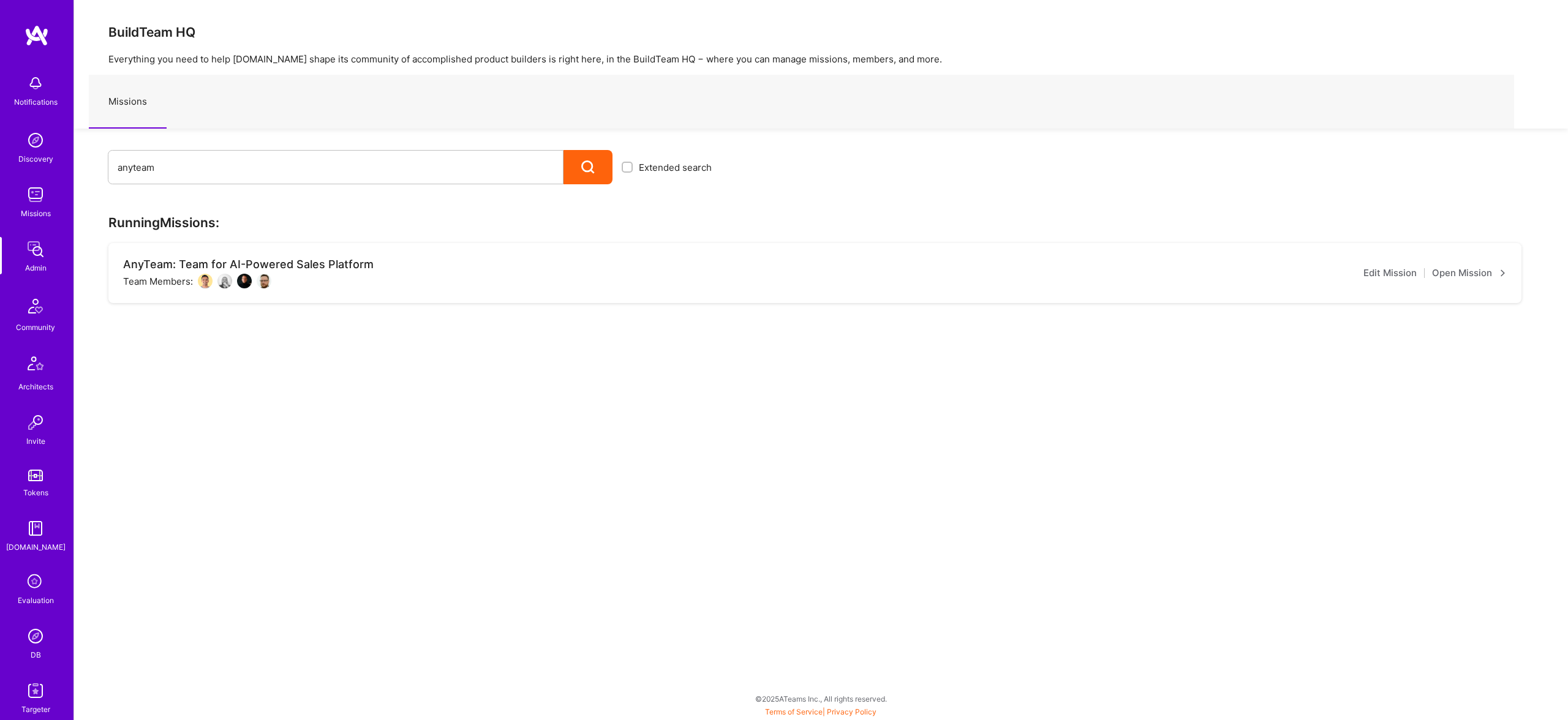
drag, startPoint x: 267, startPoint y: 281, endPoint x: 277, endPoint y: 280, distance: 10.0
click at [40, 259] on img at bounding box center [36, 250] width 25 height 25
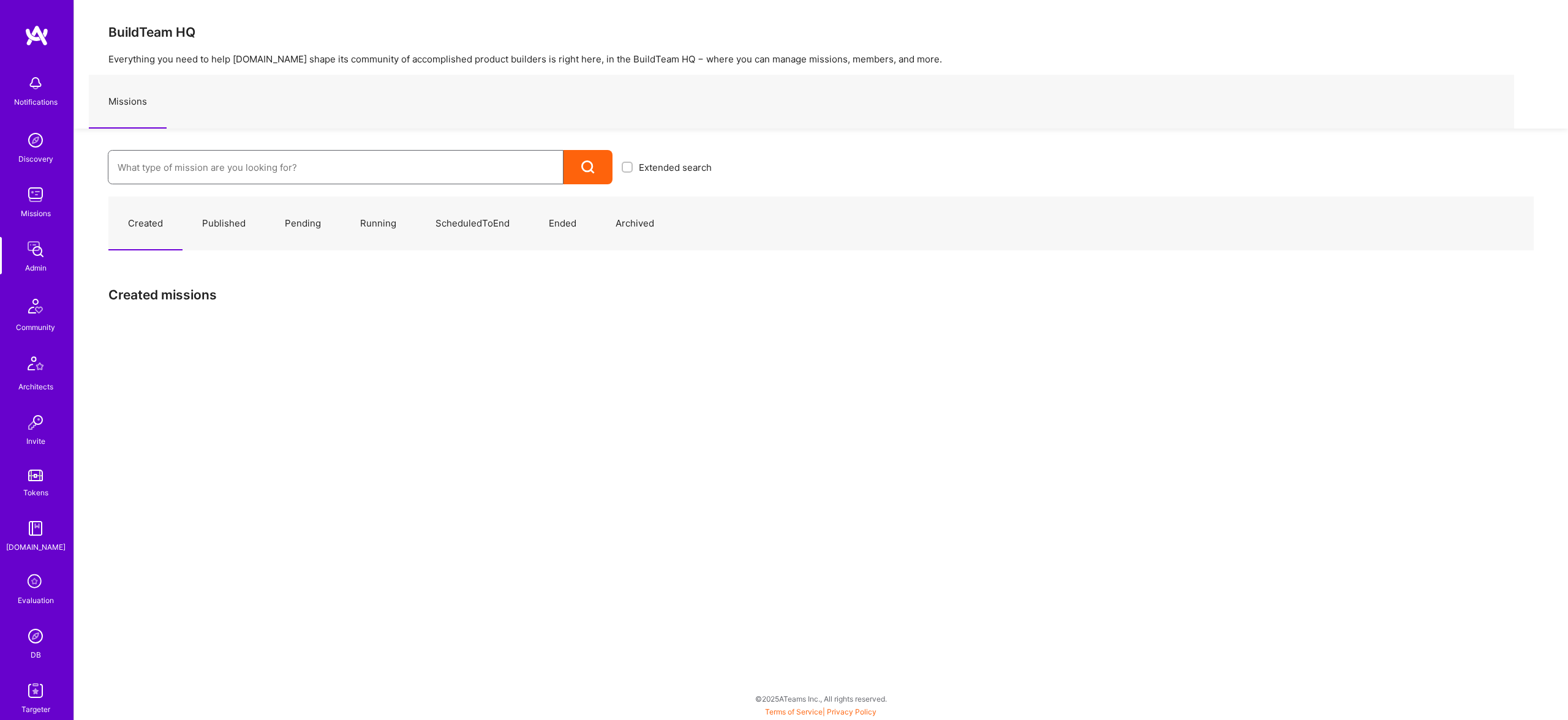
click at [365, 165] on input at bounding box center [335, 168] width 436 height 31
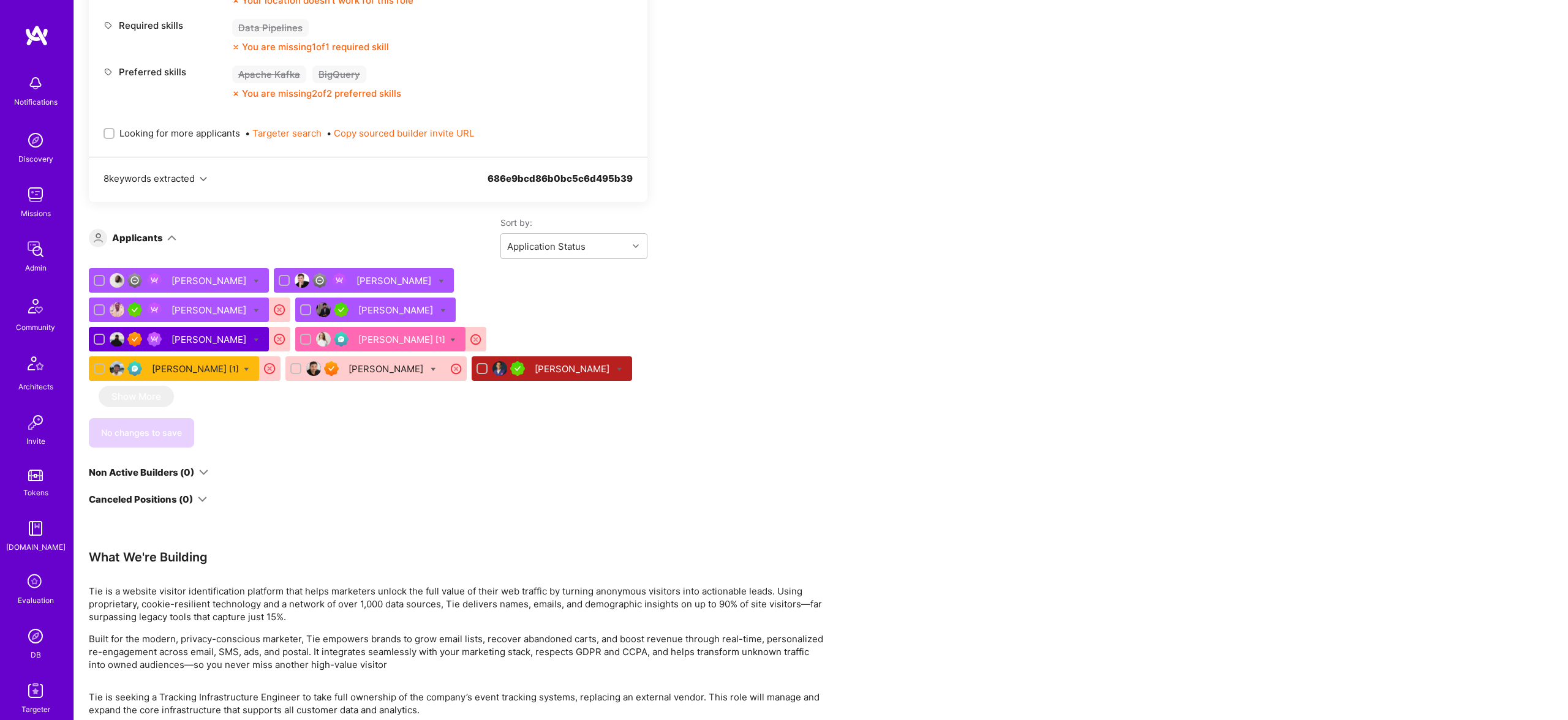
scroll to position [665, 0]
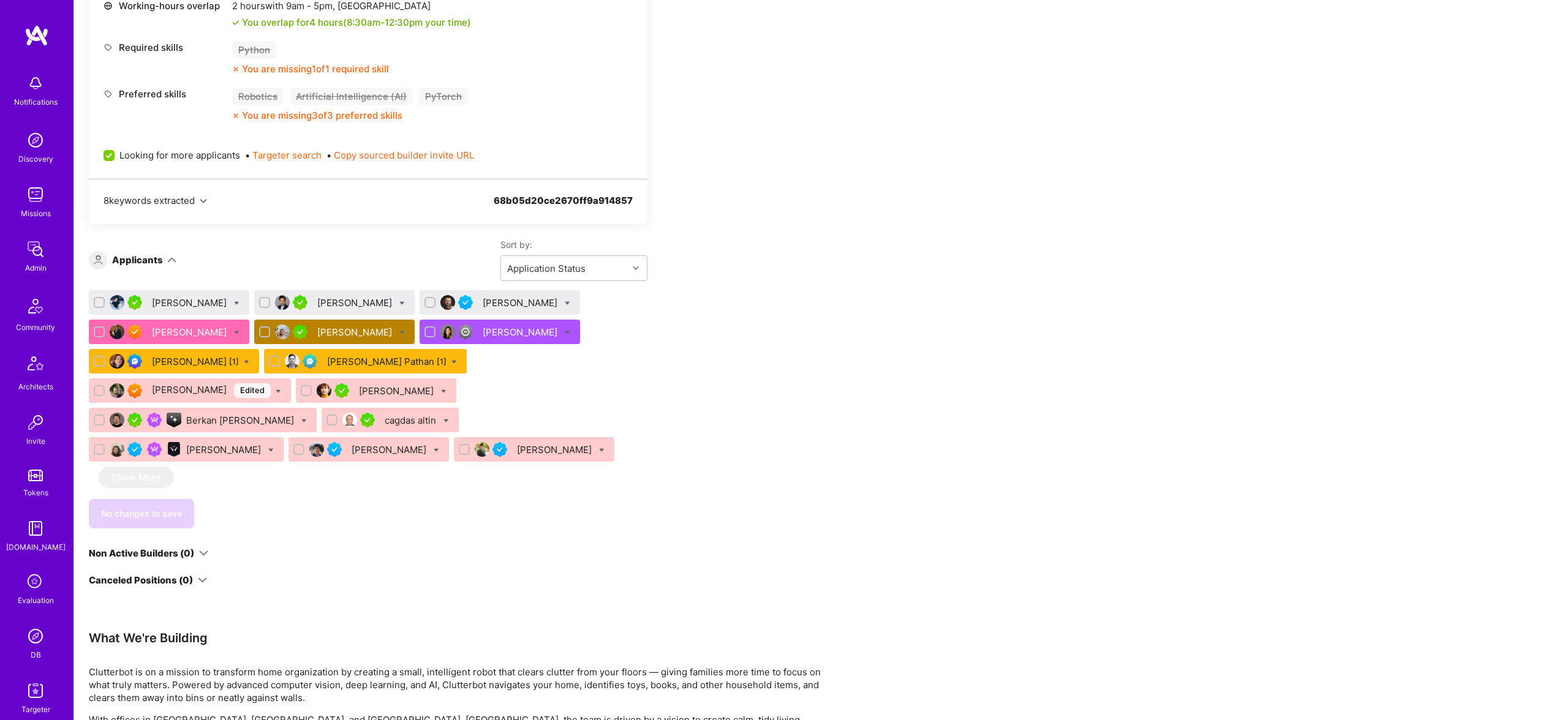
scroll to position [560, 0]
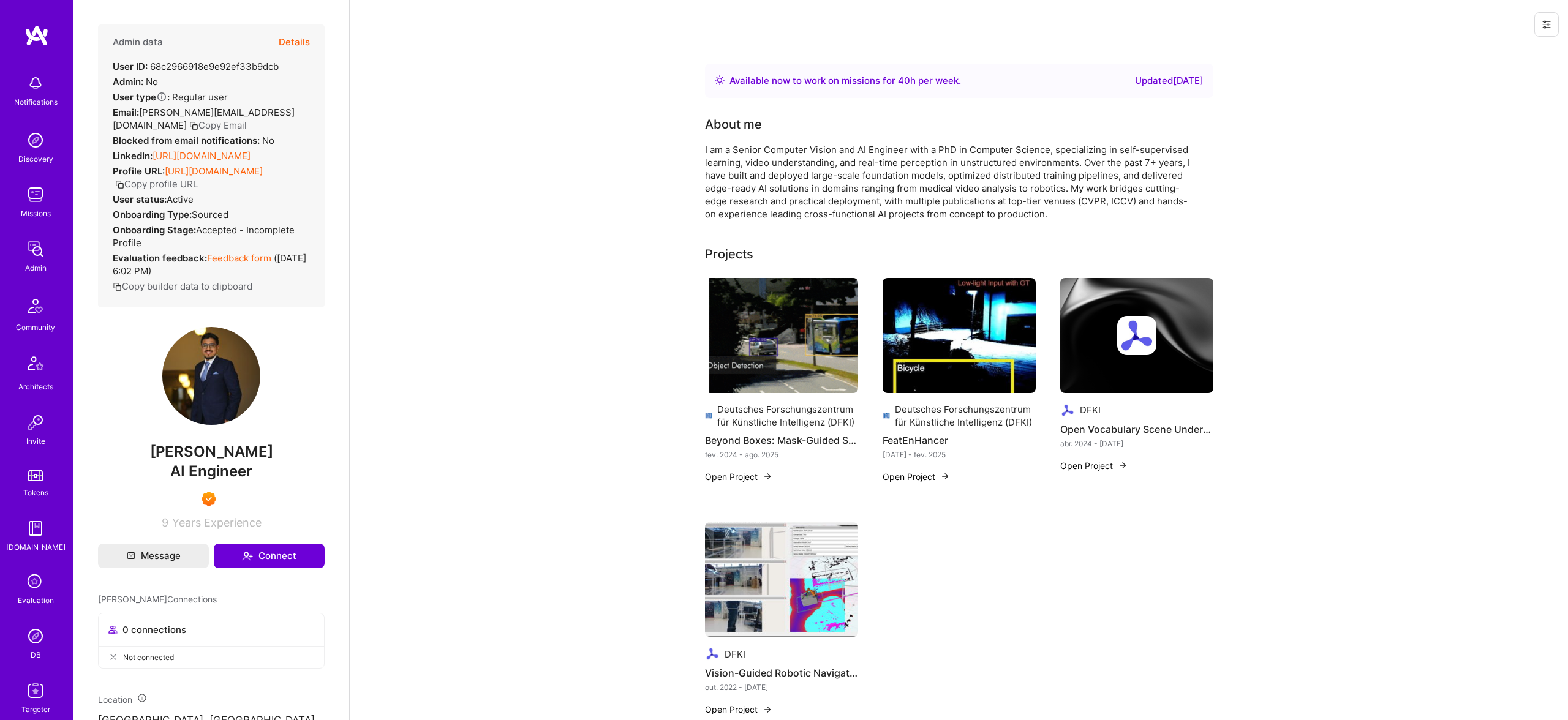
click at [301, 46] on button "Details" at bounding box center [294, 42] width 31 height 36
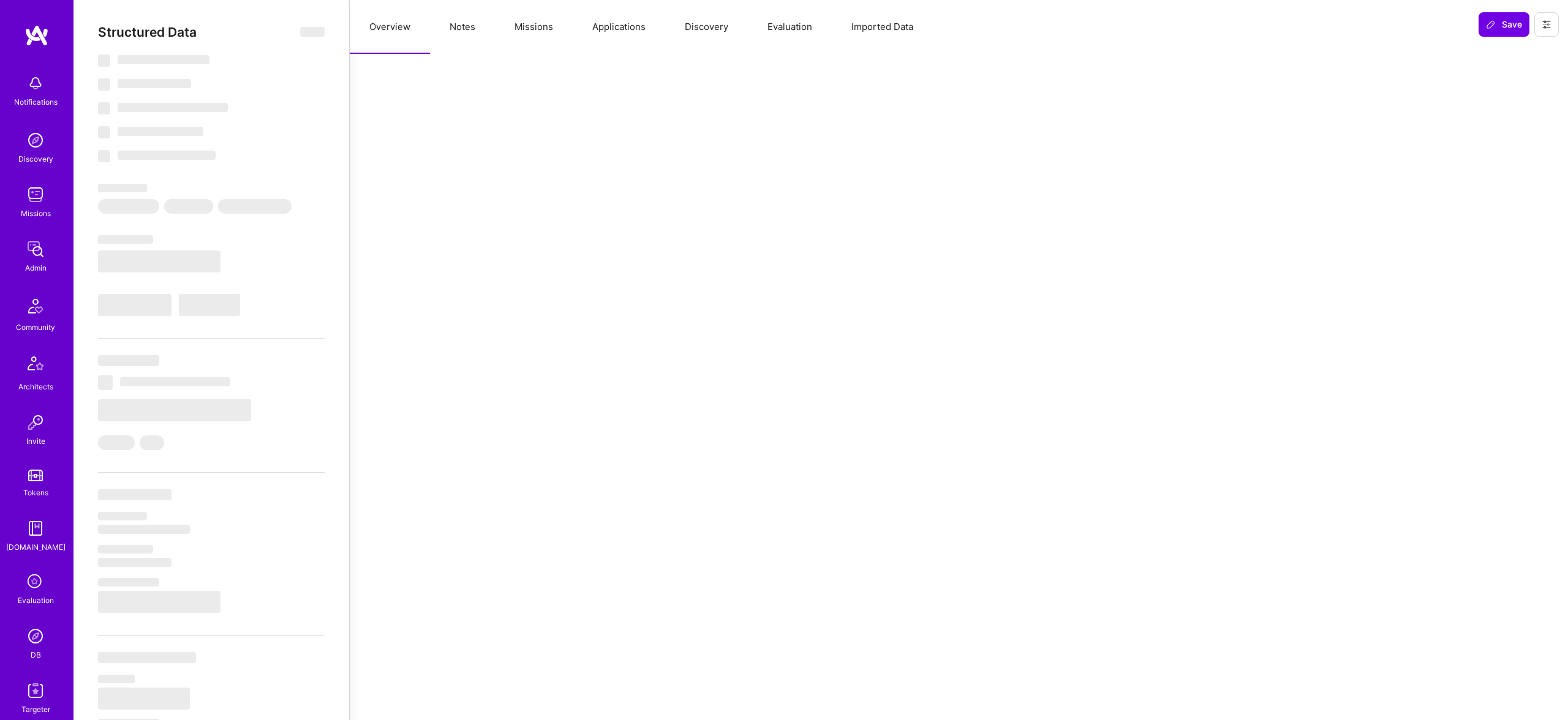
click at [498, 16] on button "Missions" at bounding box center [534, 27] width 78 height 54
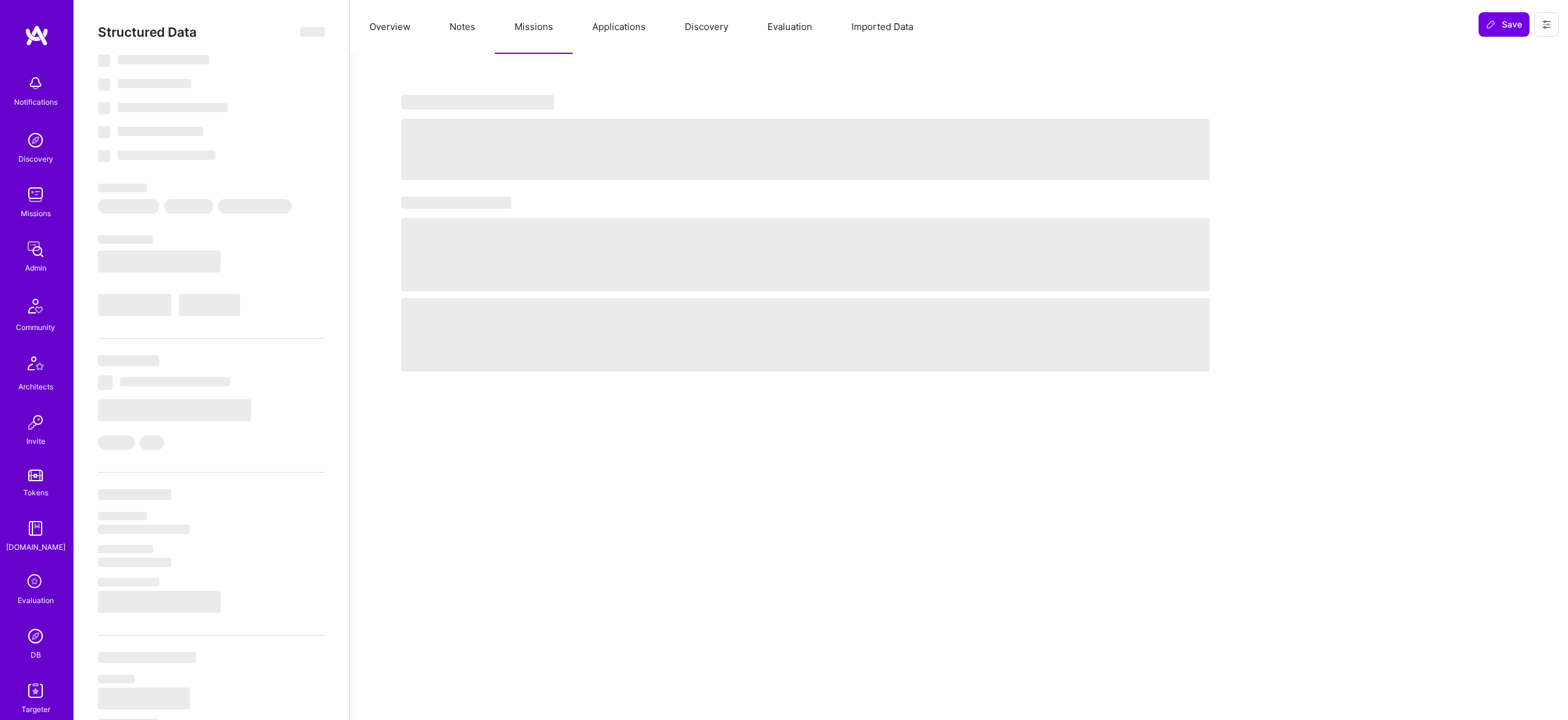
select select "Right Now"
select select "7"
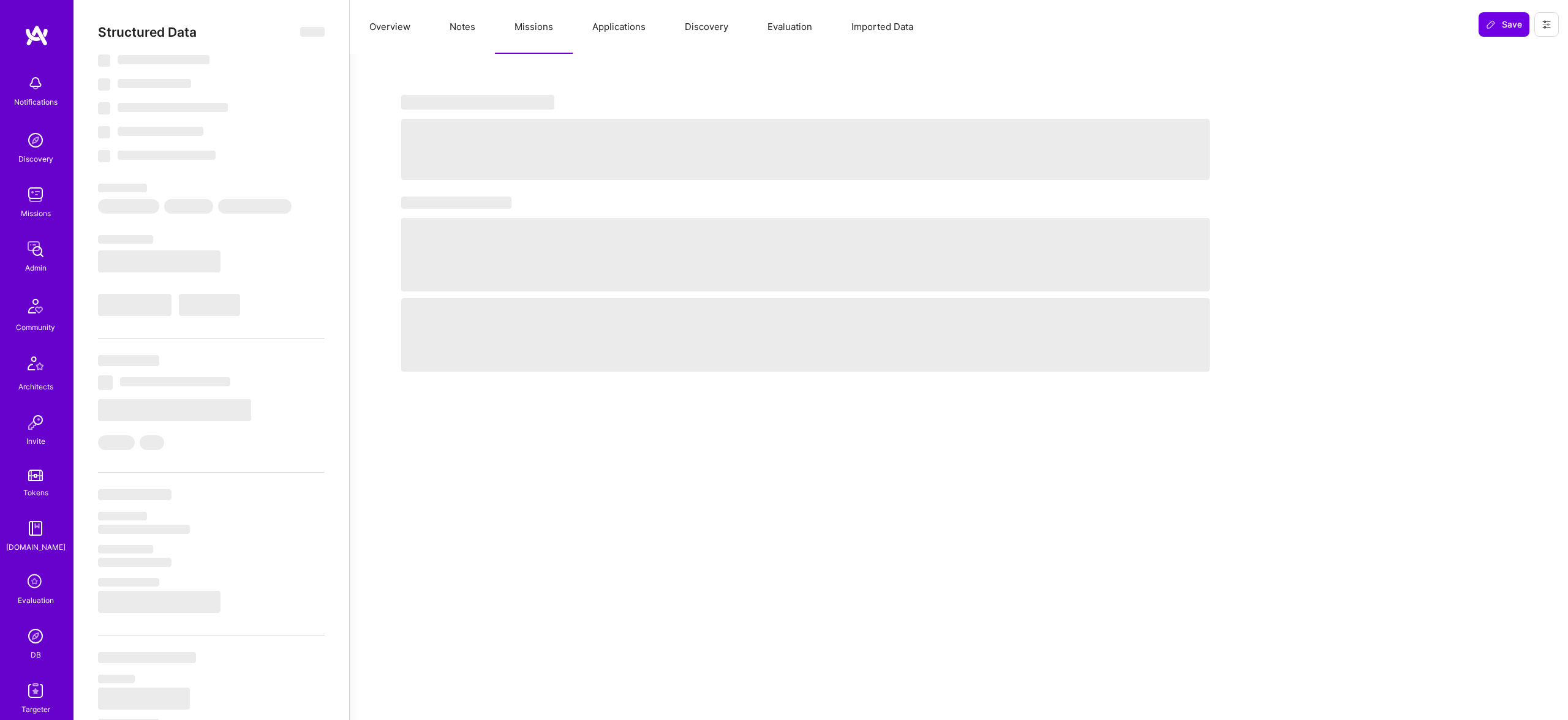
select select "US"
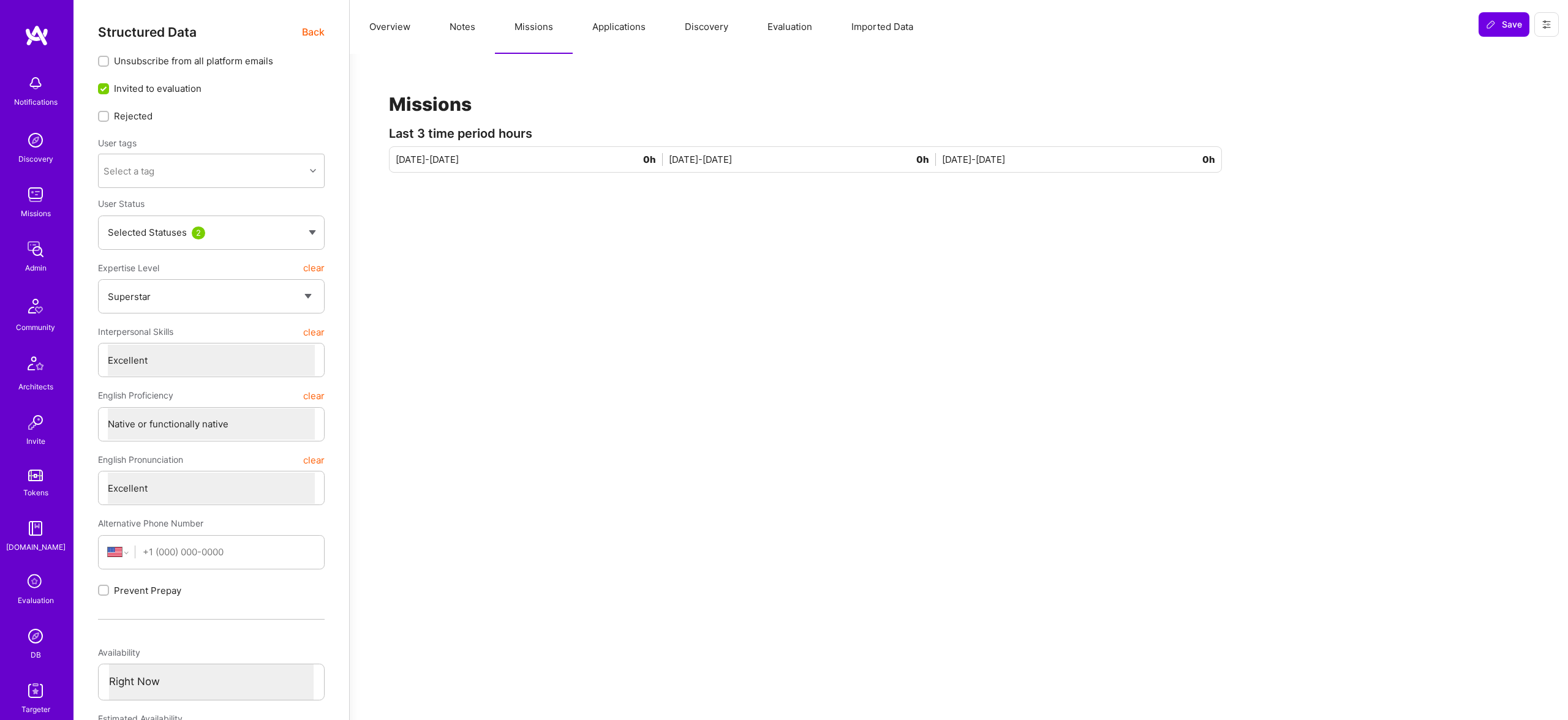
click at [439, 15] on button "Notes" at bounding box center [463, 27] width 65 height 54
type textarea "x"
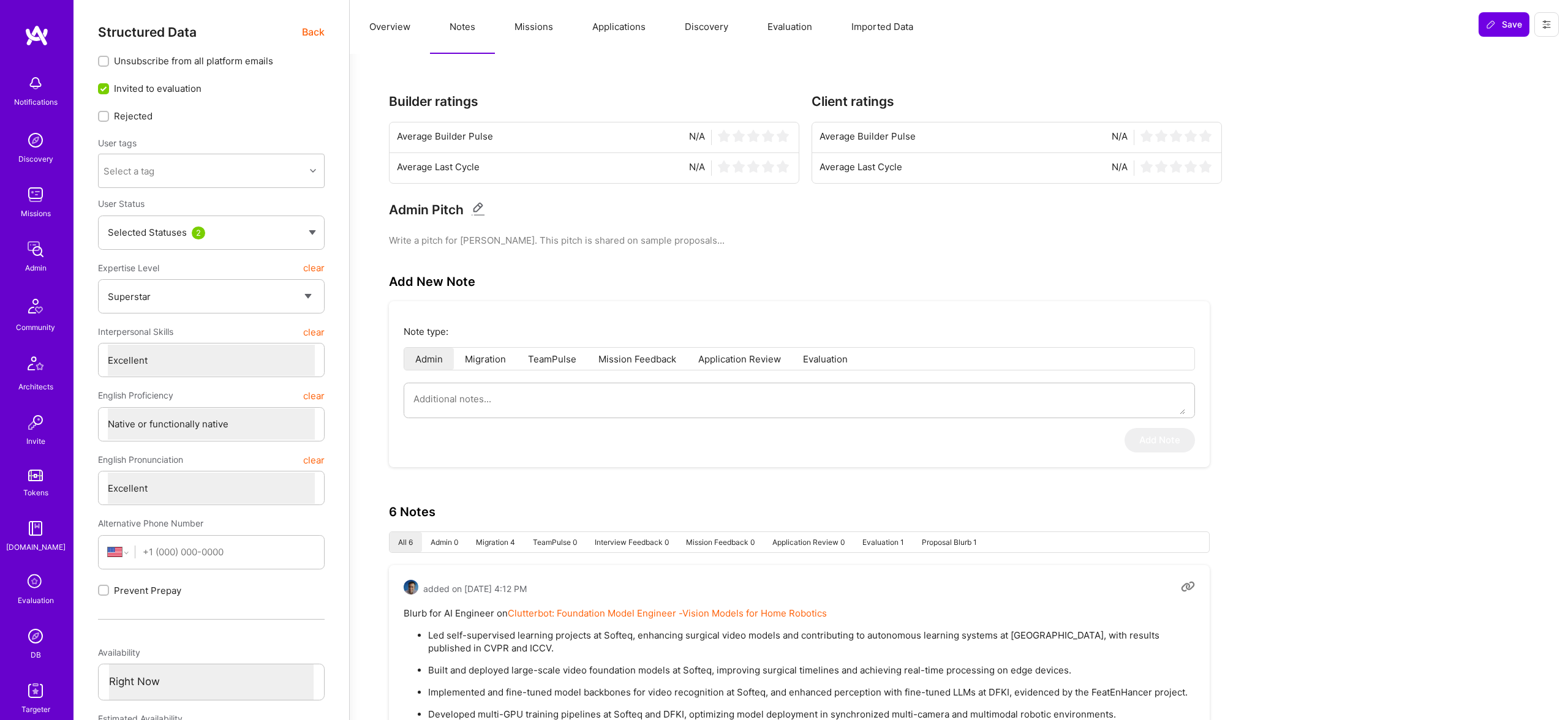
click at [611, 36] on button "Applications" at bounding box center [619, 27] width 92 height 54
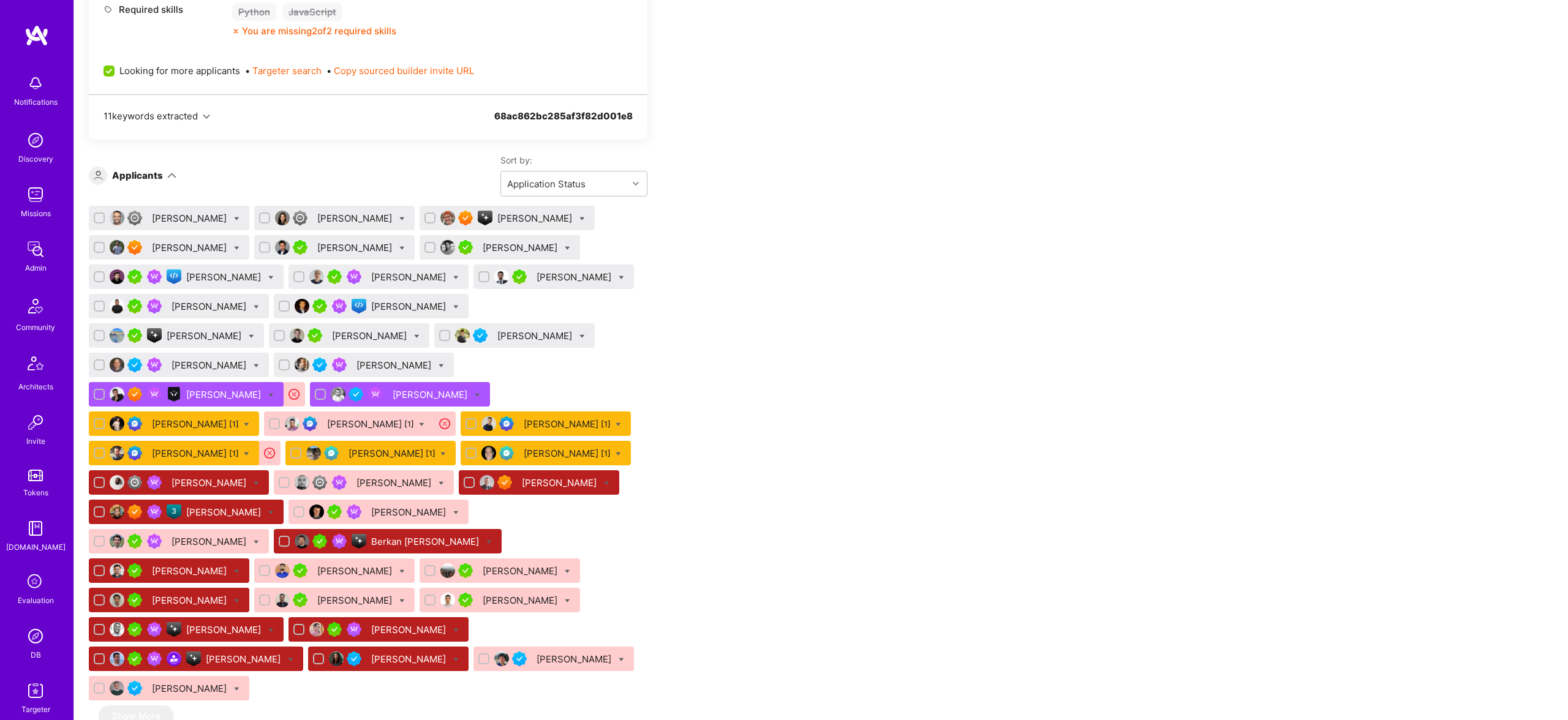
scroll to position [695, 0]
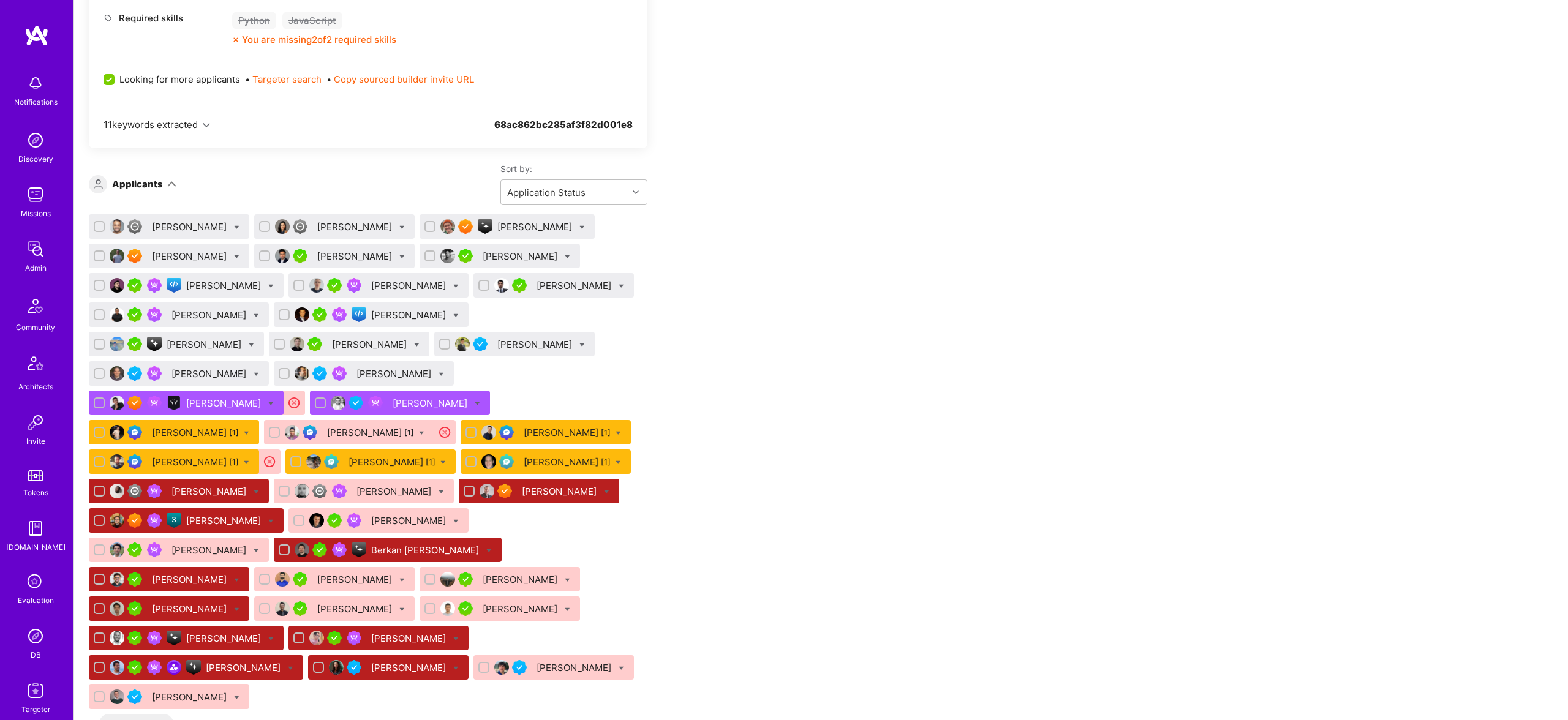
click at [482, 544] on div "Berkan [PERSON_NAME]" at bounding box center [426, 550] width 110 height 13
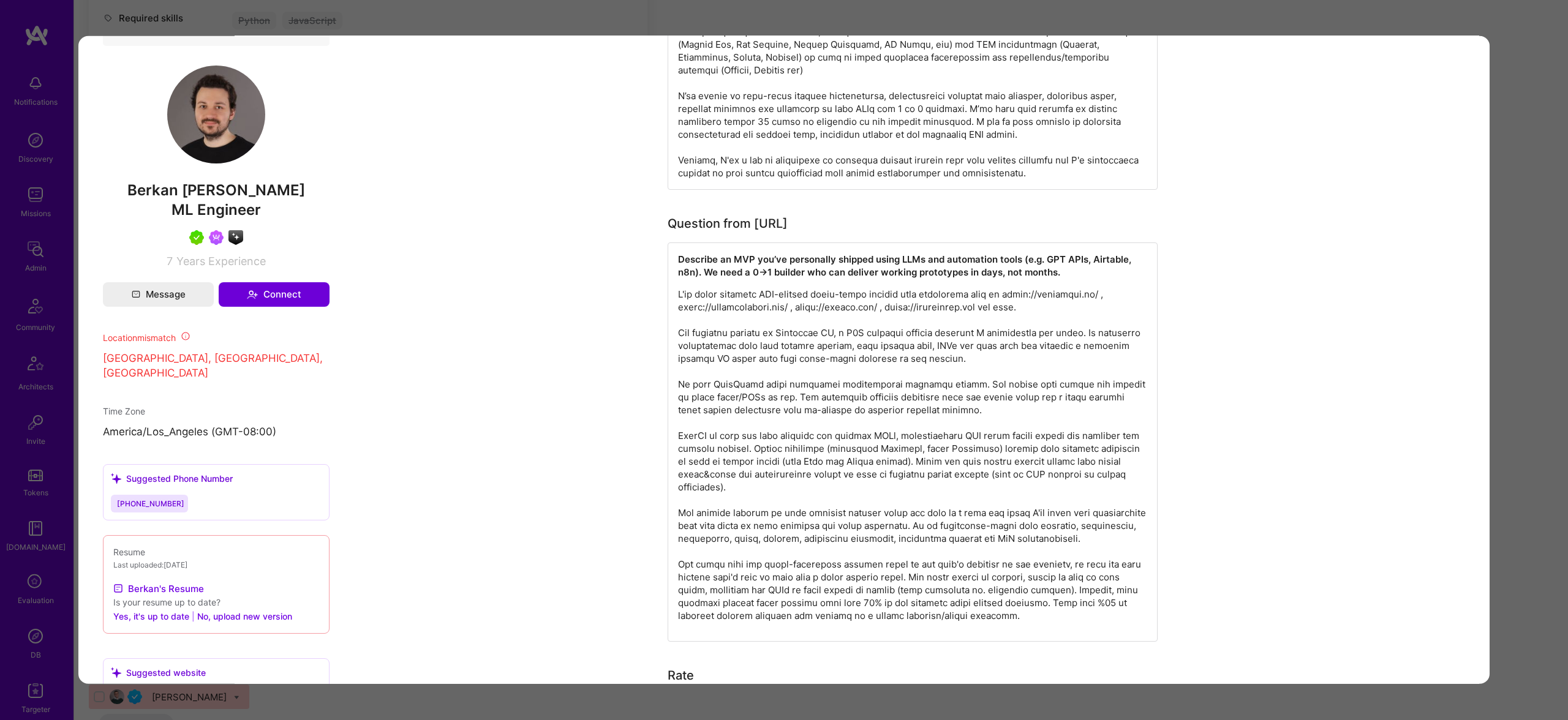
scroll to position [690, 0]
click at [1498, 276] on div "Application 31 of 43 Builder Missing Requirements Required Location See locatio…" at bounding box center [784, 360] width 1568 height 720
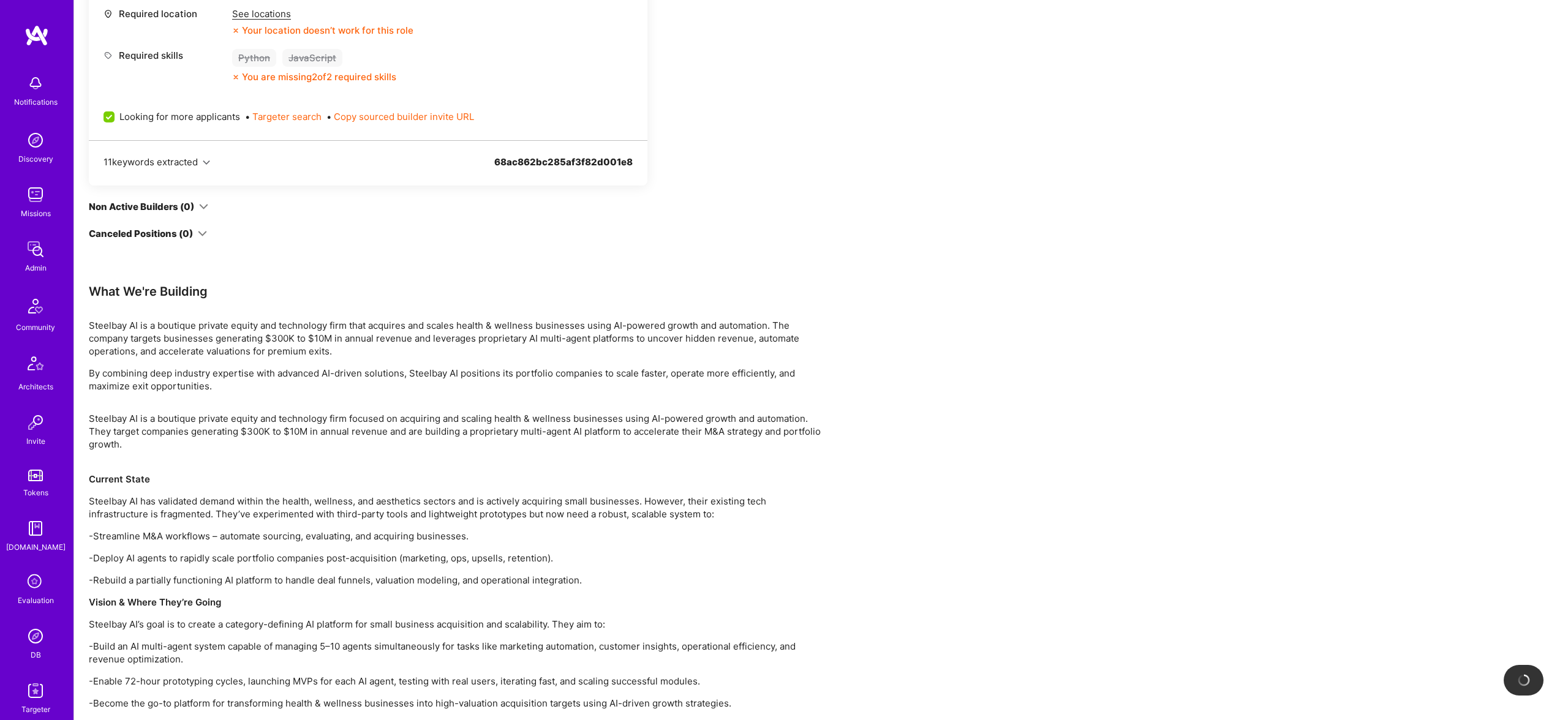
scroll to position [640, 0]
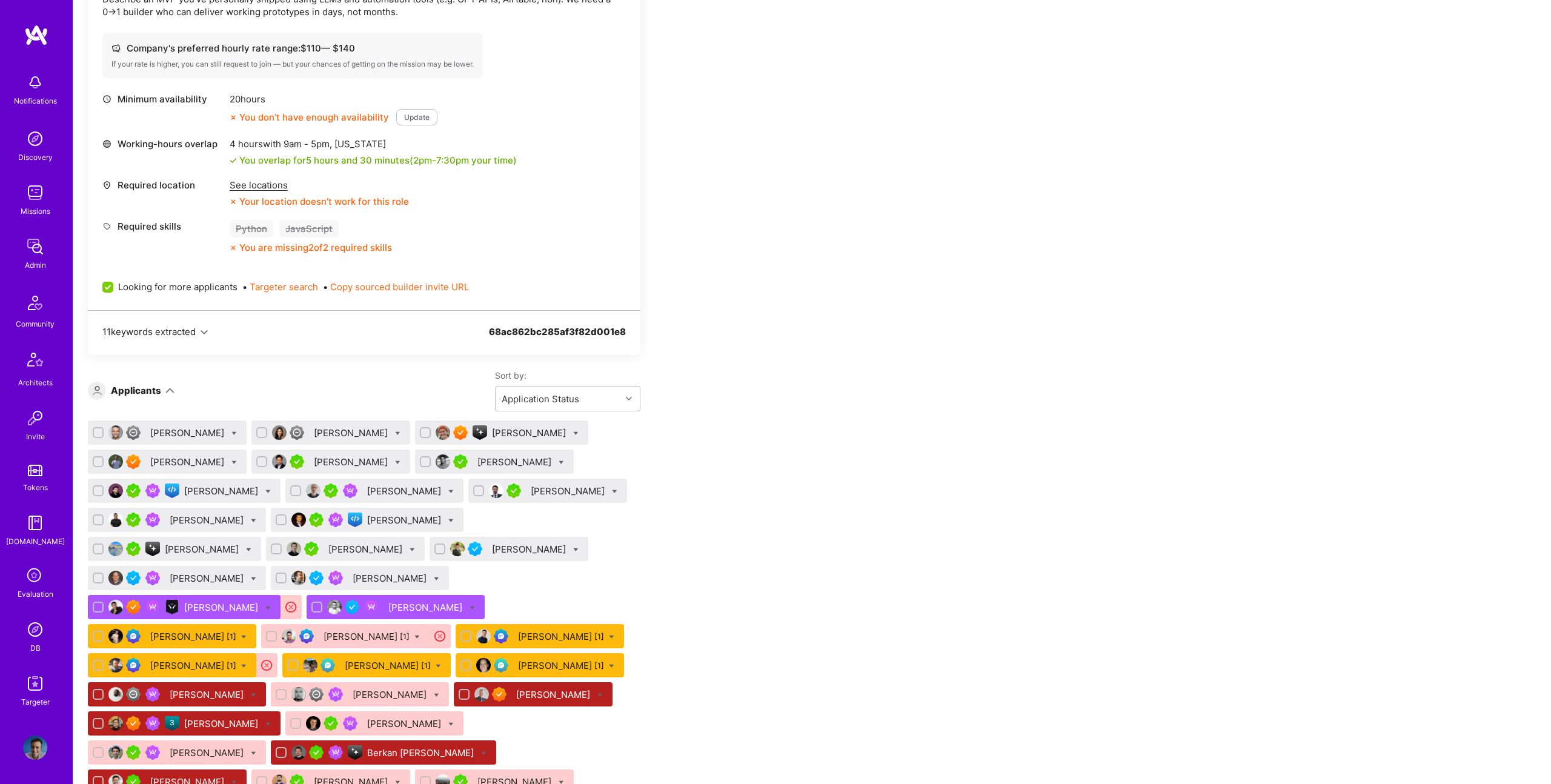
scroll to position [484, 0]
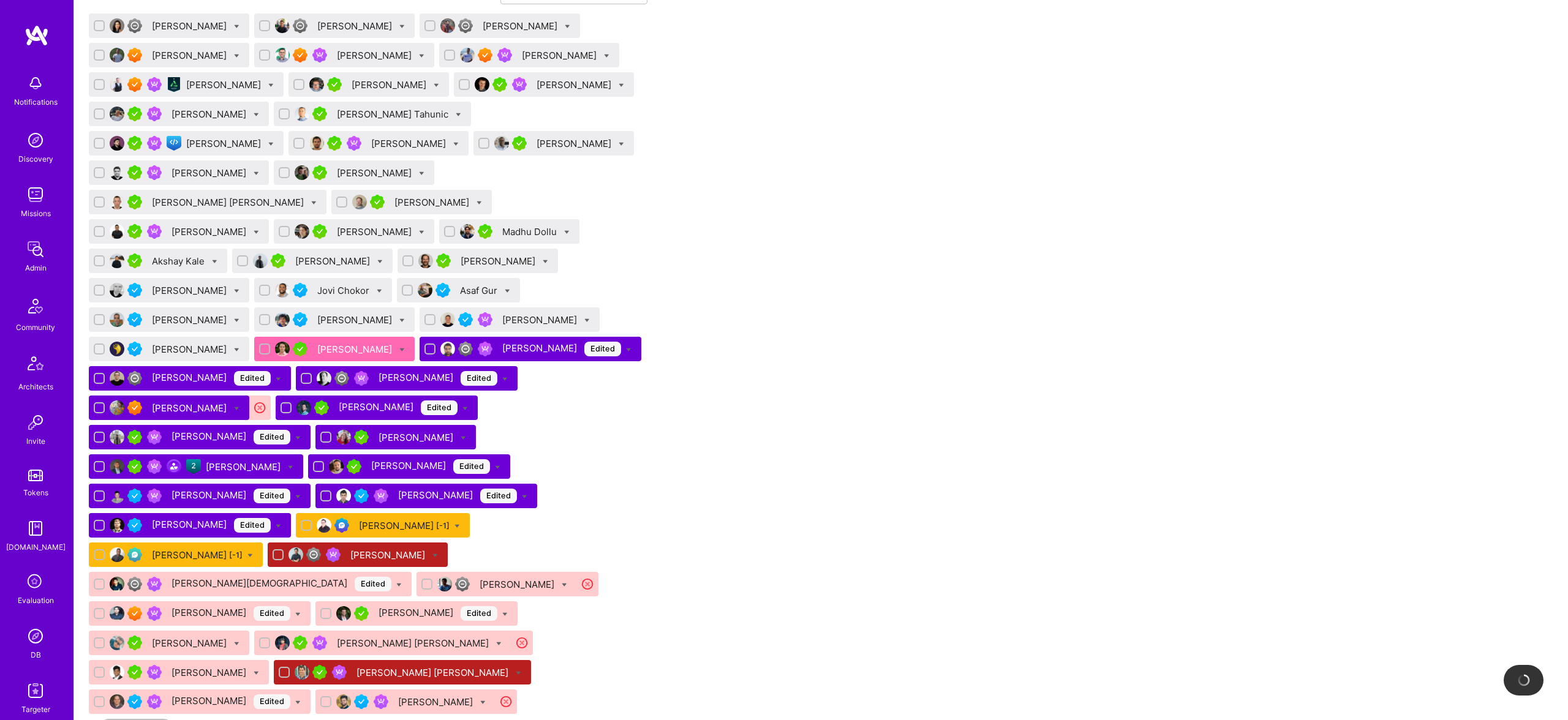
scroll to position [571, 0]
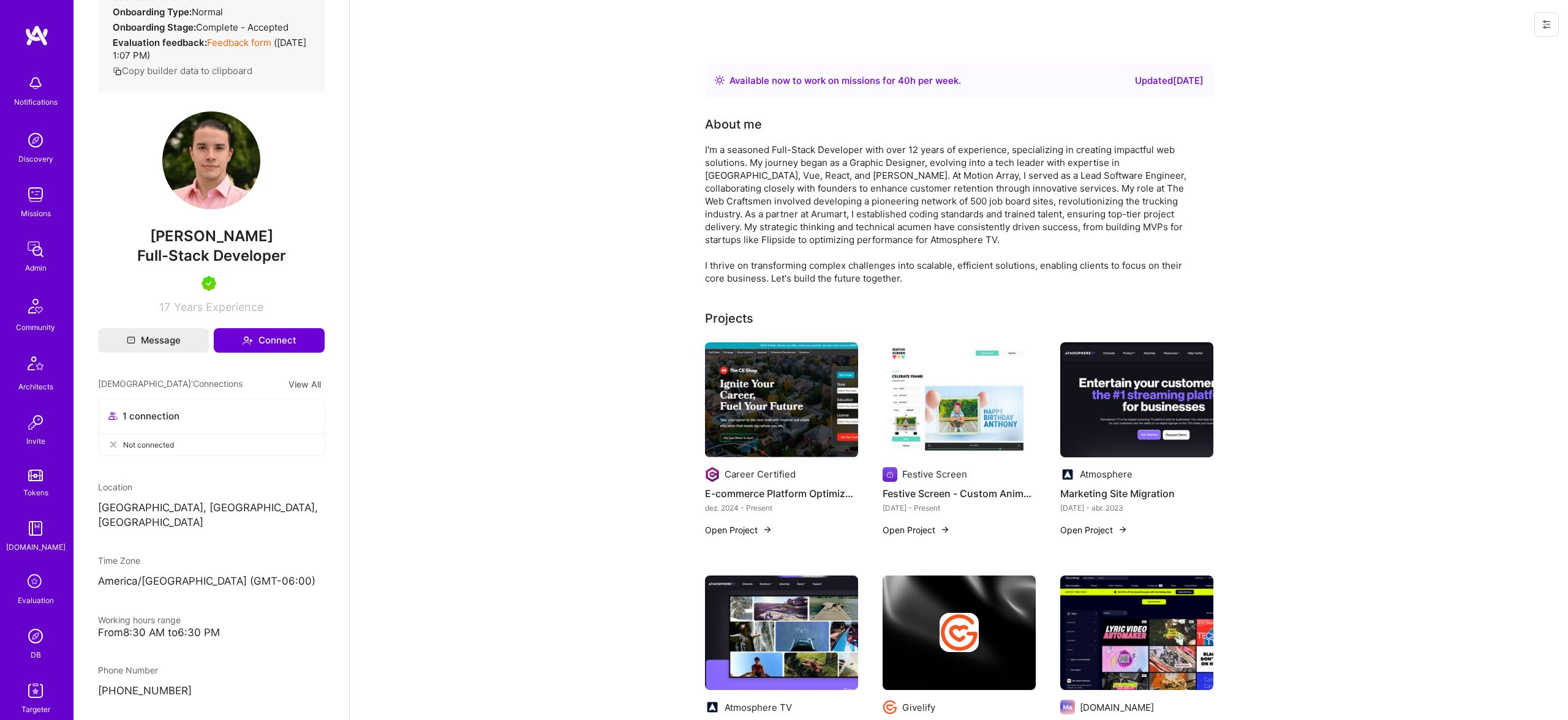
scroll to position [266, 0]
